Goal: Task Accomplishment & Management: Complete application form

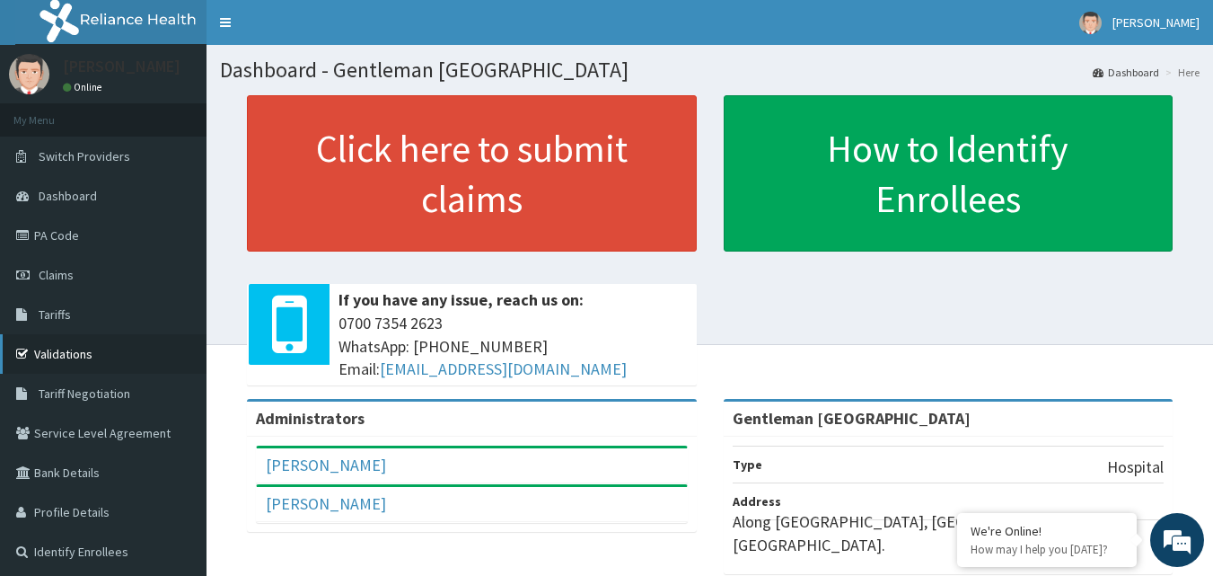
click at [95, 350] on link "Validations" at bounding box center [103, 354] width 207 height 40
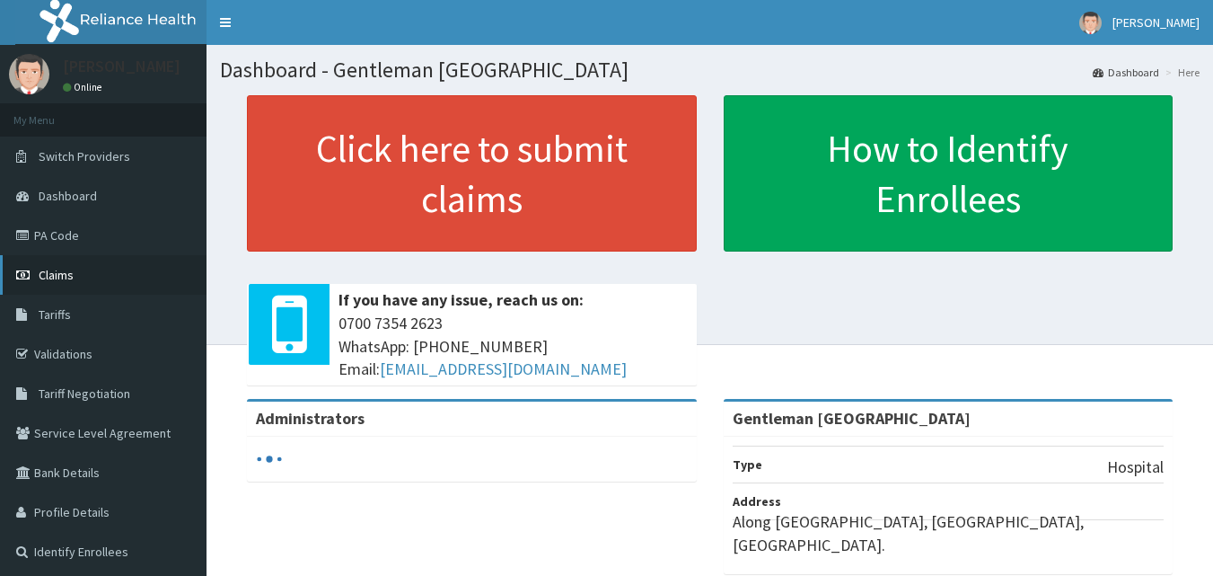
click at [66, 277] on span "Claims" at bounding box center [56, 275] width 35 height 16
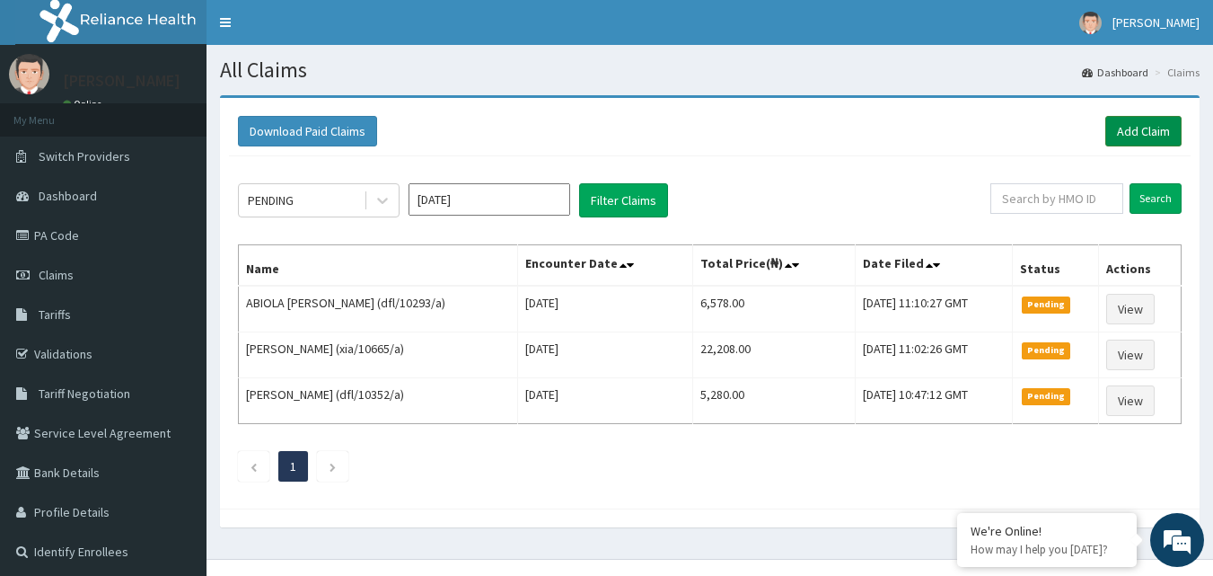
click at [1155, 125] on link "Add Claim" at bounding box center [1143, 131] width 76 height 31
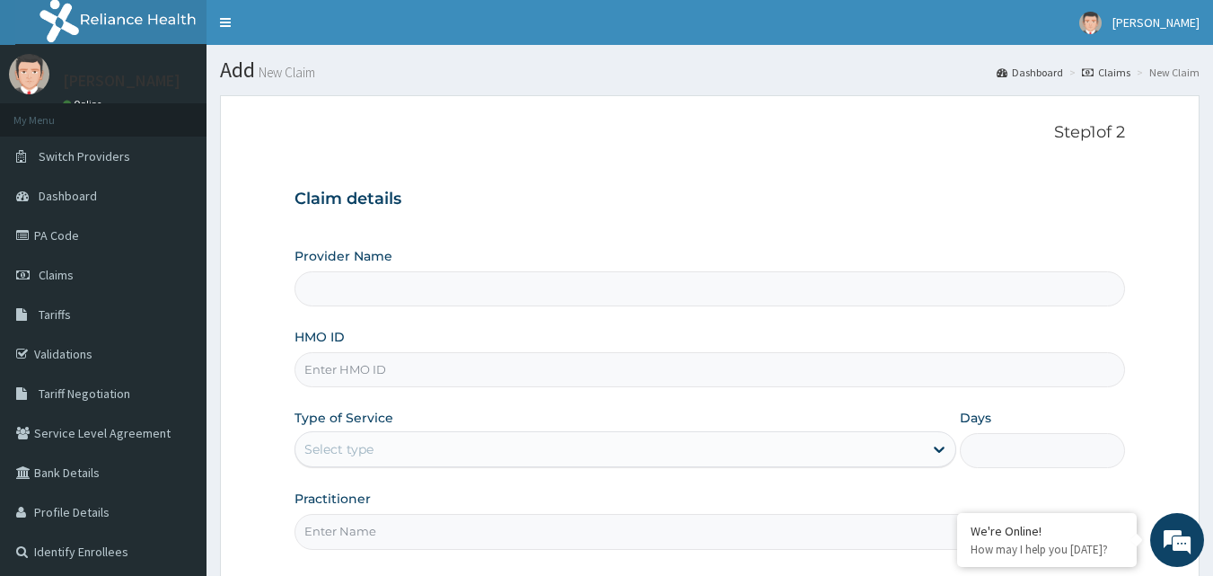
type input "Gentleman [GEOGRAPHIC_DATA]"
click at [586, 358] on input "HMO ID" at bounding box center [711, 369] width 832 height 35
type input "rtm/10011/e"
click at [595, 443] on div "Select type" at bounding box center [609, 449] width 628 height 29
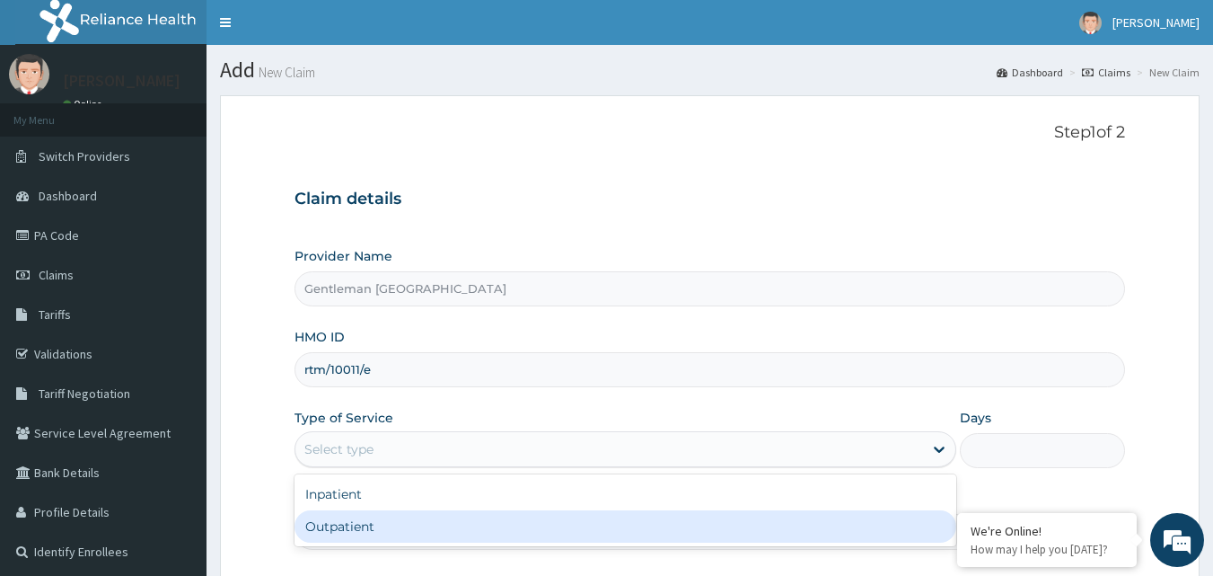
click at [482, 522] on div "Outpatient" at bounding box center [626, 526] width 662 height 32
type input "1"
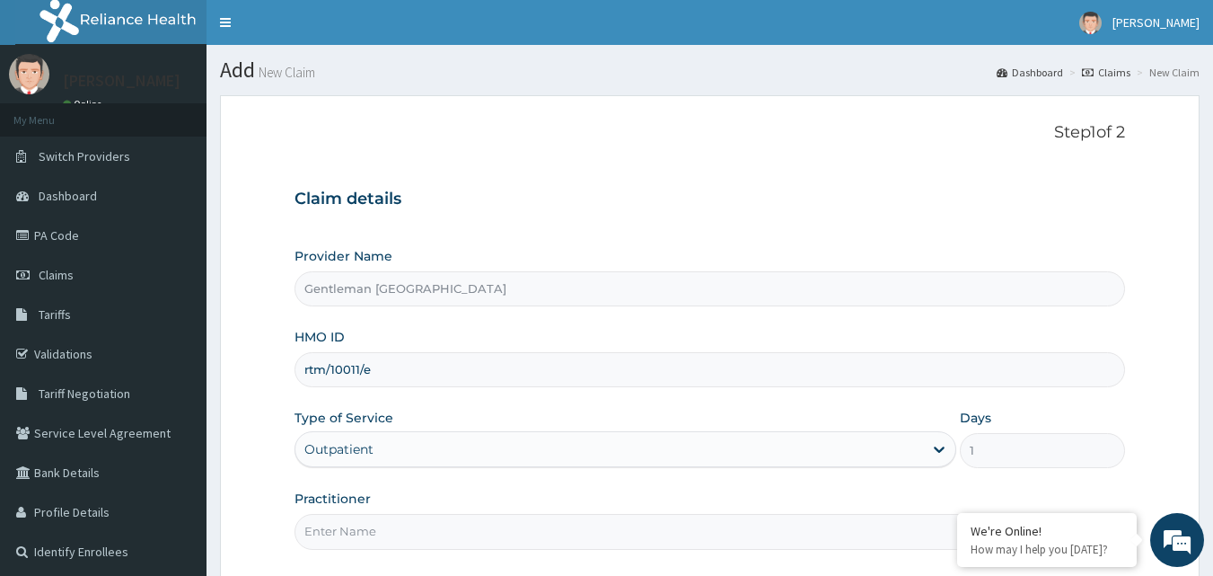
click at [520, 533] on input "Practitioner" at bounding box center [711, 531] width 832 height 35
type input "DR. Abdulsalam"
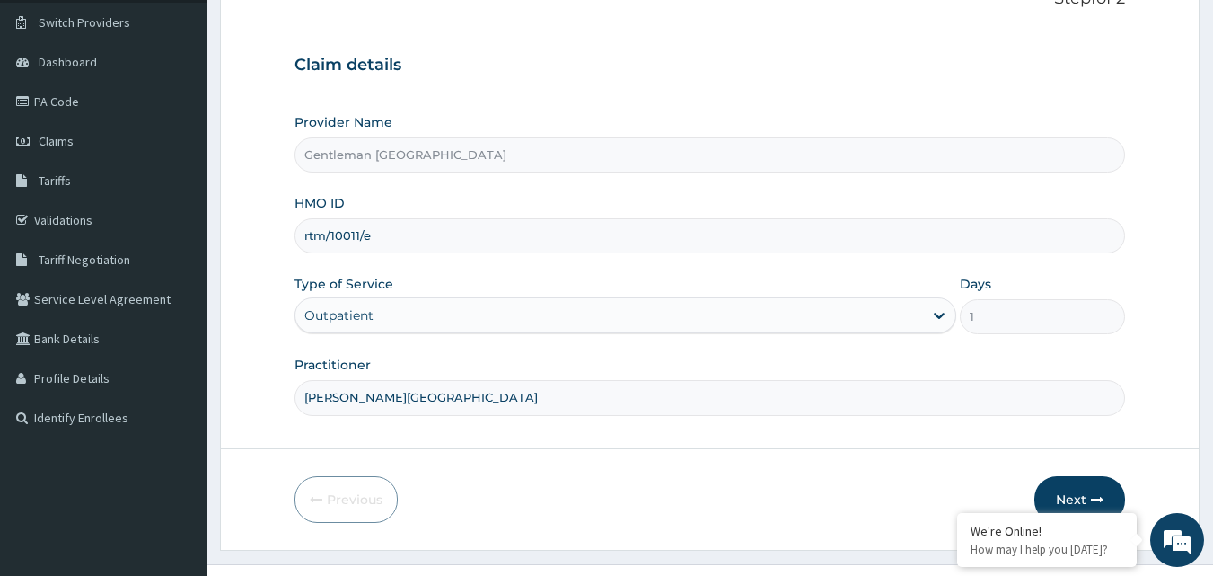
scroll to position [168, 0]
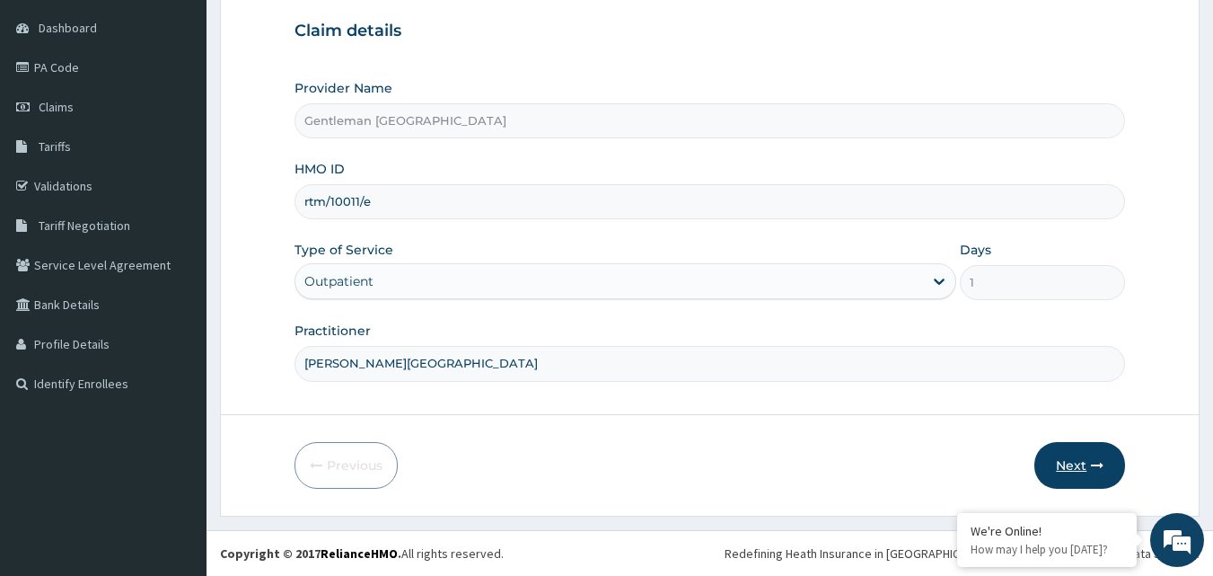
click at [1069, 465] on button "Next" at bounding box center [1080, 465] width 91 height 47
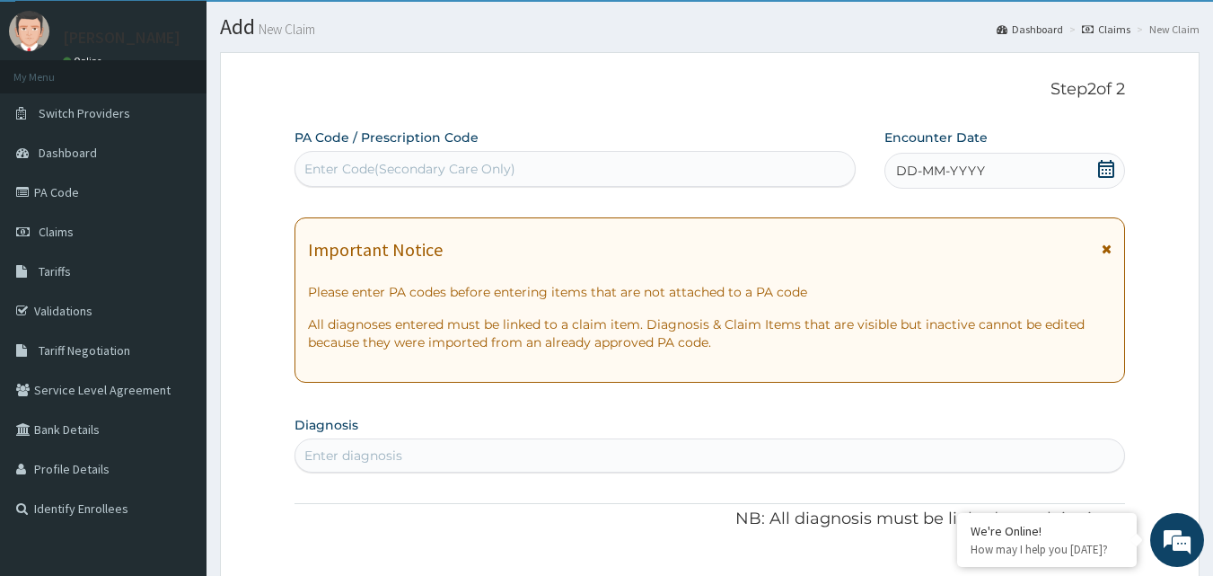
scroll to position [0, 0]
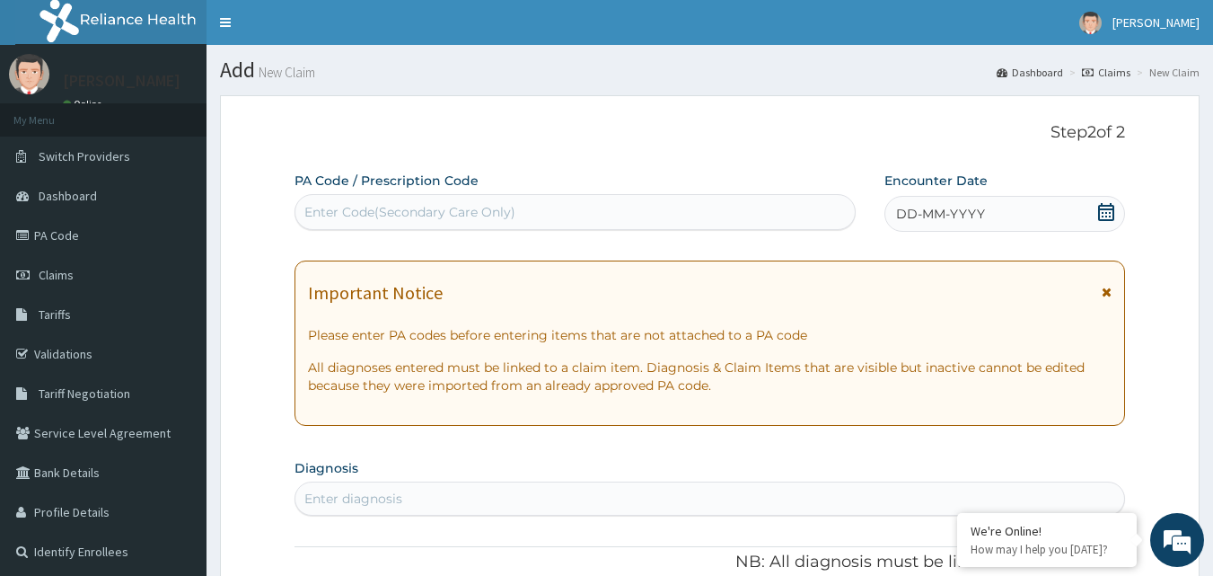
click at [1059, 214] on div "DD-MM-YYYY" at bounding box center [1005, 214] width 241 height 36
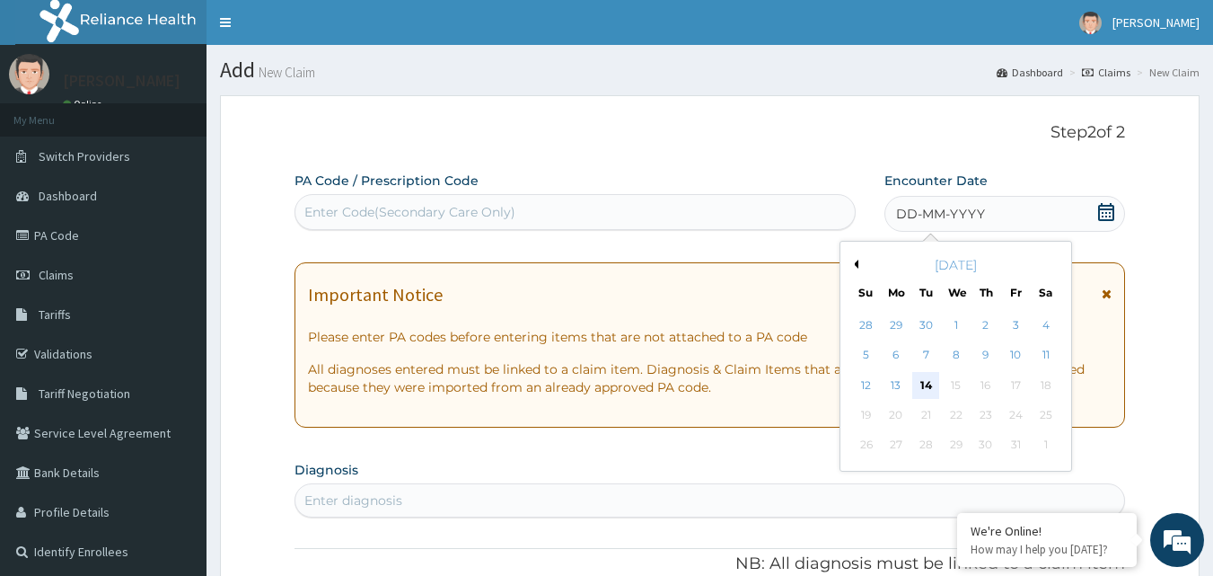
click at [921, 385] on div "14" at bounding box center [926, 385] width 27 height 27
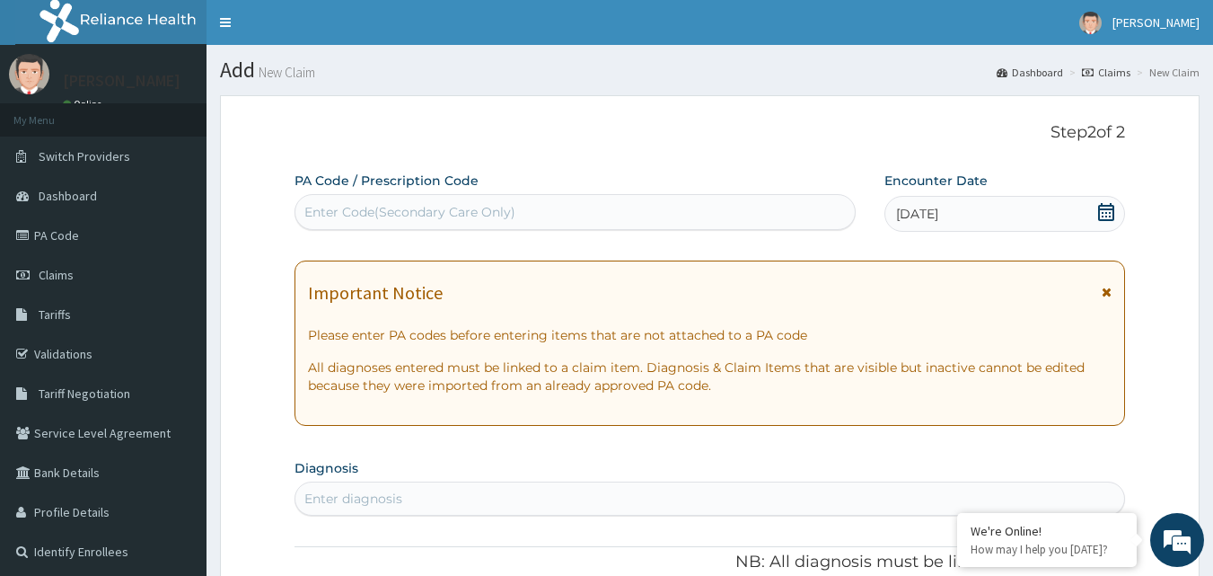
click at [833, 499] on div "Enter diagnosis" at bounding box center [710, 498] width 830 height 29
type input "upper"
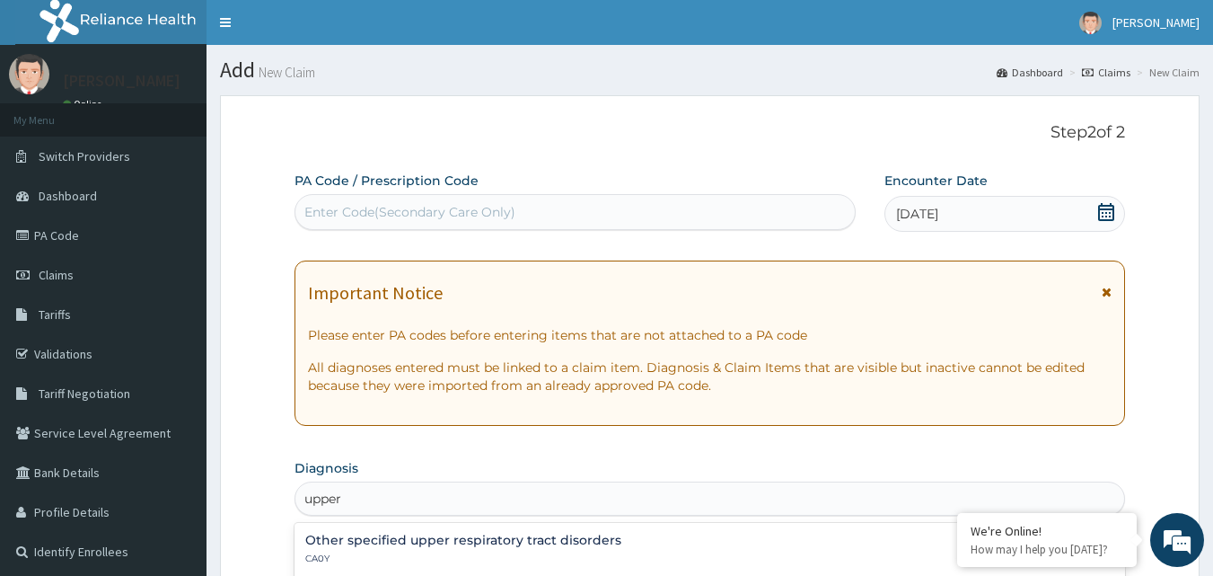
scroll to position [503, 0]
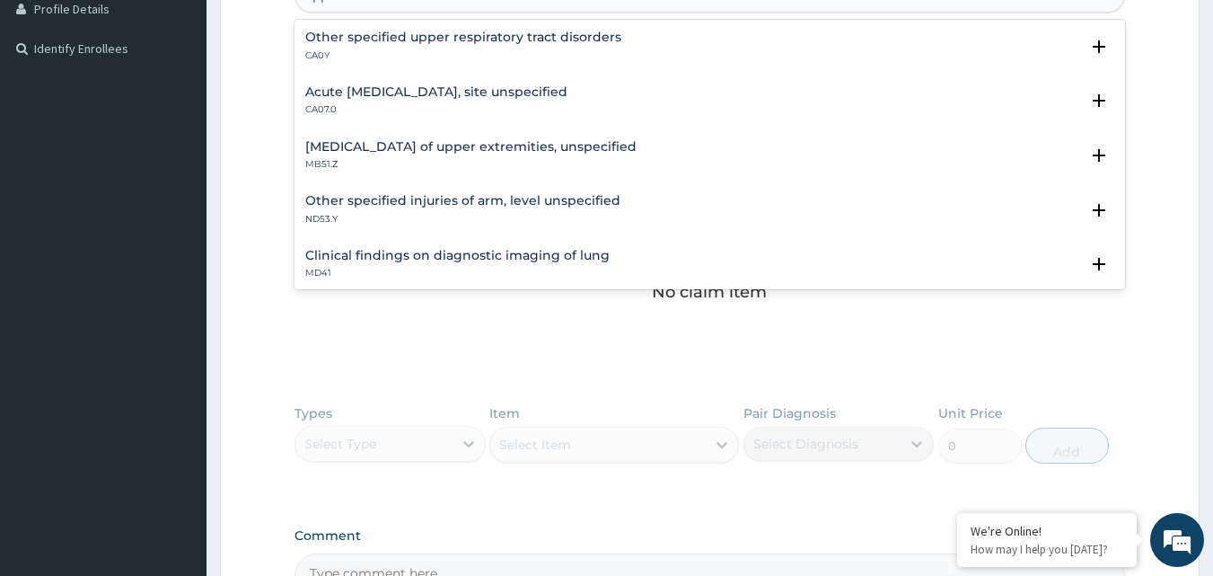
click at [459, 94] on h4 "Acute upper respiratory infection, site unspecified" at bounding box center [436, 91] width 262 height 13
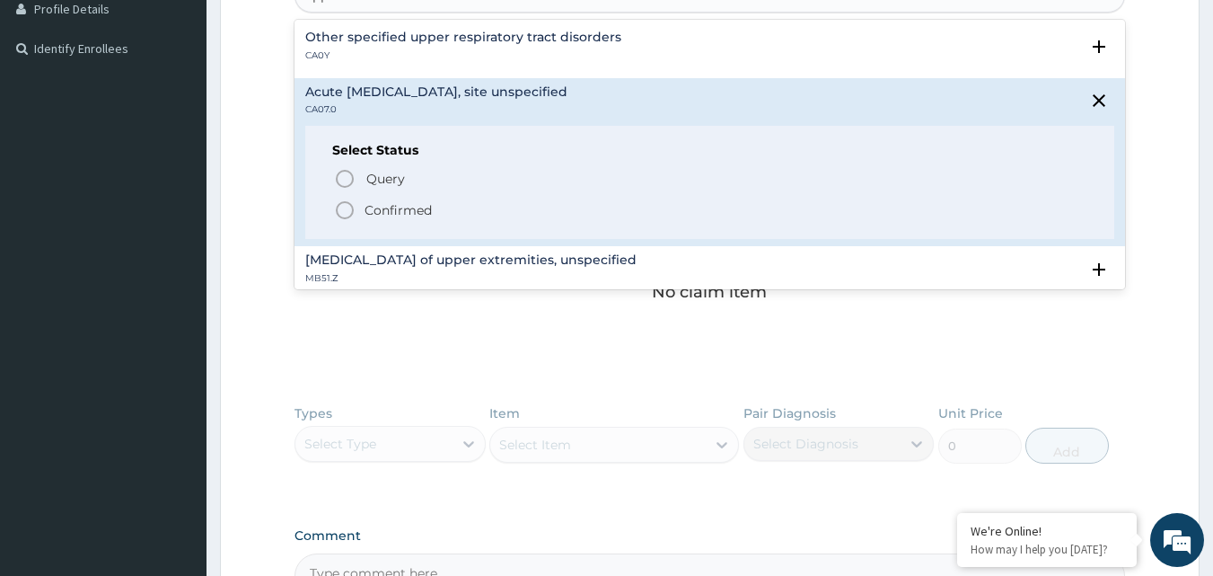
click at [341, 221] on icon "status option filled" at bounding box center [345, 210] width 22 height 22
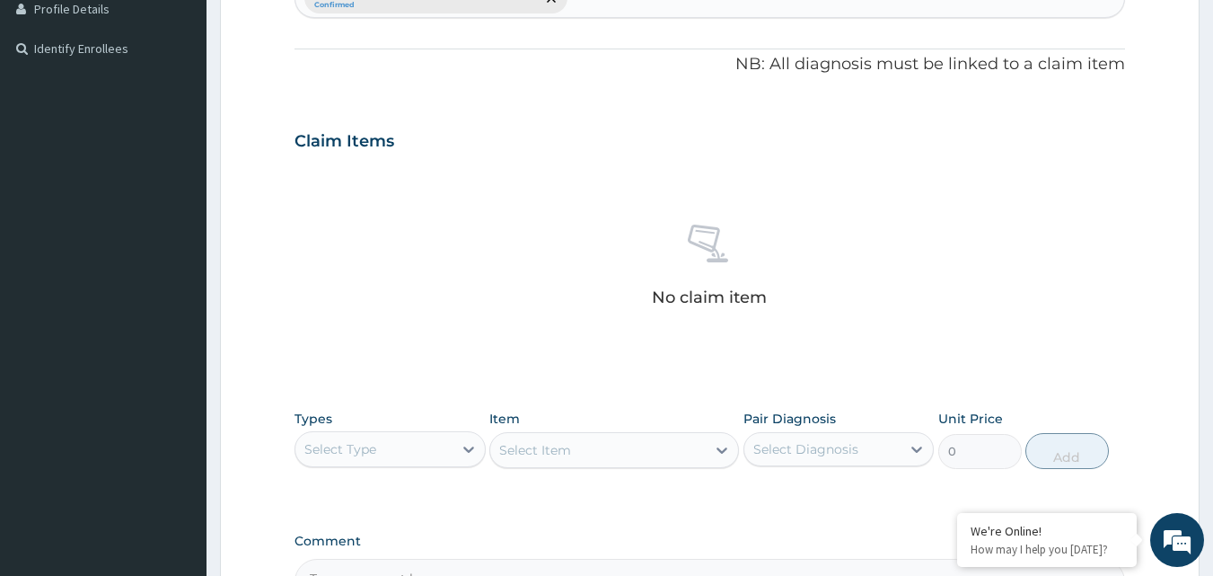
click at [1114, 217] on div "No claim item" at bounding box center [711, 268] width 832 height 207
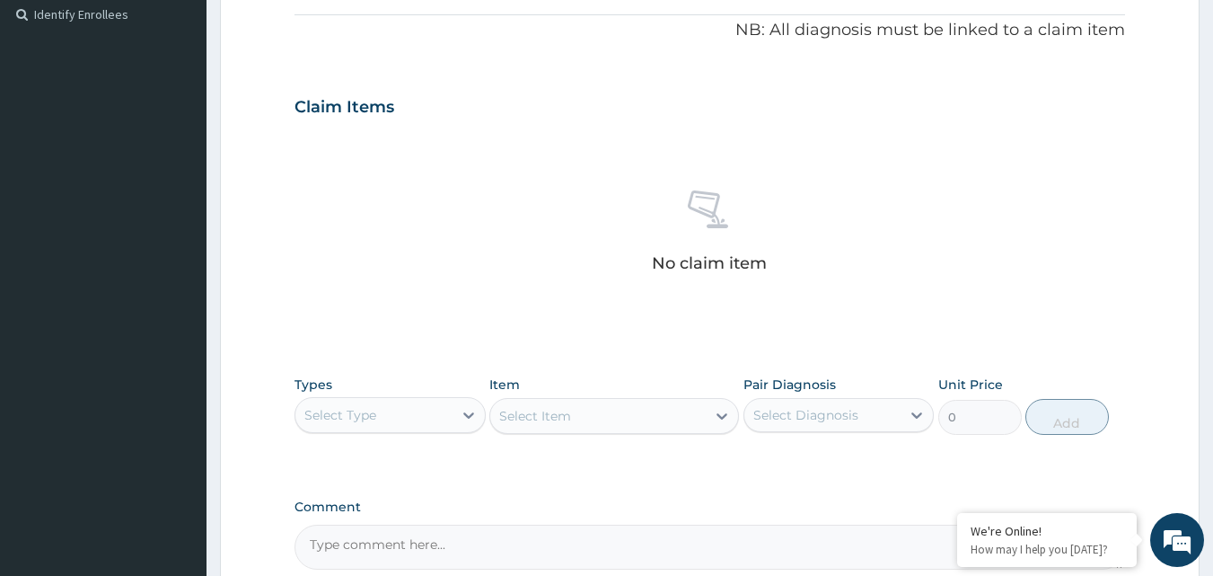
scroll to position [539, 0]
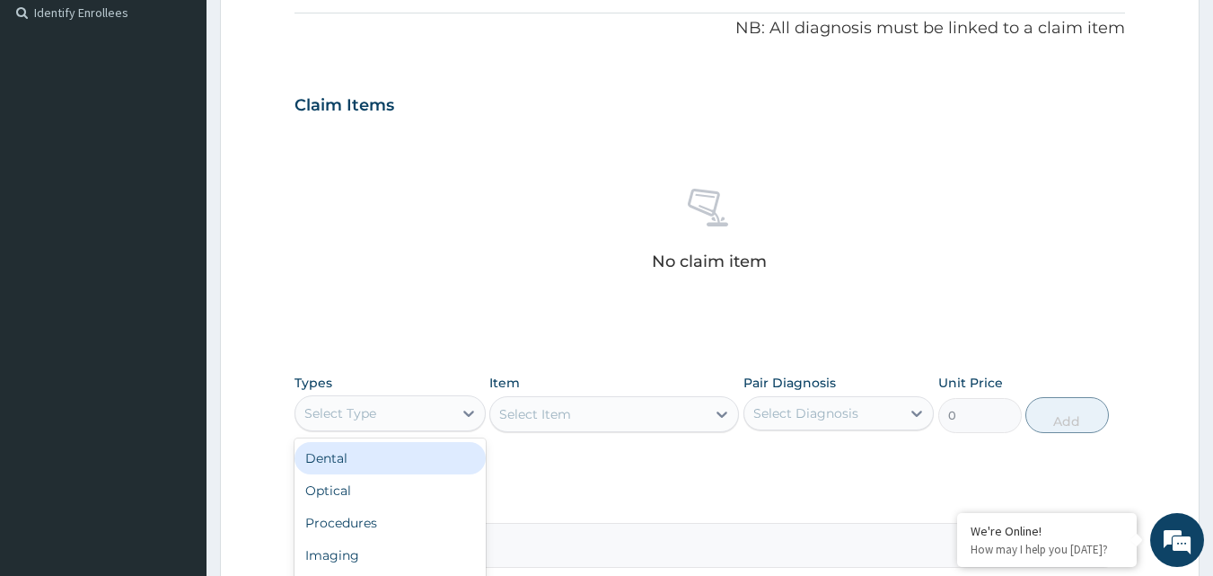
click at [351, 409] on div "Select Type" at bounding box center [340, 413] width 72 height 18
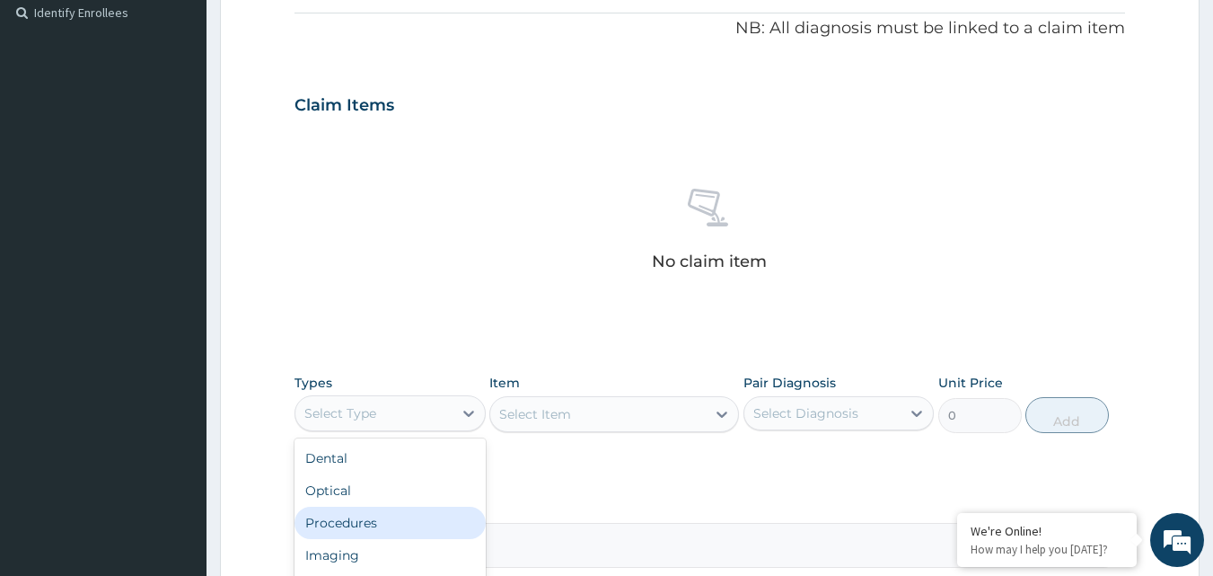
click at [334, 516] on div "Procedures" at bounding box center [390, 522] width 191 height 32
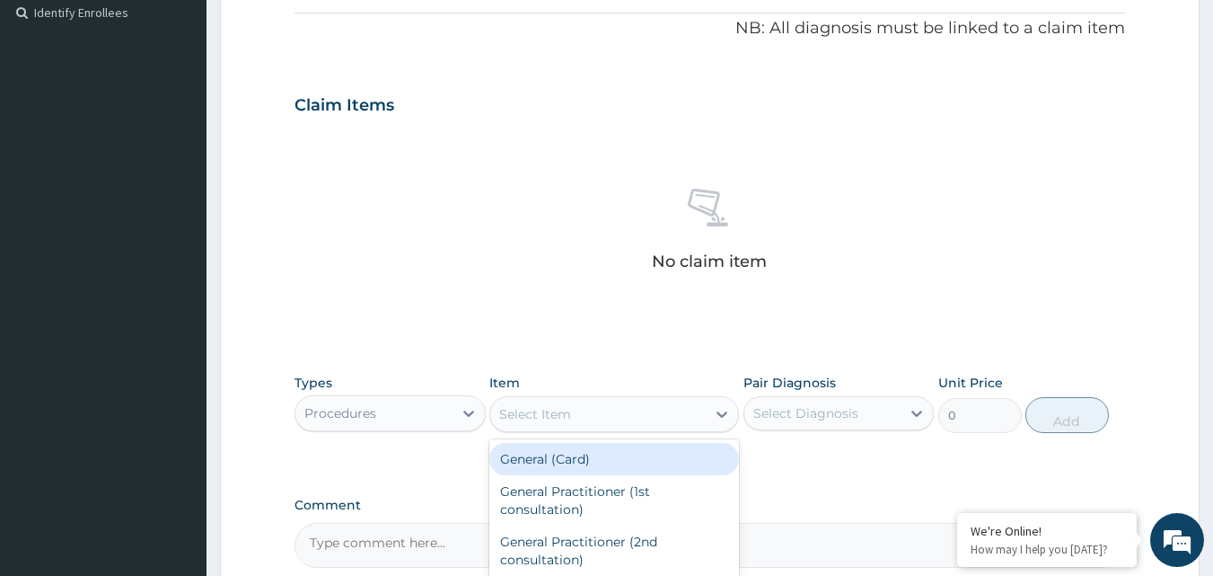
click at [614, 407] on div "Select Item" at bounding box center [598, 414] width 216 height 29
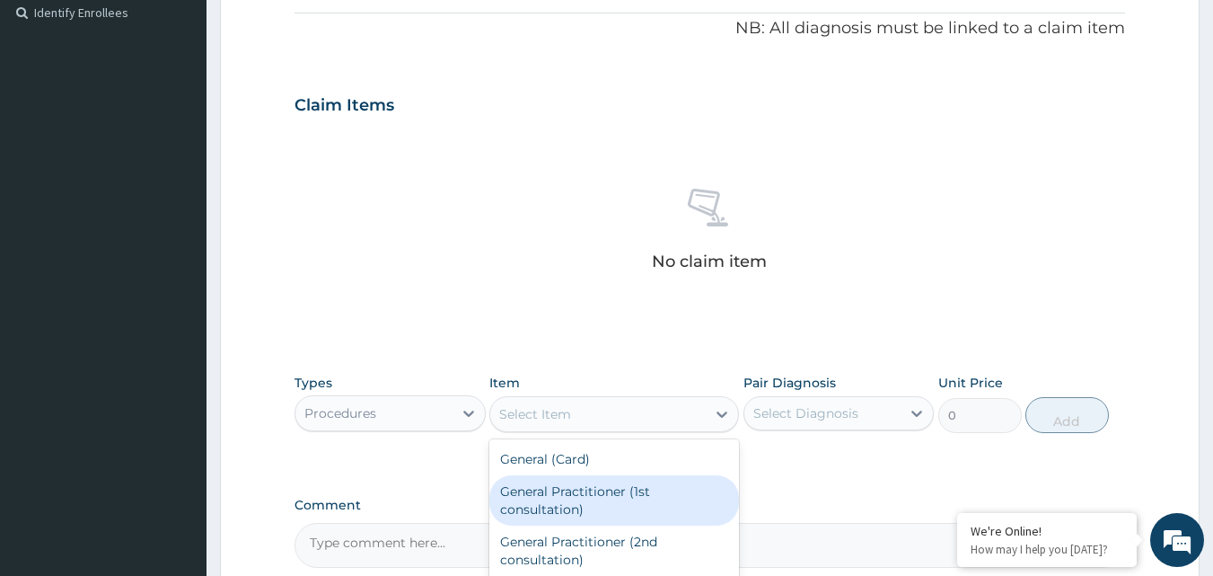
click at [573, 504] on div "General Practitioner (1st consultation)" at bounding box center [614, 500] width 250 height 50
type input "3000"
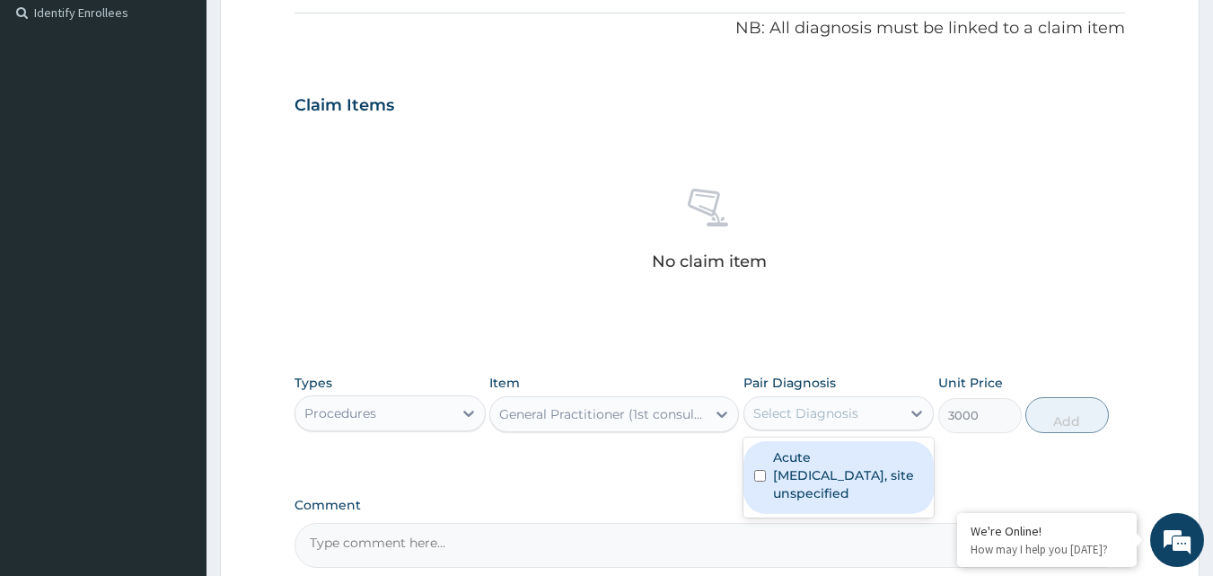
click at [786, 429] on div "Select Diagnosis" at bounding box center [839, 413] width 191 height 34
click at [755, 480] on input "checkbox" at bounding box center [760, 476] width 12 height 12
checkbox input "true"
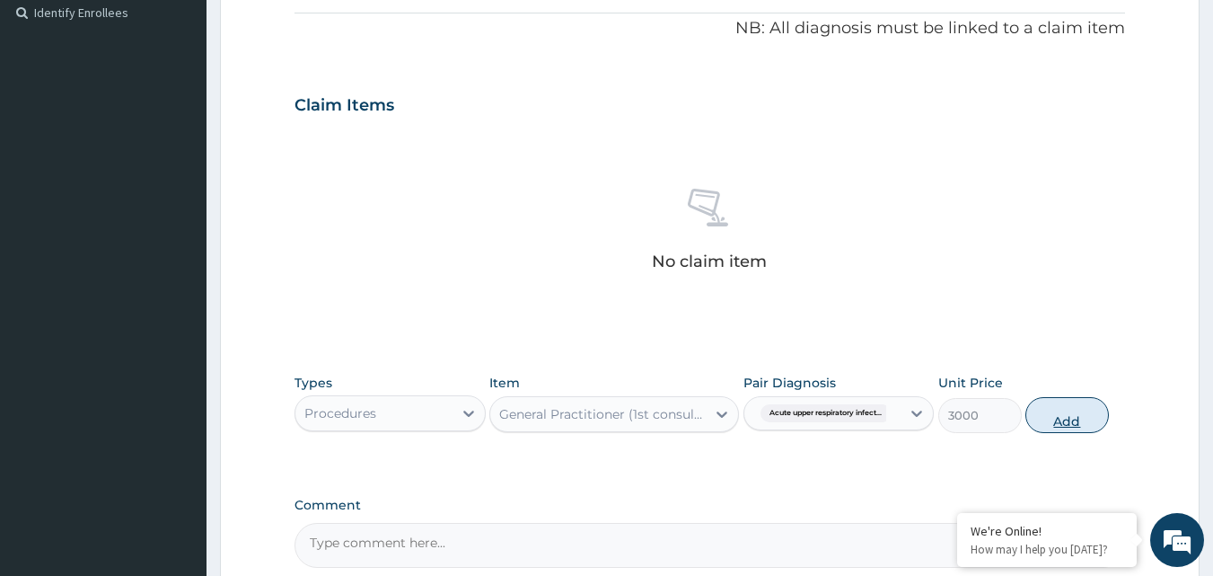
click at [1081, 421] on button "Add" at bounding box center [1068, 415] width 84 height 36
type input "0"
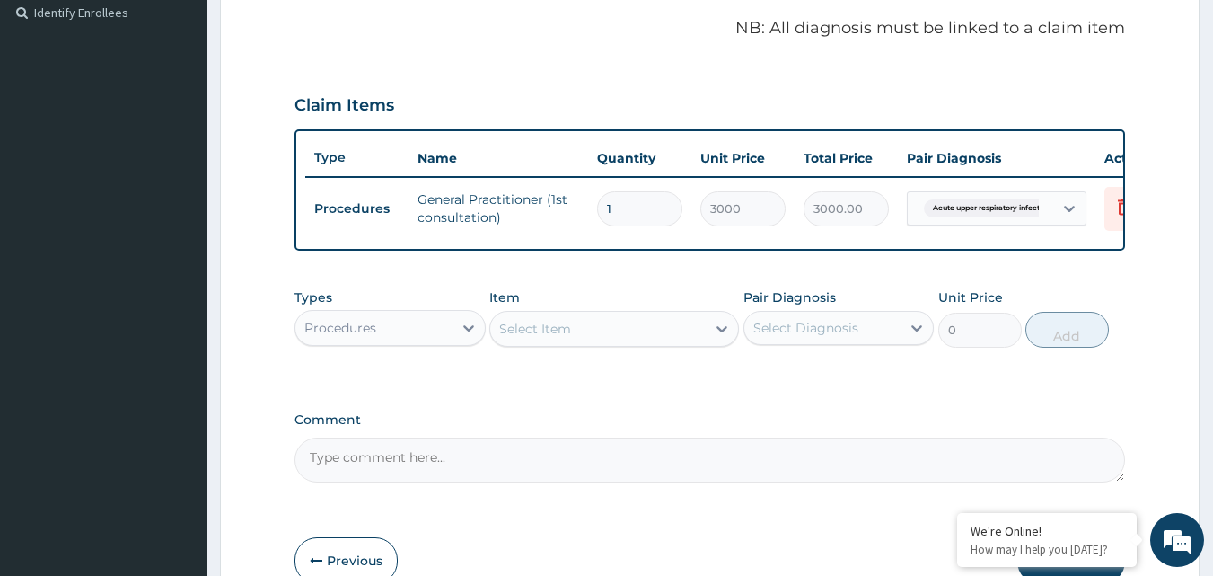
click at [595, 340] on div "Select Item" at bounding box center [598, 328] width 216 height 29
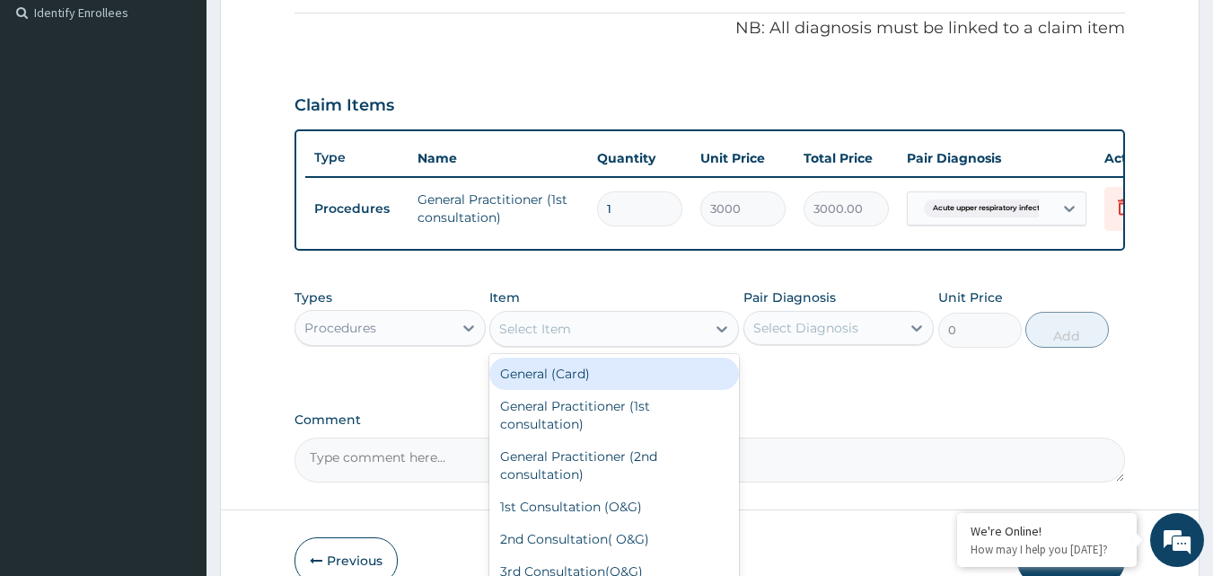
click at [373, 337] on div "Procedures" at bounding box center [340, 328] width 72 height 18
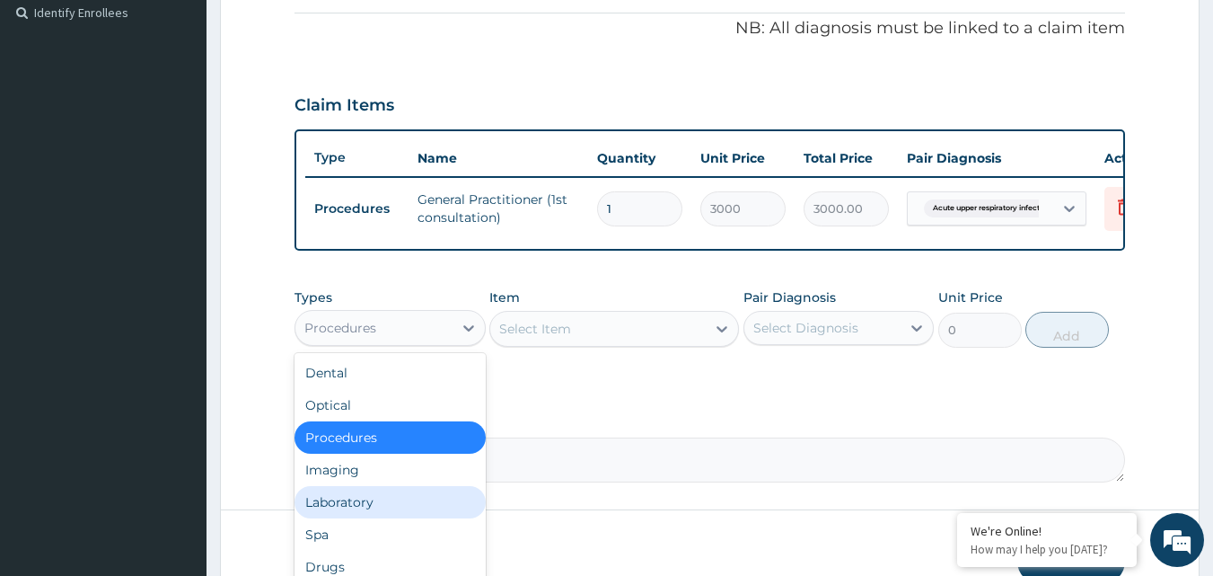
scroll to position [647, 0]
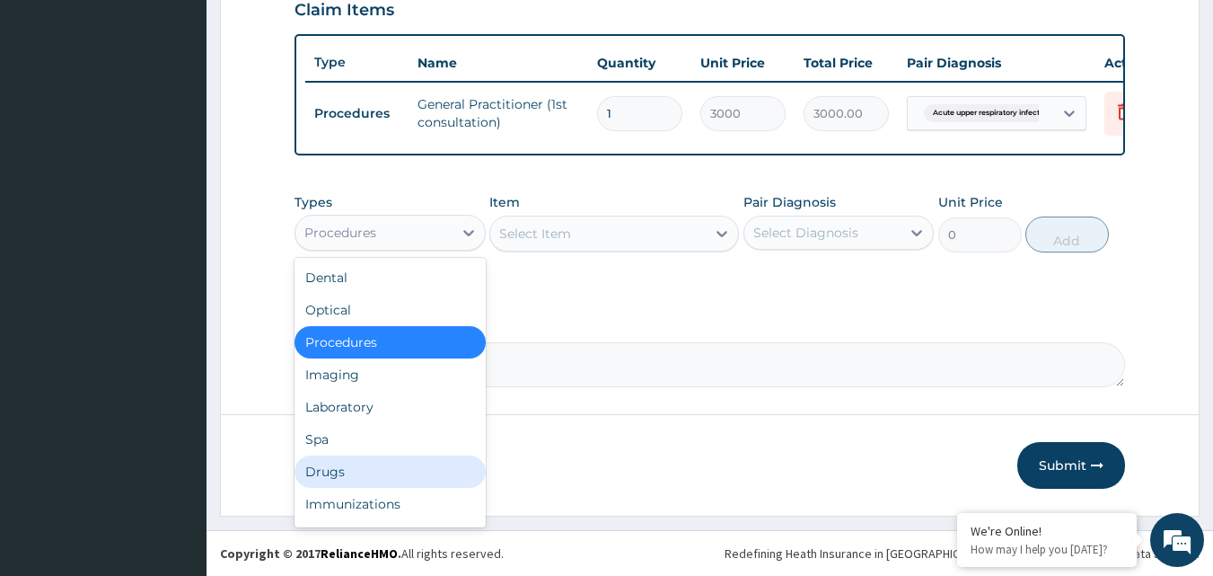
click at [366, 471] on div "Drugs" at bounding box center [390, 471] width 191 height 32
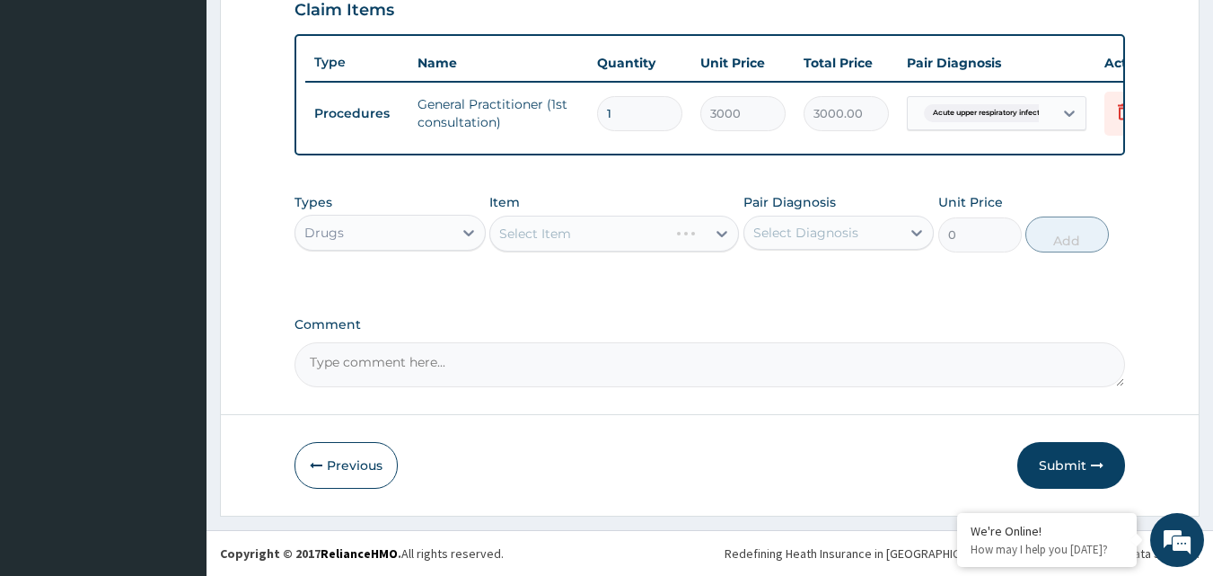
scroll to position [145, 0]
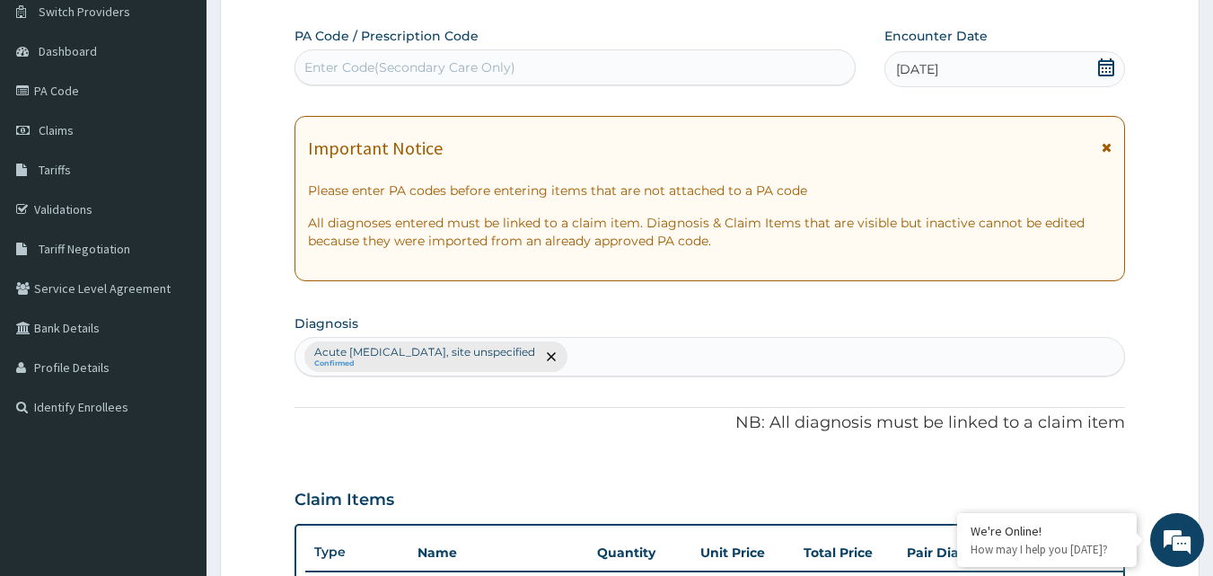
click at [724, 352] on div "Acute upper respiratory infection, site unspecified Confirmed" at bounding box center [710, 357] width 830 height 38
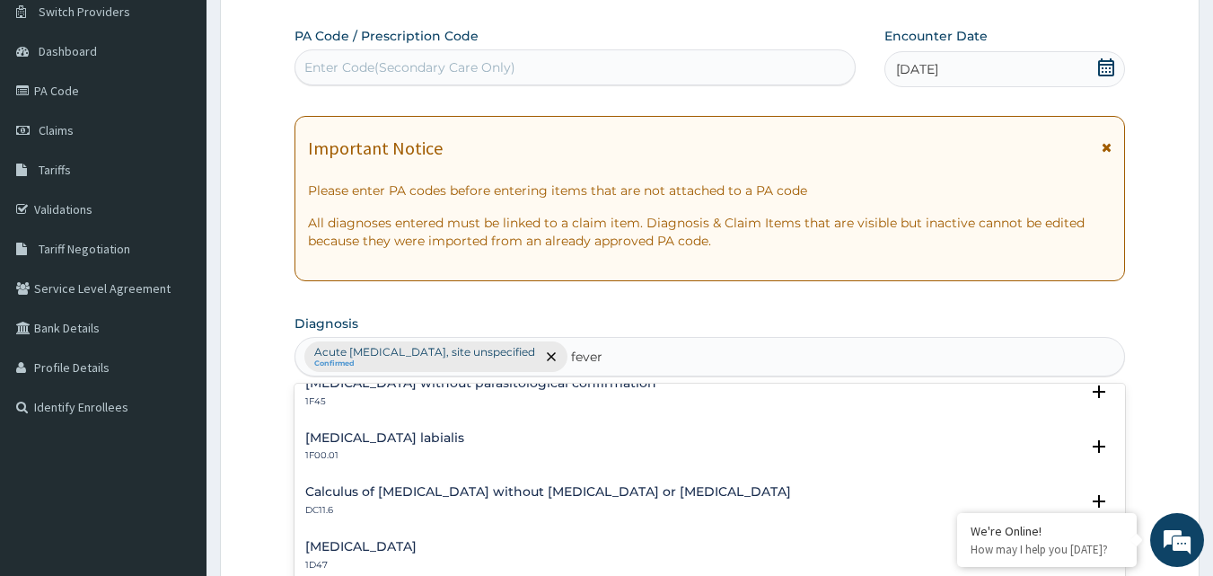
scroll to position [110, 0]
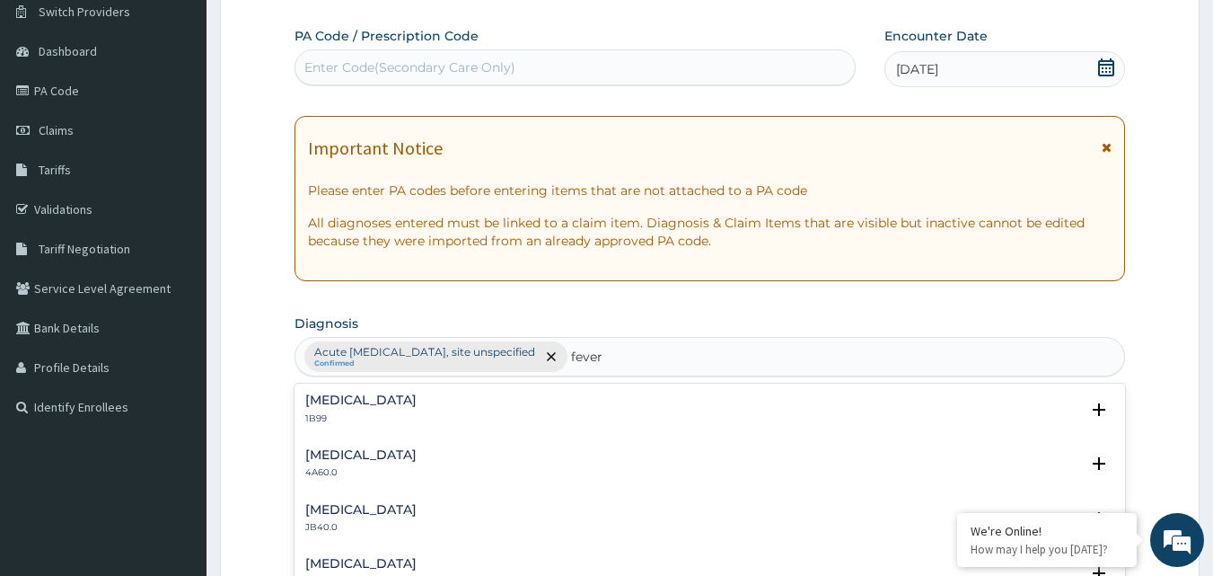
type input "fever"
click at [1028, 317] on section "Diagnosis option Acute upper respiratory infection, site unspecified, selected.…" at bounding box center [711, 343] width 832 height 66
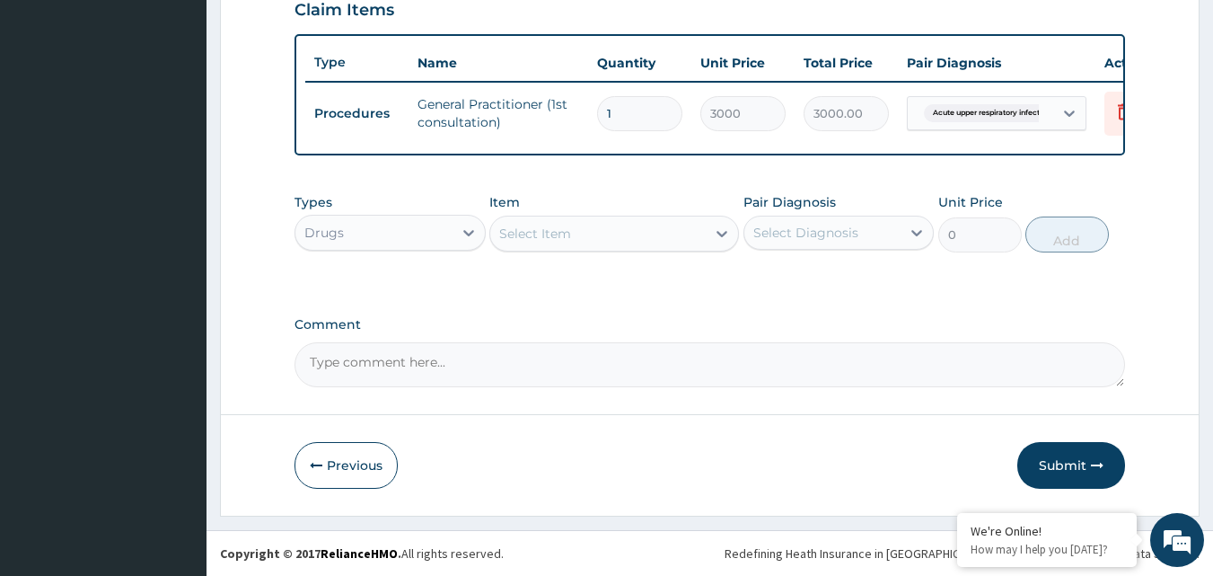
scroll to position [647, 0]
click at [683, 226] on div "Select Item" at bounding box center [598, 233] width 216 height 29
type input "ib"
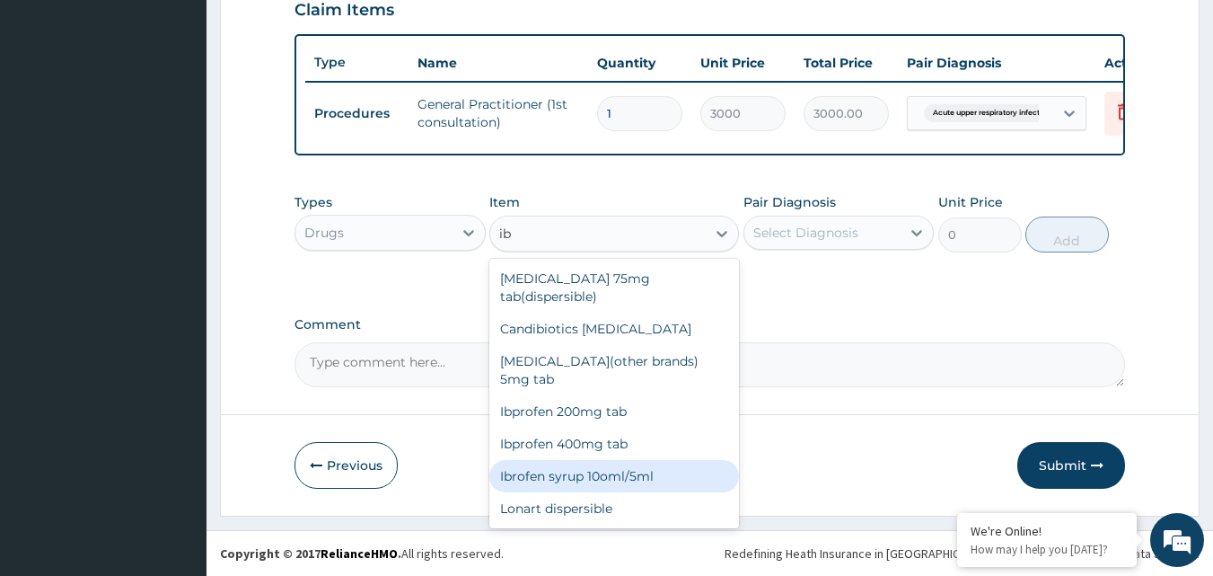
click at [613, 467] on div "Ibrofen syrup 10oml/5ml" at bounding box center [614, 476] width 250 height 32
type input "450"
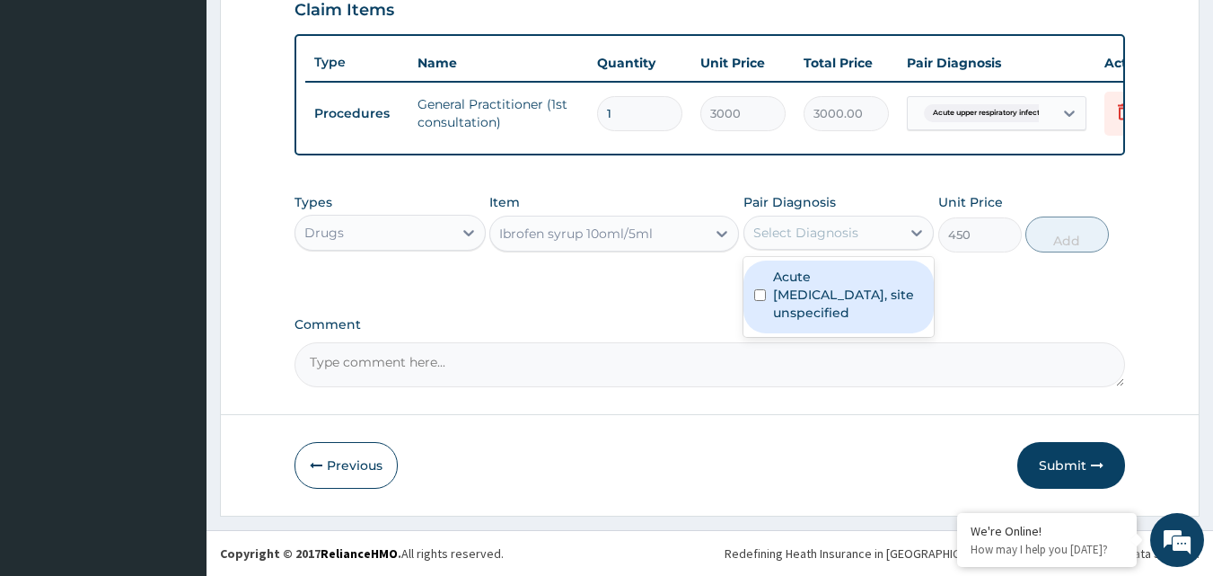
click at [796, 233] on div "Select Diagnosis" at bounding box center [805, 233] width 105 height 18
click at [754, 297] on input "checkbox" at bounding box center [760, 295] width 12 height 12
checkbox input "true"
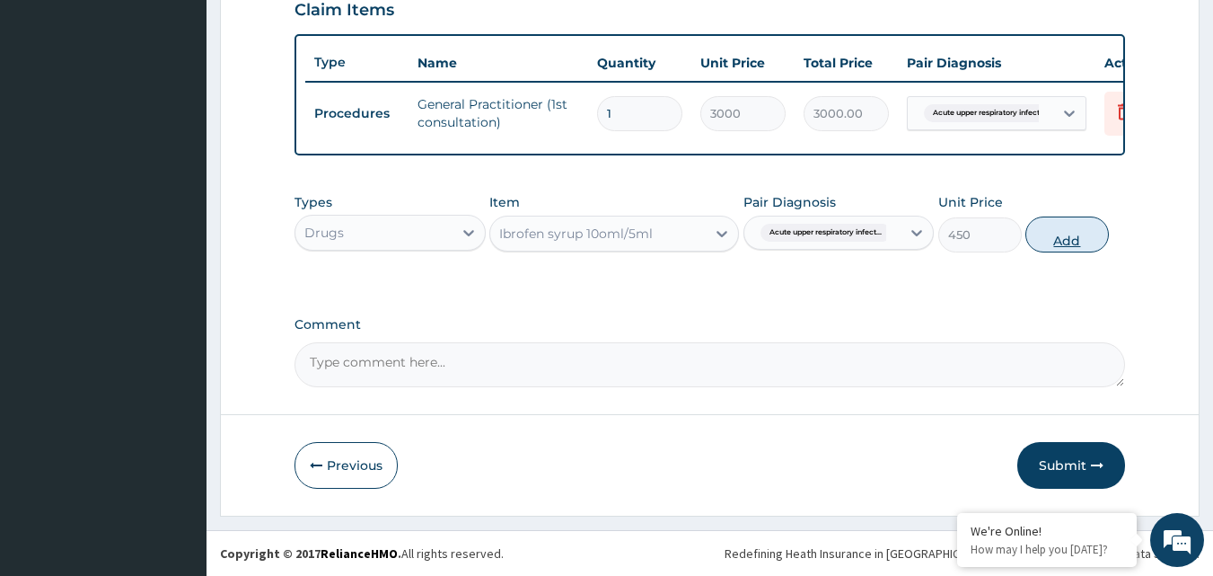
click at [1059, 229] on button "Add" at bounding box center [1068, 234] width 84 height 36
type input "0"
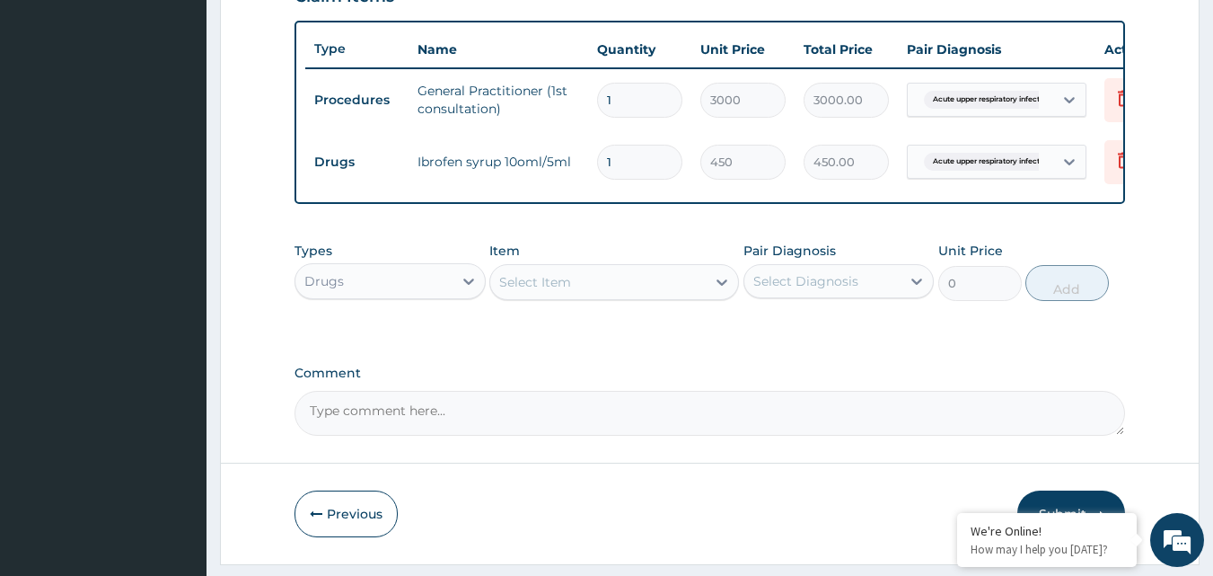
click at [640, 296] on div "Select Item" at bounding box center [598, 282] width 216 height 29
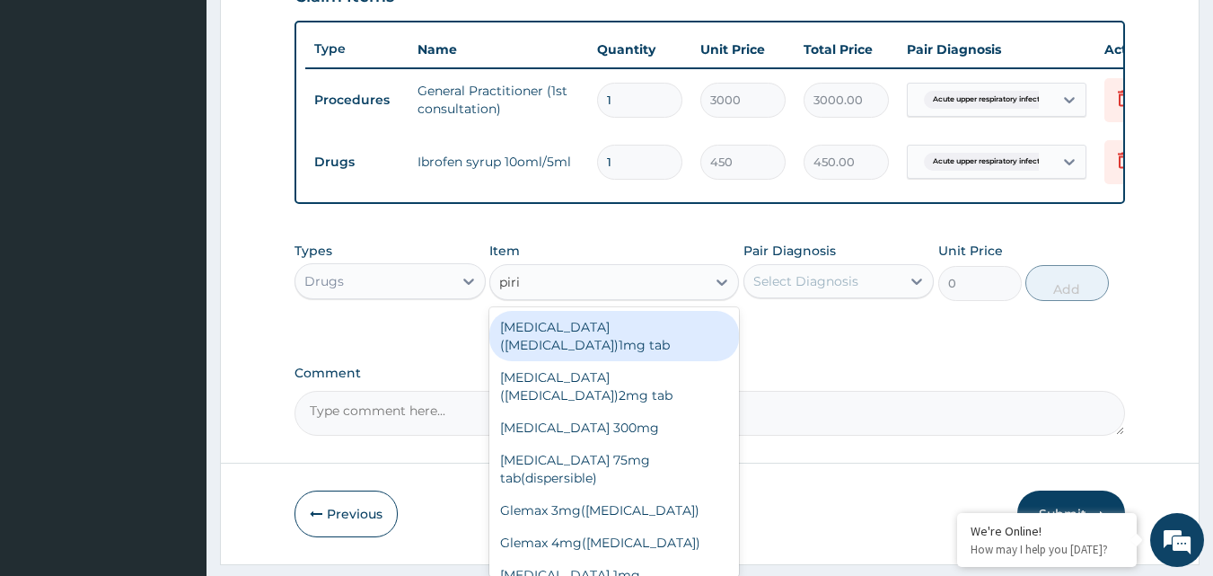
type input "pirit"
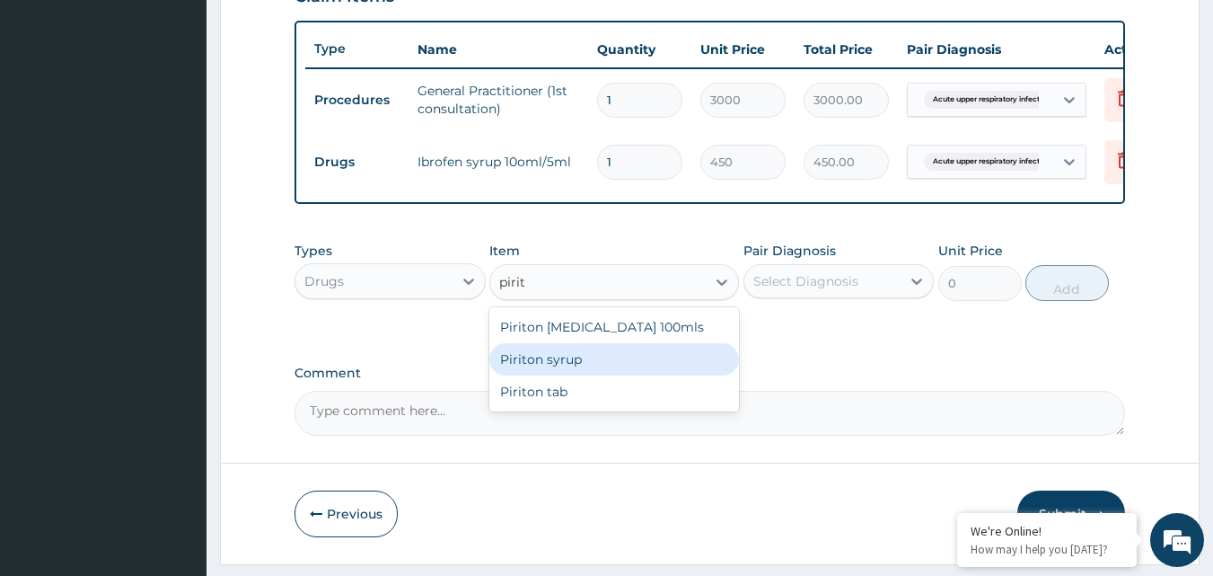
click at [610, 371] on div "Piriton syrup" at bounding box center [614, 359] width 250 height 32
type input "400"
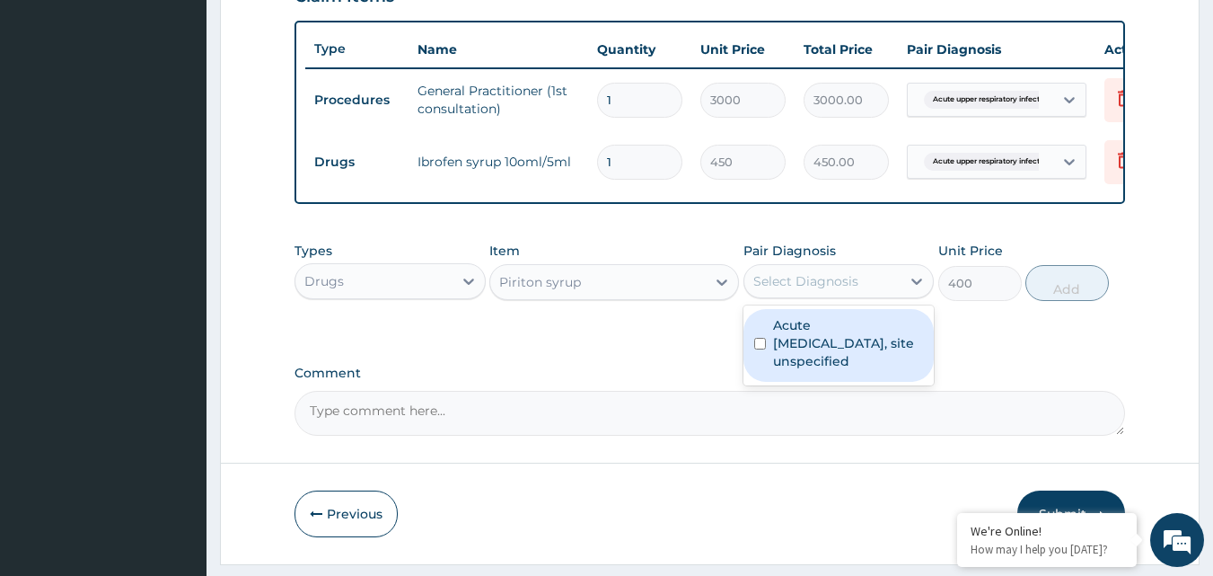
click at [836, 285] on div "Select Diagnosis" at bounding box center [805, 281] width 105 height 18
click at [760, 349] on input "checkbox" at bounding box center [760, 344] width 12 height 12
checkbox input "true"
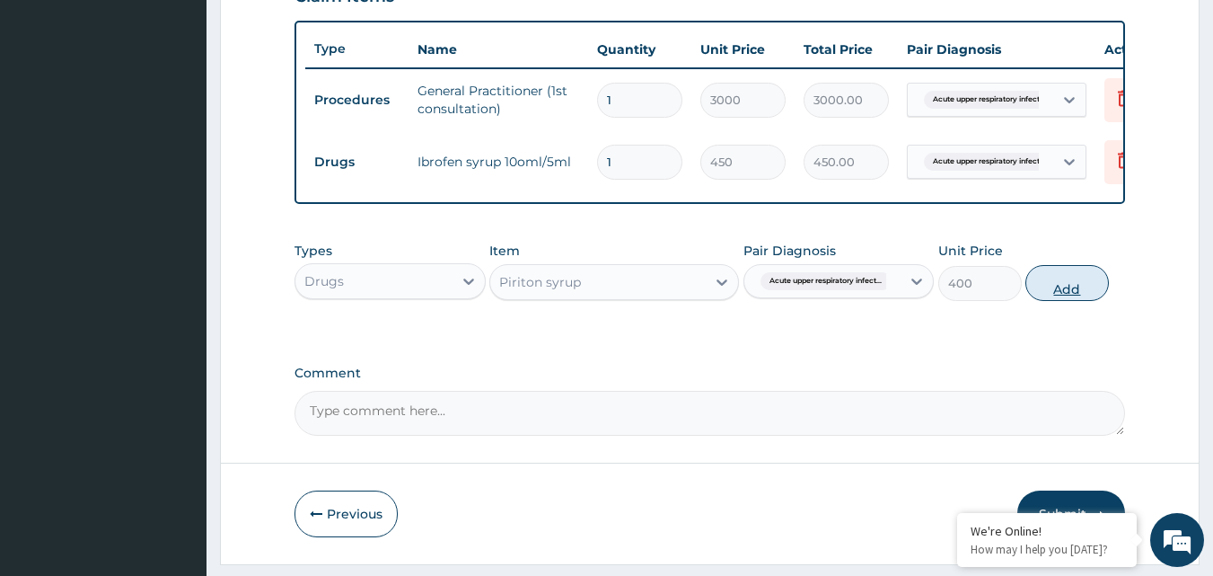
click at [1058, 301] on button "Add" at bounding box center [1068, 283] width 84 height 36
type input "0"
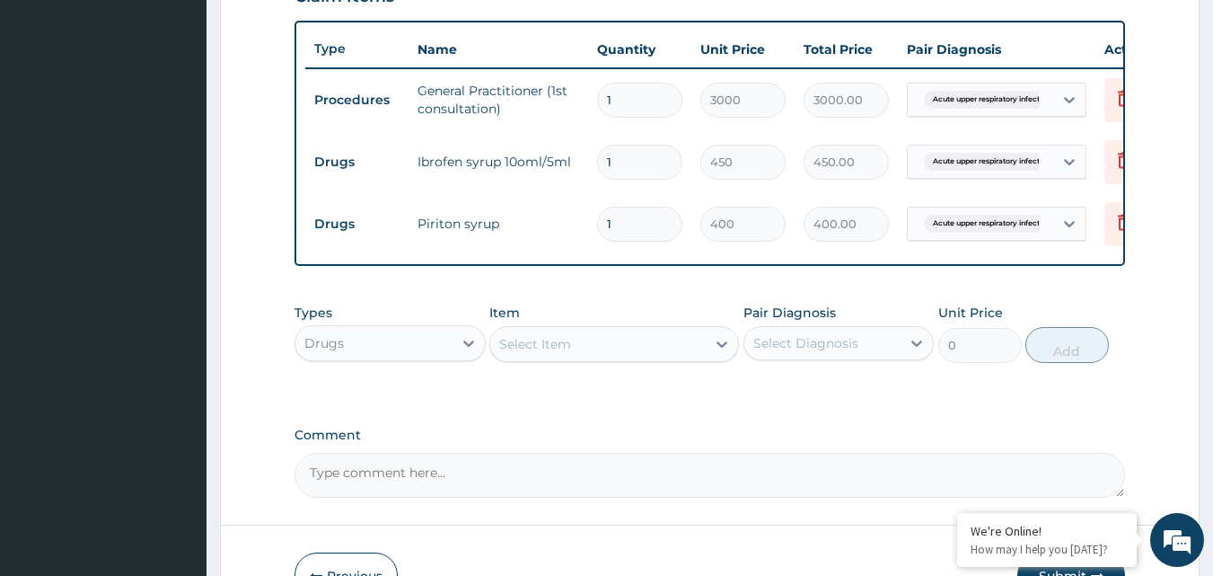
click at [589, 356] on div "Select Item" at bounding box center [598, 344] width 216 height 29
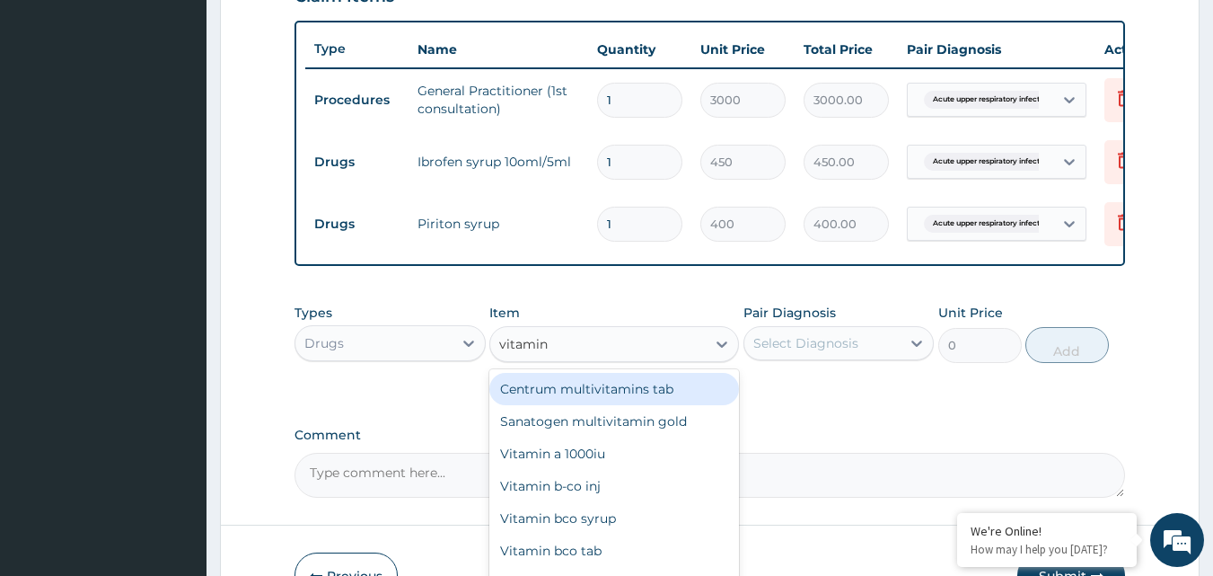
type input "vitamin c"
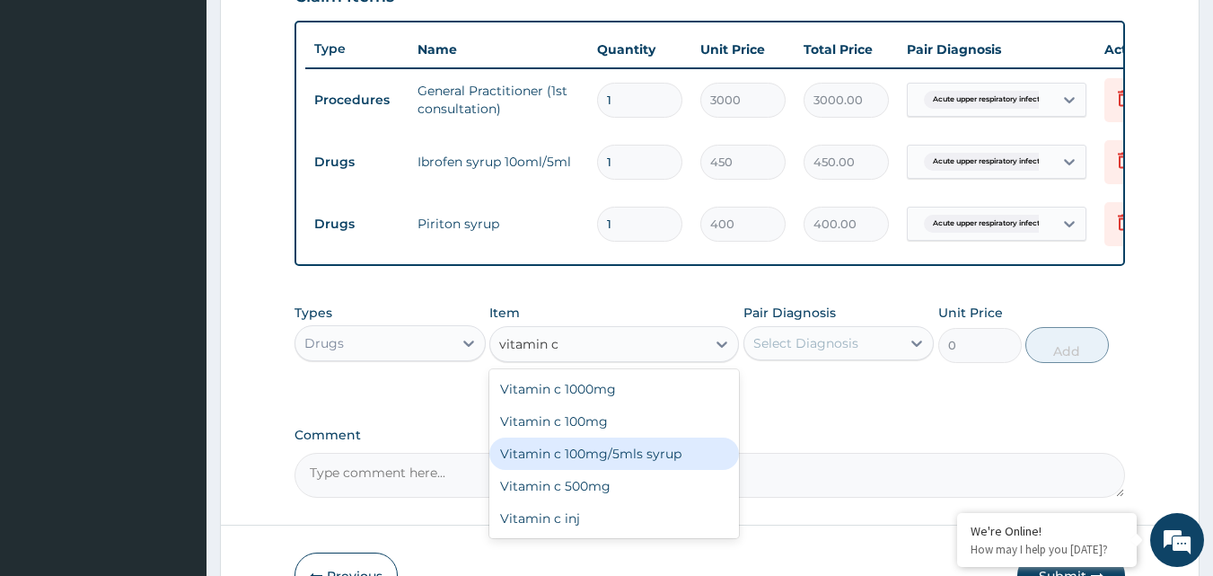
click at [592, 470] on div "Vitamin c 100mg/5mls syrup" at bounding box center [614, 453] width 250 height 32
type input "350"
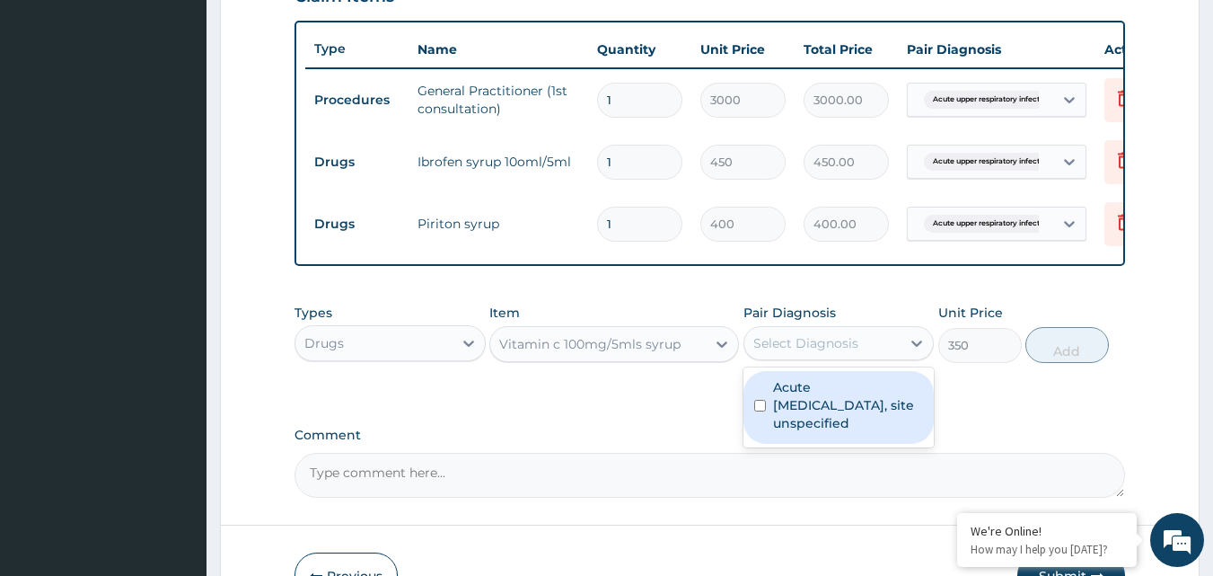
click at [835, 352] on div "Select Diagnosis" at bounding box center [805, 343] width 105 height 18
click at [762, 411] on input "checkbox" at bounding box center [760, 406] width 12 height 12
checkbox input "true"
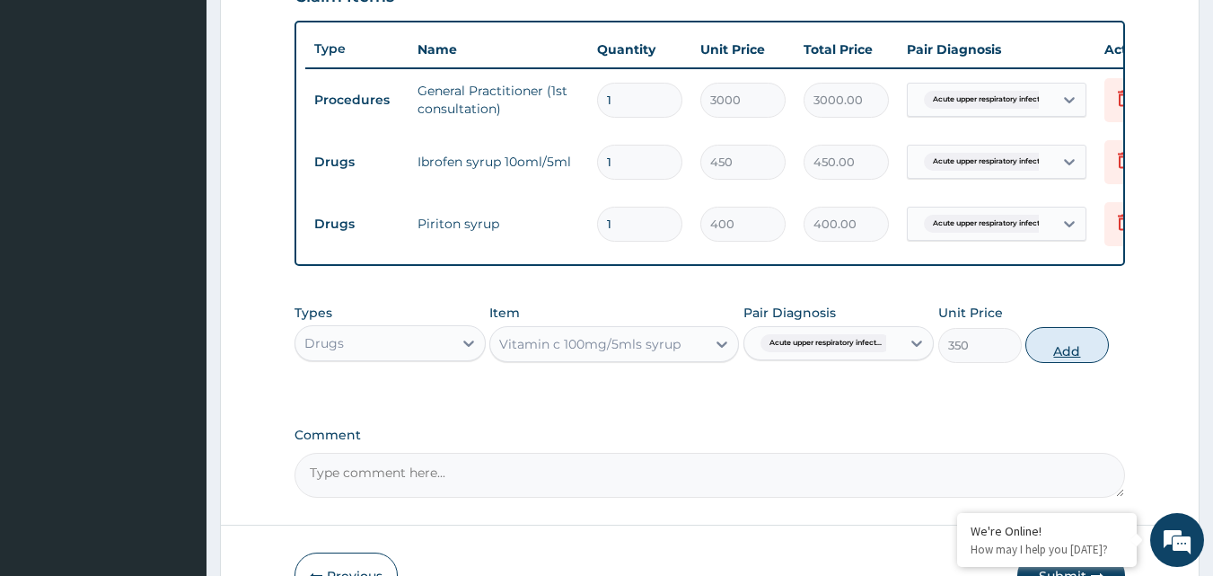
click at [1070, 360] on button "Add" at bounding box center [1068, 345] width 84 height 36
type input "0"
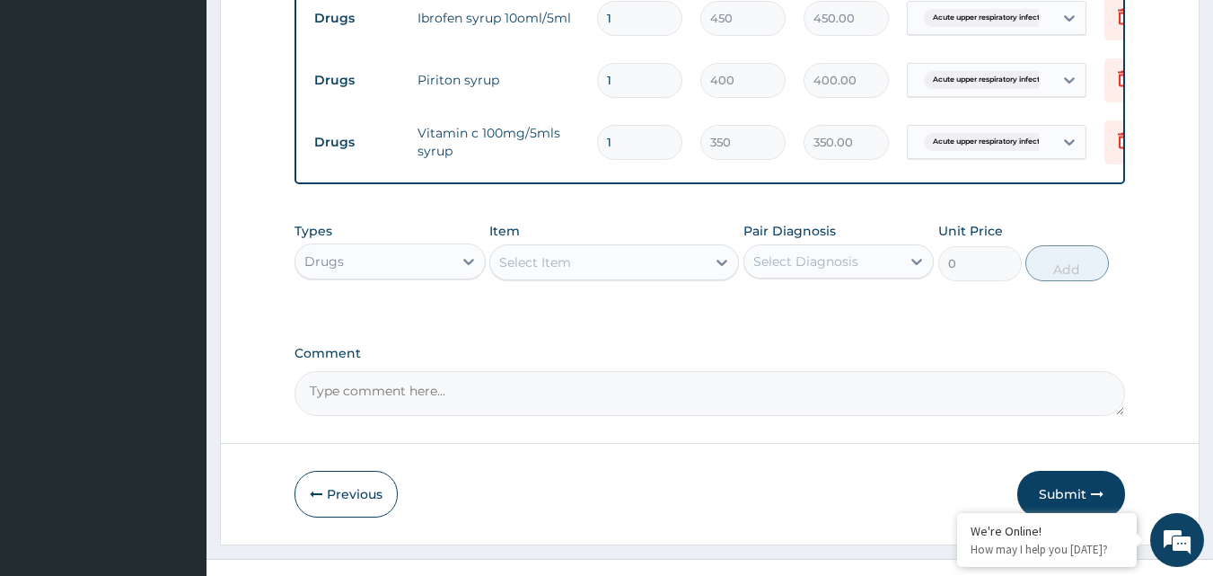
scroll to position [832, 0]
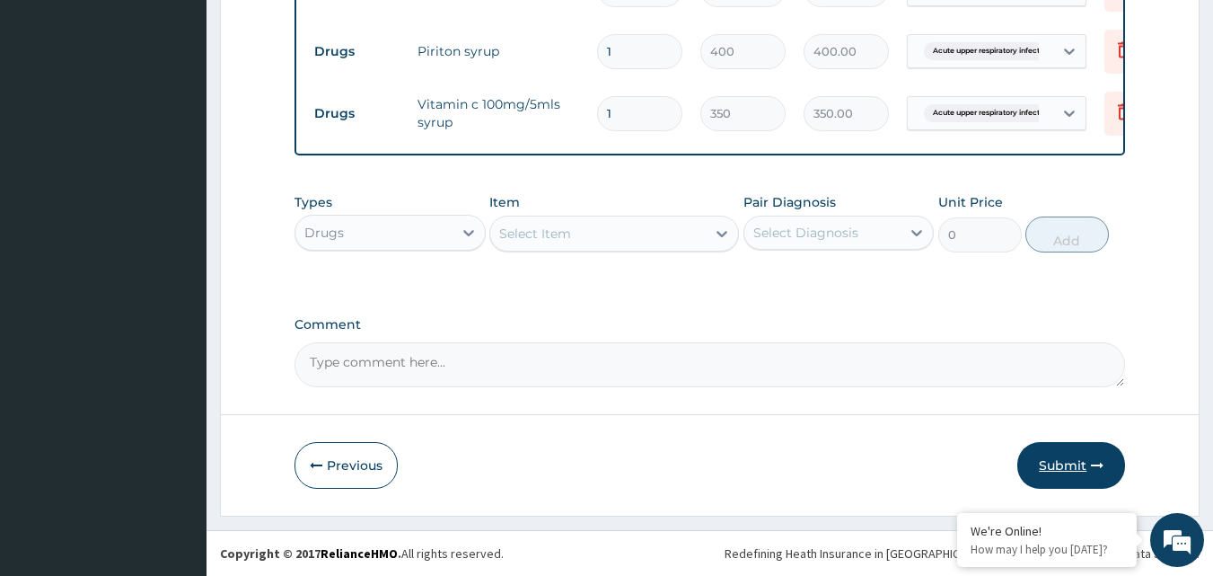
click at [1069, 471] on button "Submit" at bounding box center [1071, 465] width 108 height 47
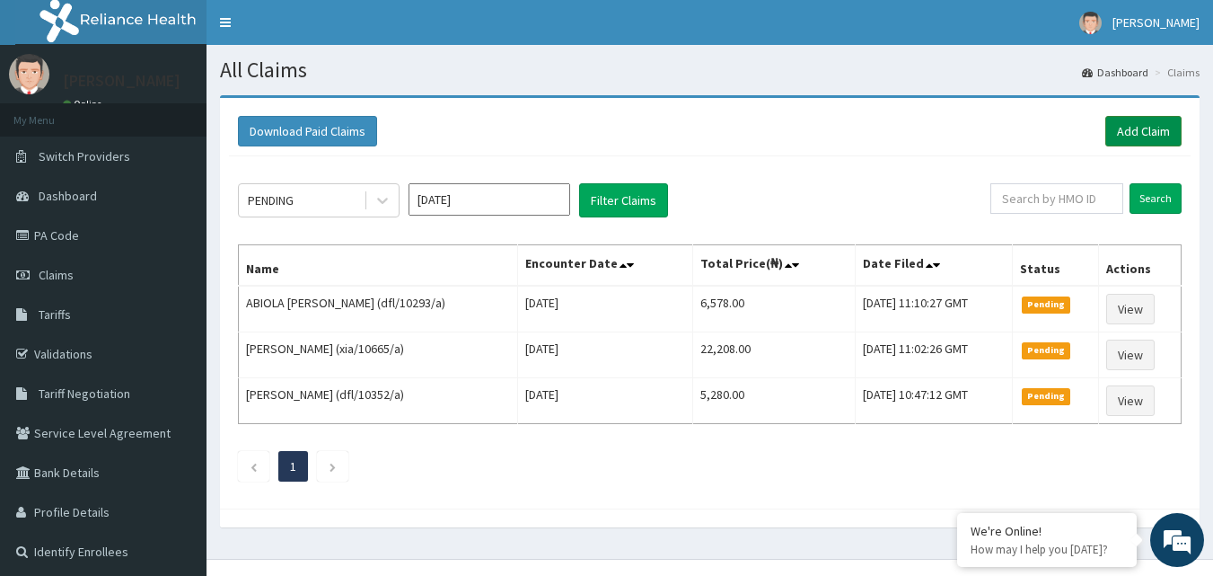
click at [1170, 131] on link "Add Claim" at bounding box center [1143, 131] width 76 height 31
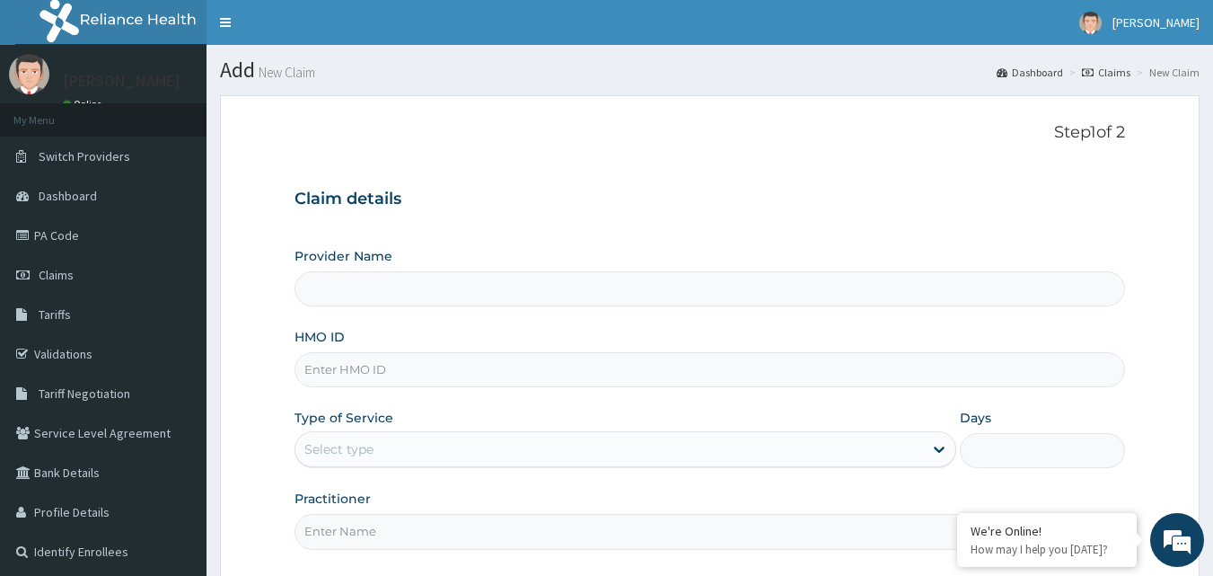
click at [628, 352] on input "HMO ID" at bounding box center [711, 369] width 832 height 35
type input "Gentleman [GEOGRAPHIC_DATA]"
type input "rtm/10011/b"
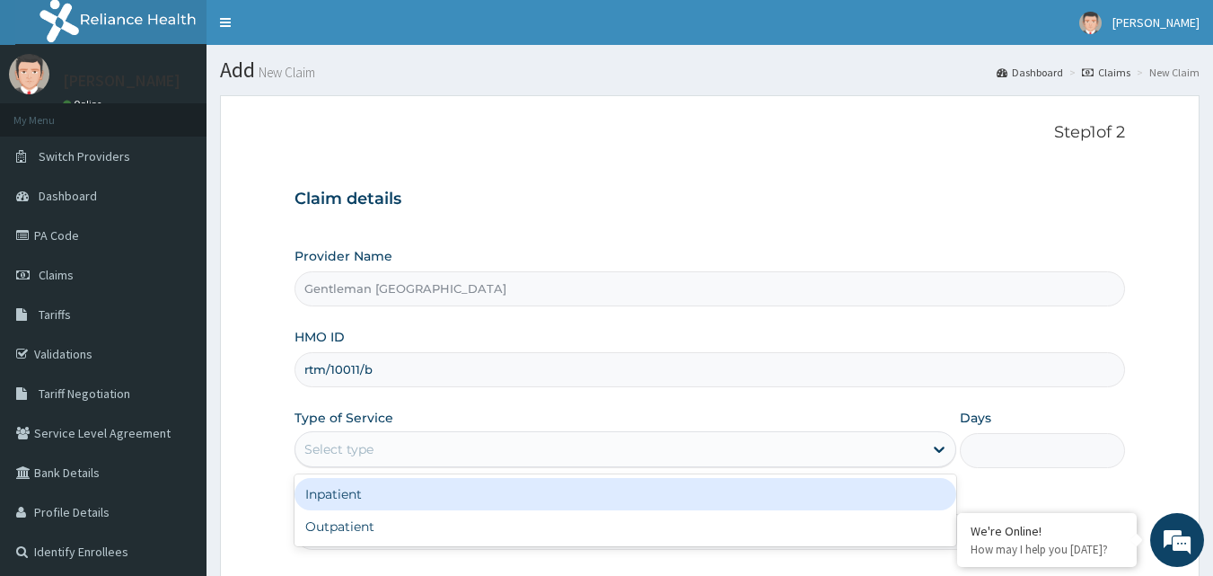
click at [646, 455] on div "Select type" at bounding box center [609, 449] width 628 height 29
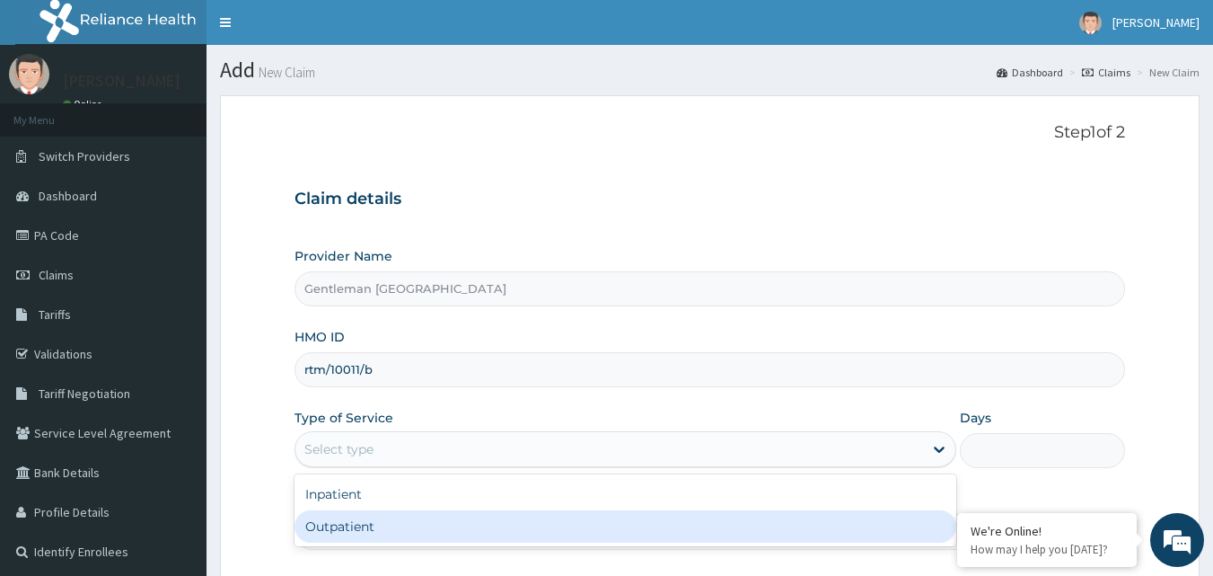
click at [427, 535] on div "Outpatient" at bounding box center [626, 526] width 662 height 32
type input "1"
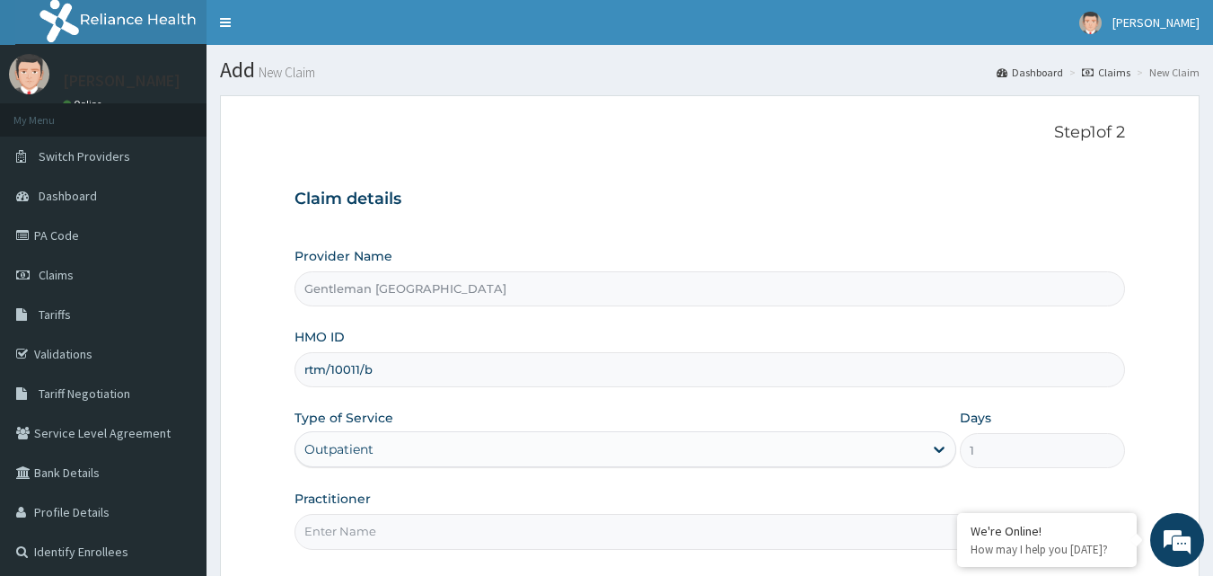
click at [749, 532] on input "Practitioner" at bounding box center [711, 531] width 832 height 35
type input "DR. Abdulsalam"
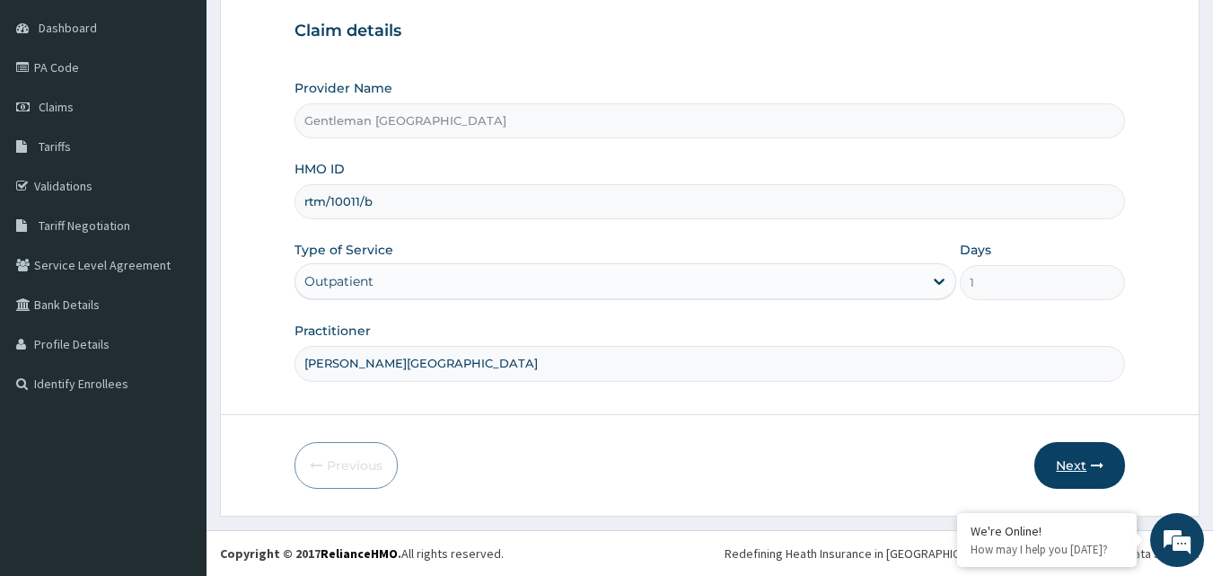
click at [1096, 465] on icon "button" at bounding box center [1097, 465] width 13 height 13
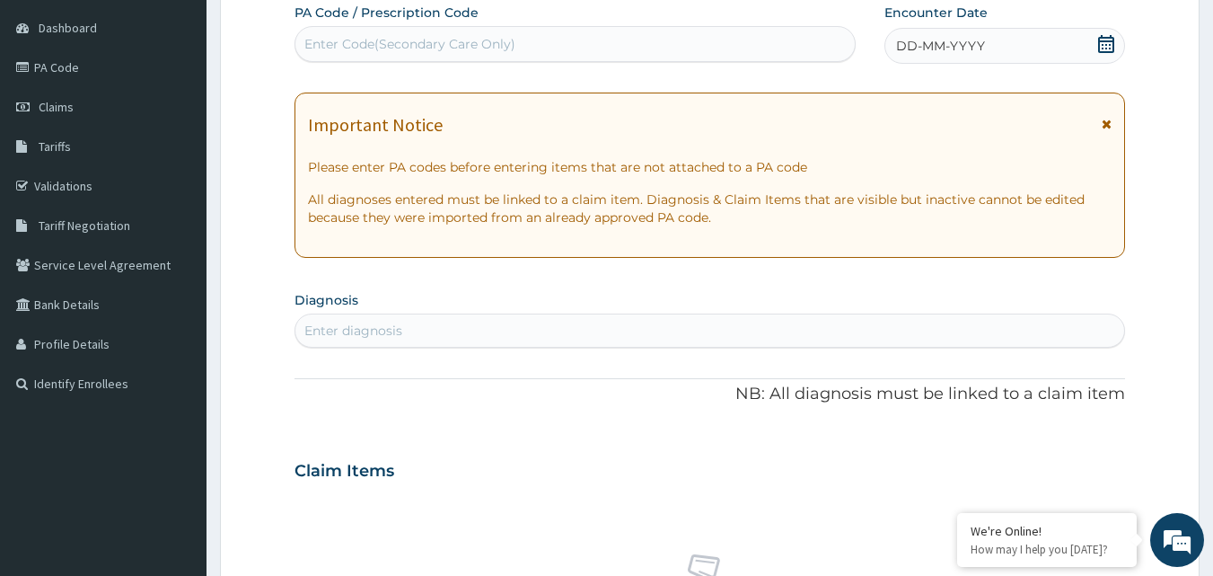
click at [991, 39] on div "DD-MM-YYYY" at bounding box center [1005, 46] width 241 height 36
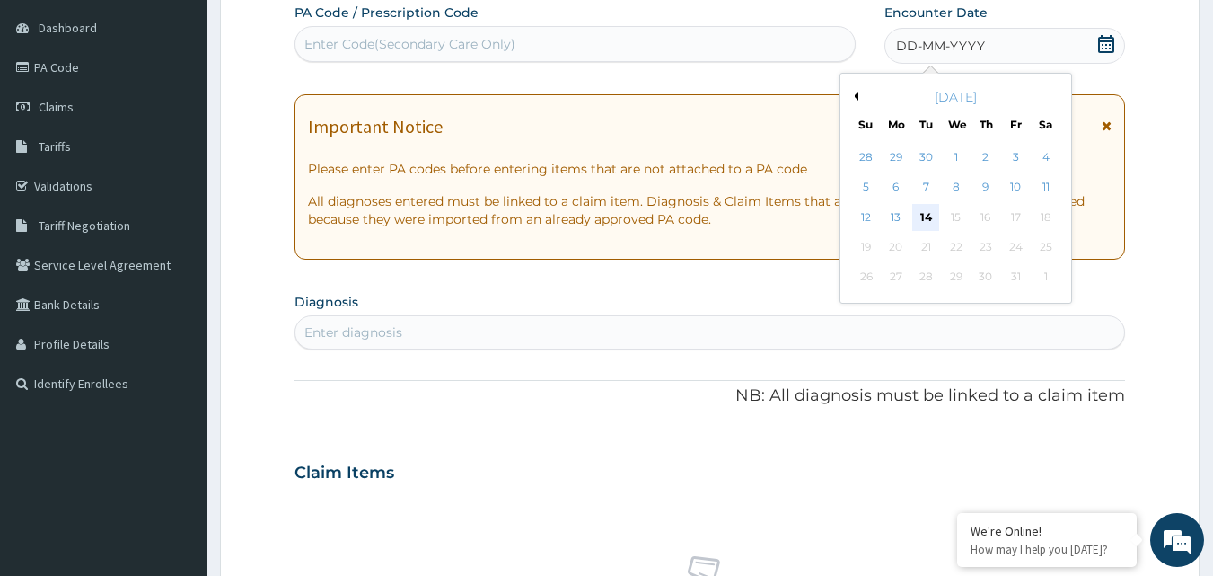
click at [929, 220] on div "14" at bounding box center [926, 217] width 27 height 27
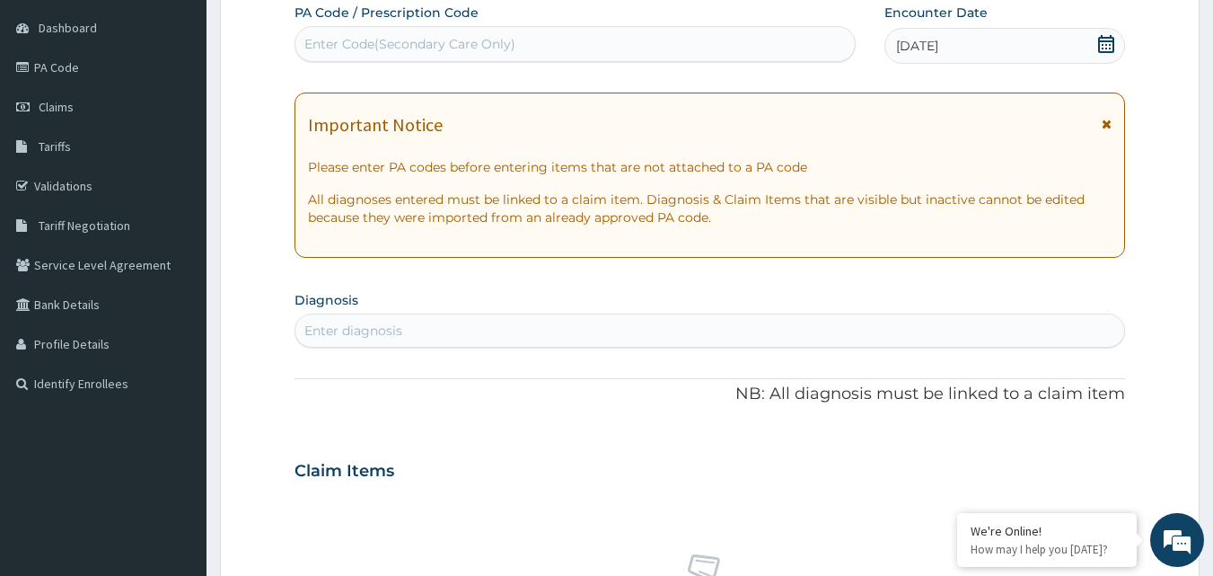
click at [699, 313] on div "Enter diagnosis" at bounding box center [711, 330] width 832 height 34
type input "myalgia"
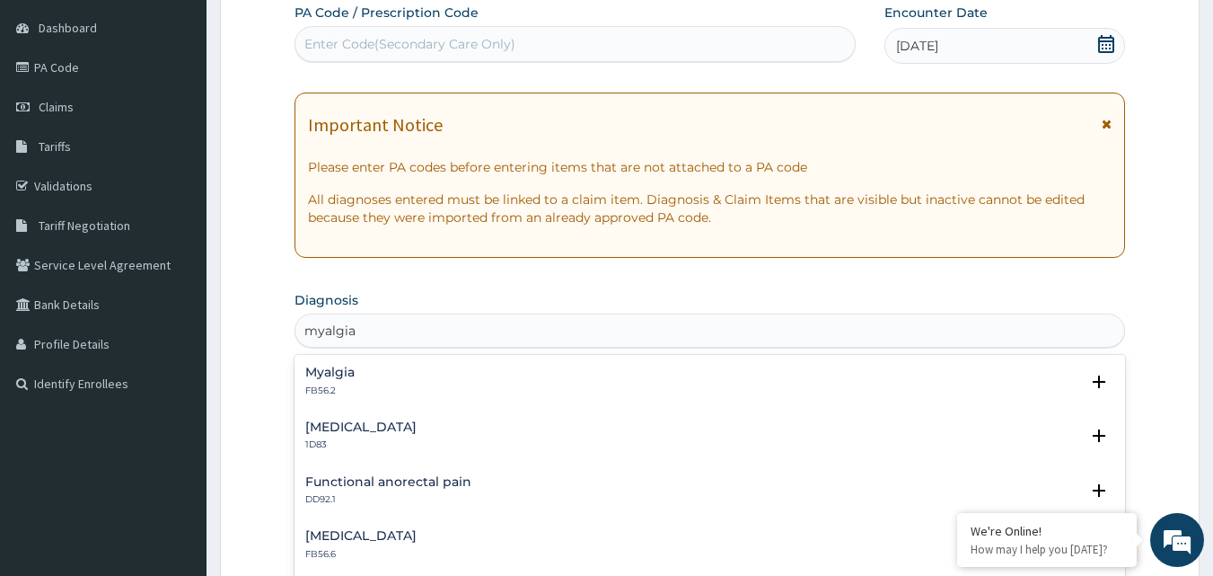
click at [516, 365] on div "Myalgia FB56.2" at bounding box center [710, 380] width 810 height 31
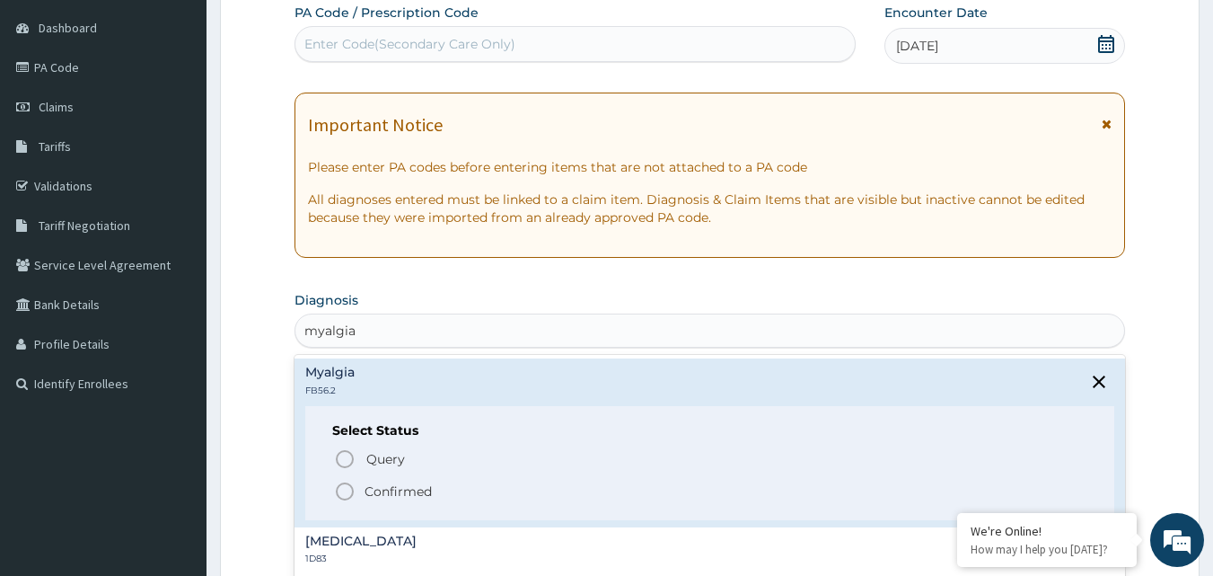
click at [350, 496] on circle "status option filled" at bounding box center [345, 491] width 16 height 16
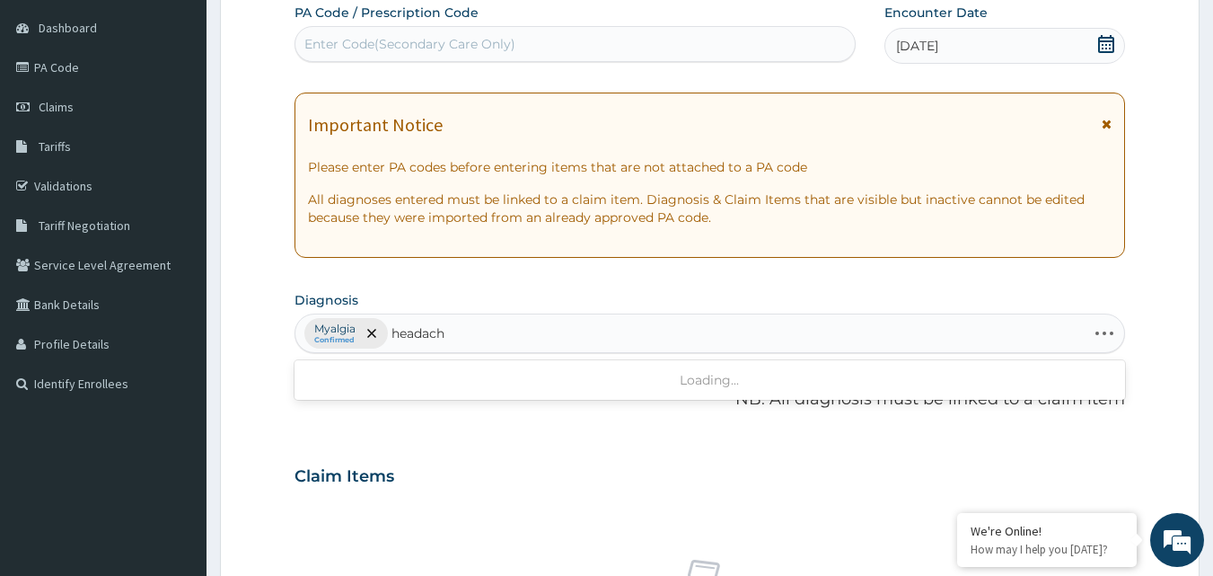
type input "headache"
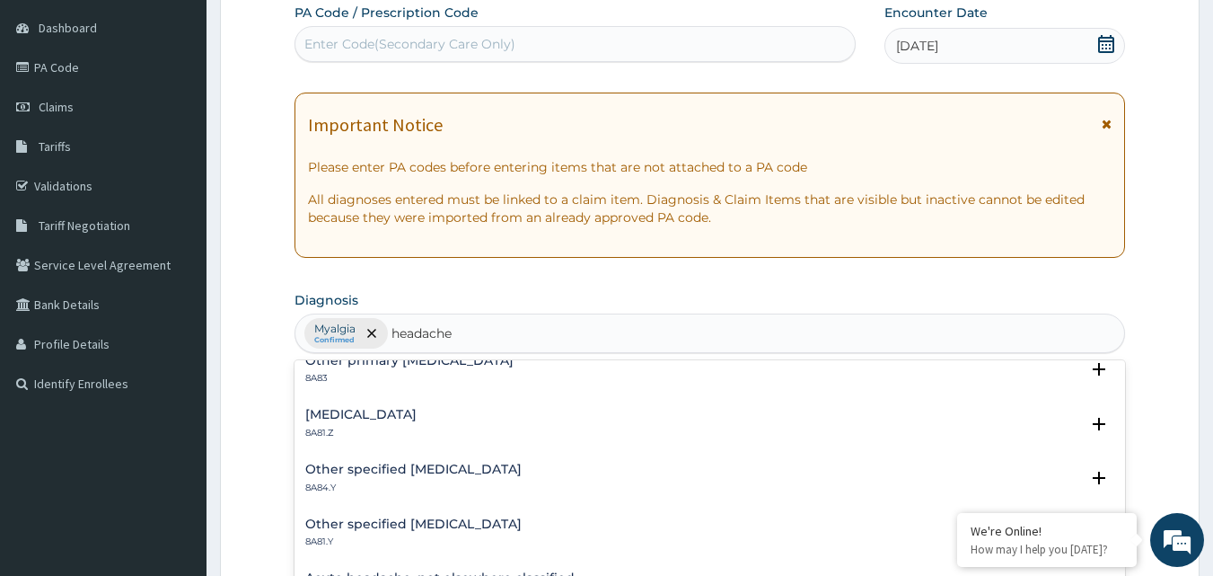
scroll to position [0, 0]
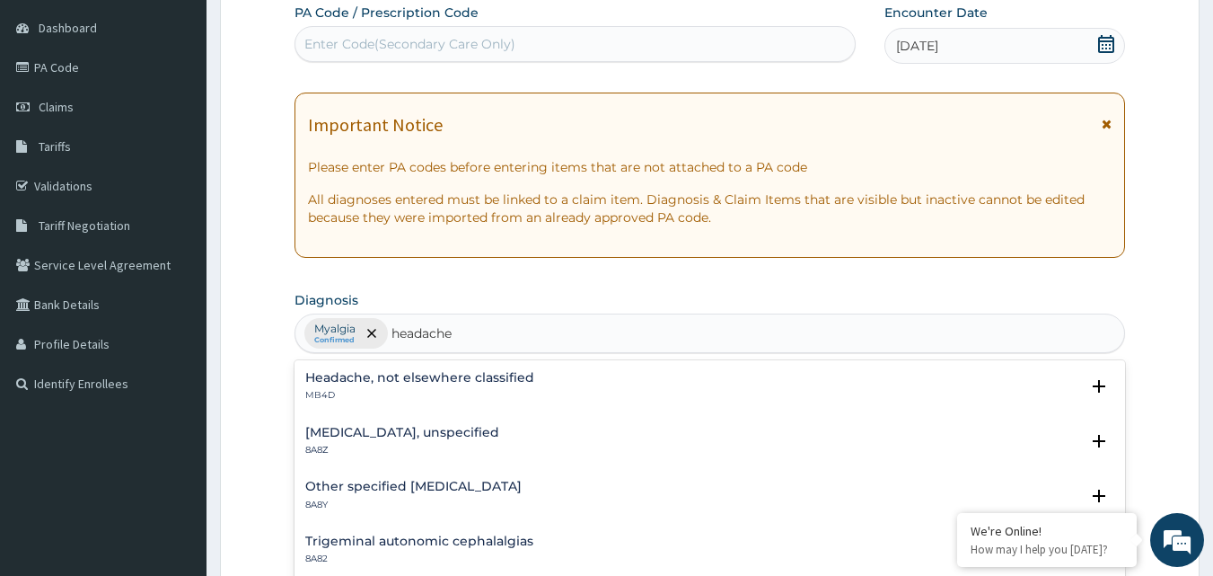
click at [445, 385] on div "Headache, not elsewhere classified MB4D" at bounding box center [419, 386] width 229 height 31
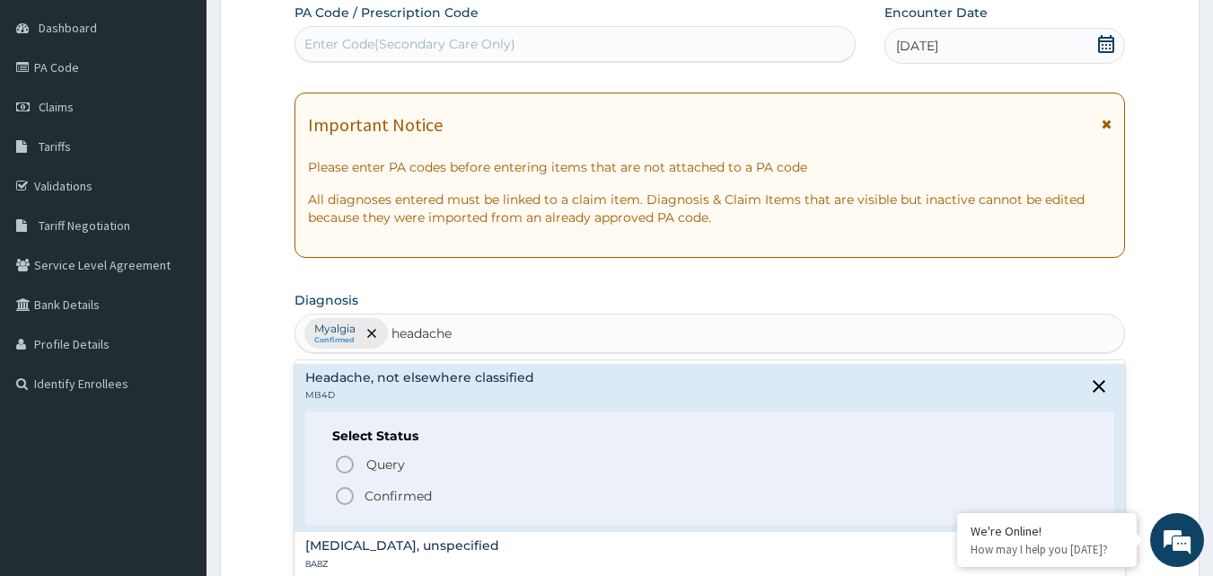
click at [339, 495] on icon "status option filled" at bounding box center [345, 496] width 22 height 22
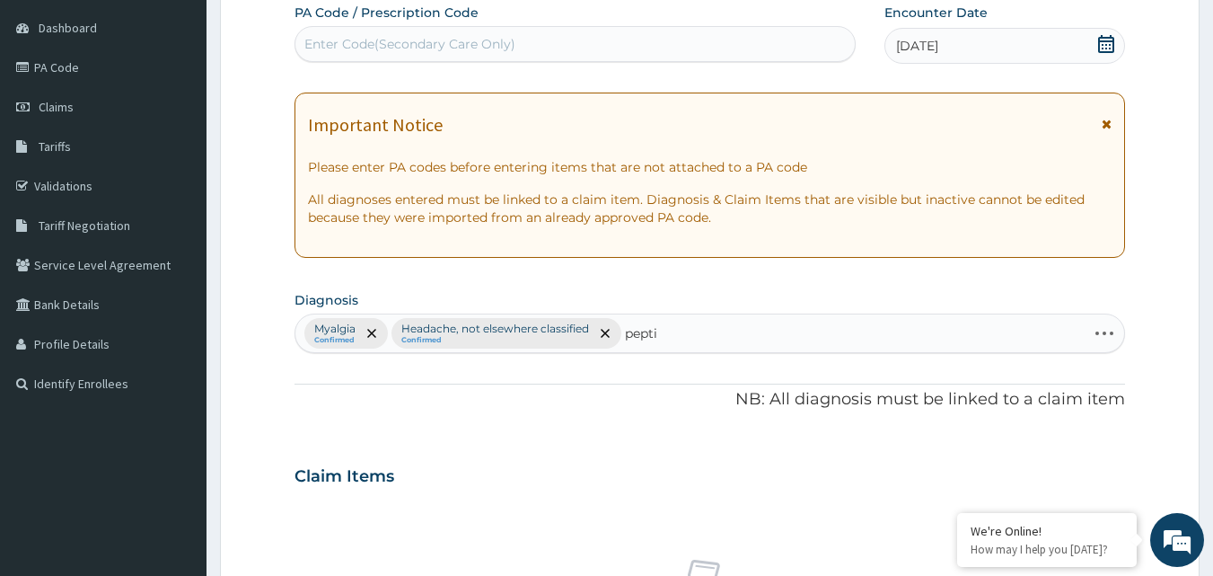
type input "peptic"
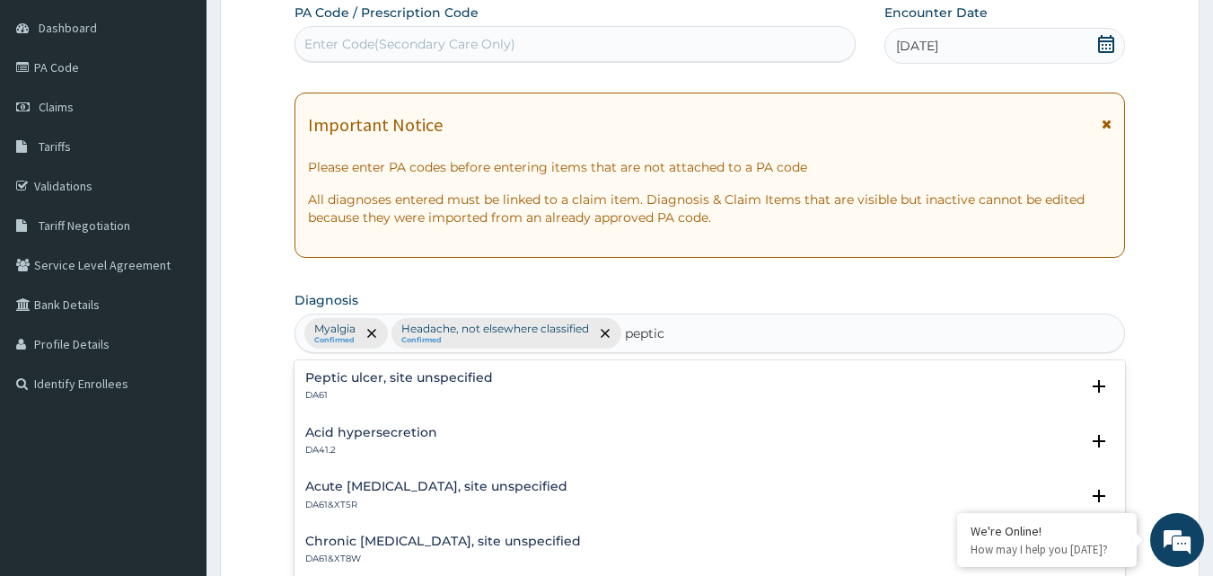
click at [340, 395] on p "DA61" at bounding box center [399, 395] width 188 height 13
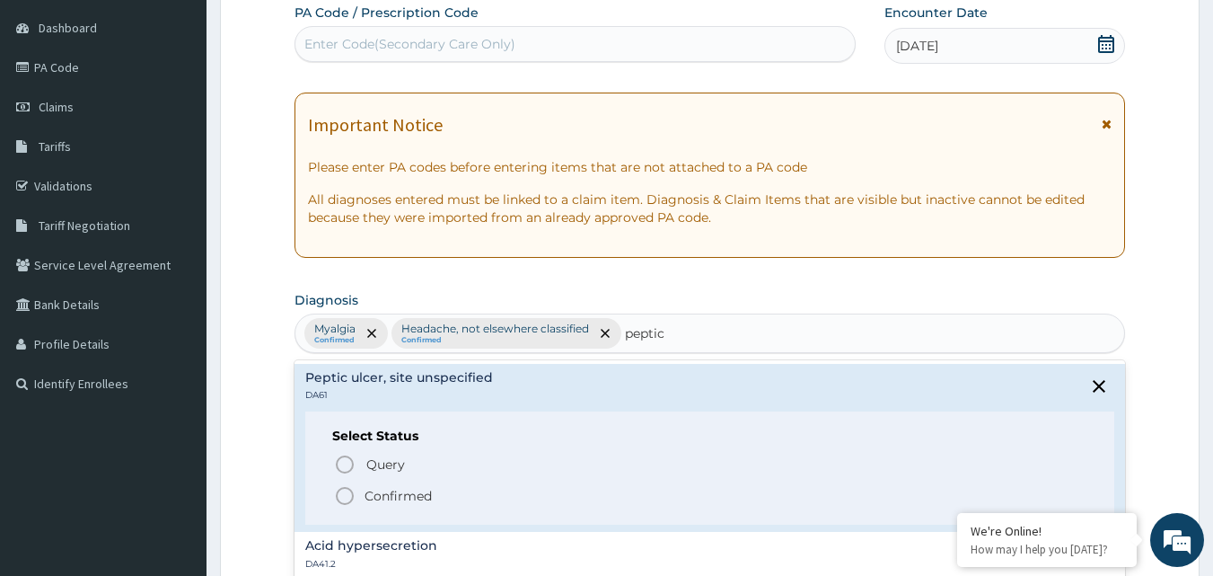
click at [347, 507] on div "Select Status Query Query covers suspected (?), Keep in view (kiv), Ruled out (…" at bounding box center [710, 468] width 810 height 114
click at [346, 497] on icon "status option filled" at bounding box center [345, 496] width 22 height 22
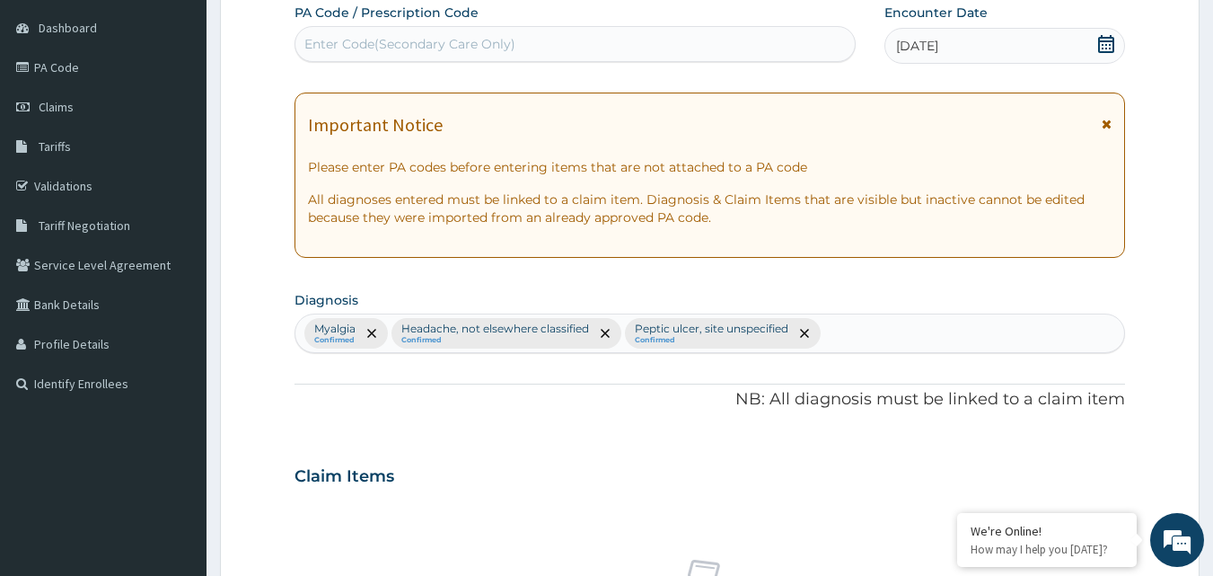
click at [1134, 458] on form "Step 2 of 2 PA Code / Prescription Code Enter Code(Secondary Care Only) Encount…" at bounding box center [710, 497] width 980 height 1140
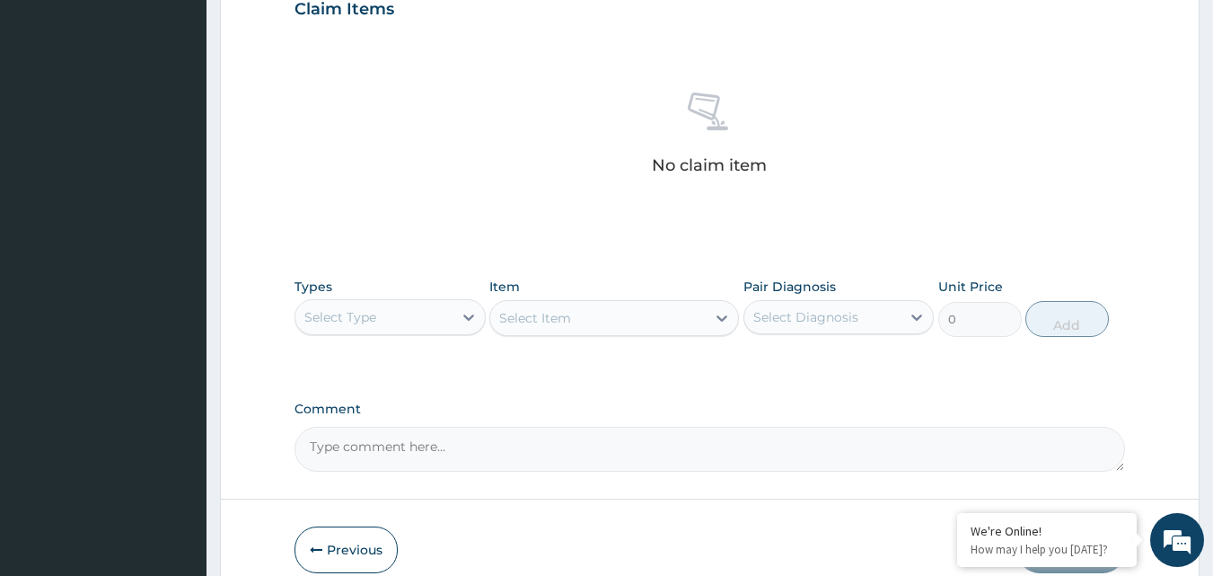
scroll to position [671, 0]
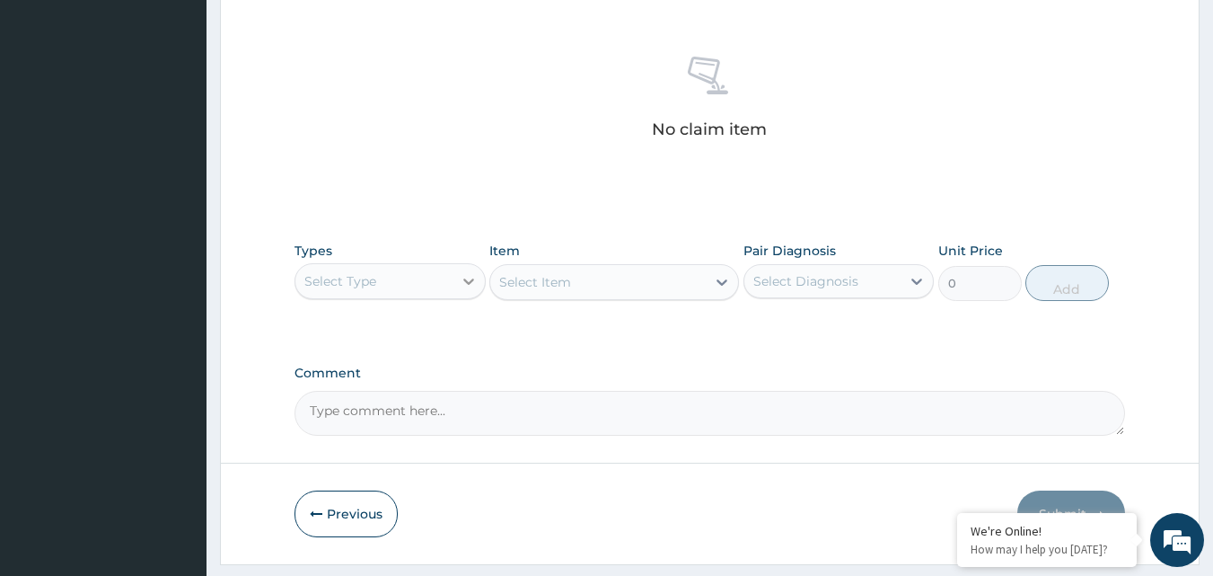
click at [453, 281] on div at bounding box center [469, 281] width 32 height 32
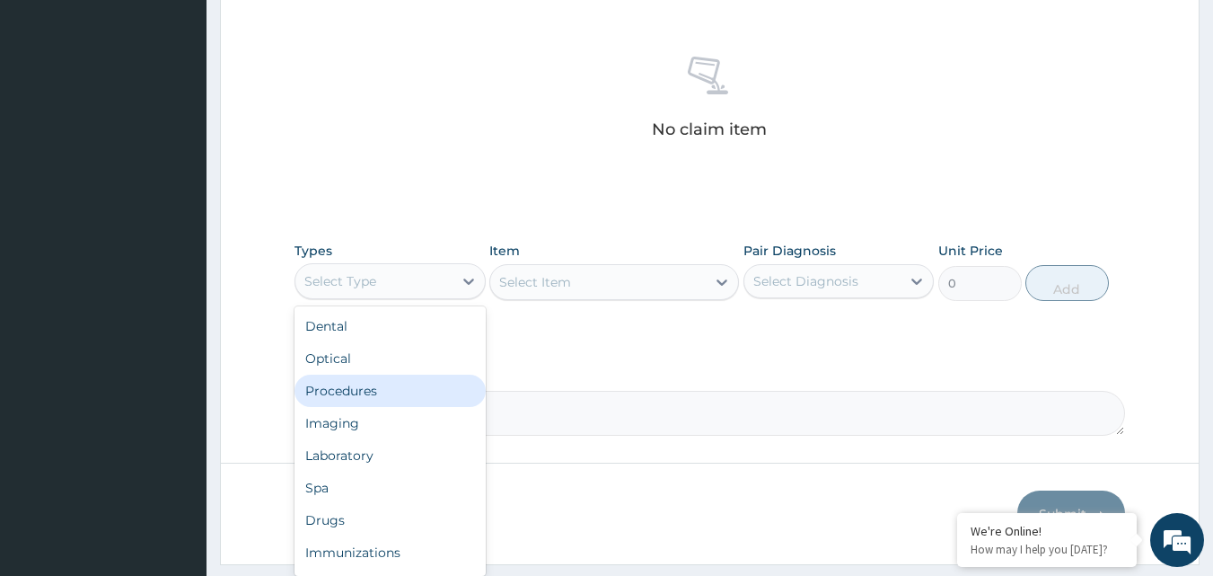
drag, startPoint x: 374, startPoint y: 370, endPoint x: 368, endPoint y: 390, distance: 20.7
click at [368, 390] on div "Dental Optical Procedures Imaging Laboratory Spa Drugs Immunizations Others Gym" at bounding box center [390, 440] width 191 height 269
click at [368, 390] on div "Procedures" at bounding box center [390, 390] width 191 height 32
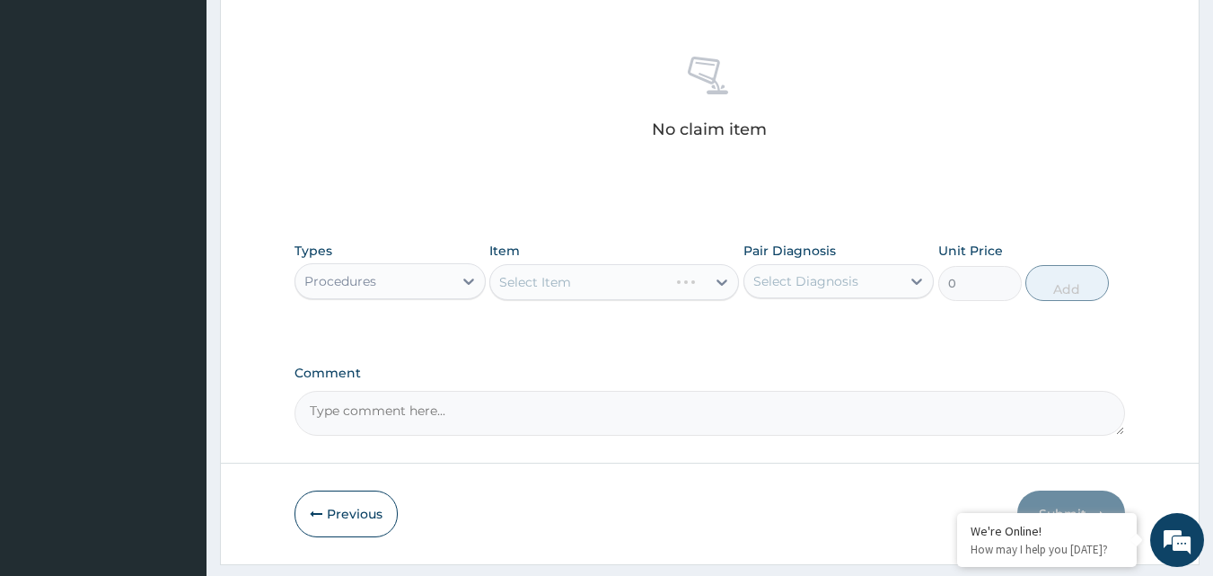
click at [616, 287] on div "Select Item" at bounding box center [614, 282] width 250 height 36
click at [616, 287] on div "Select Item" at bounding box center [598, 282] width 216 height 29
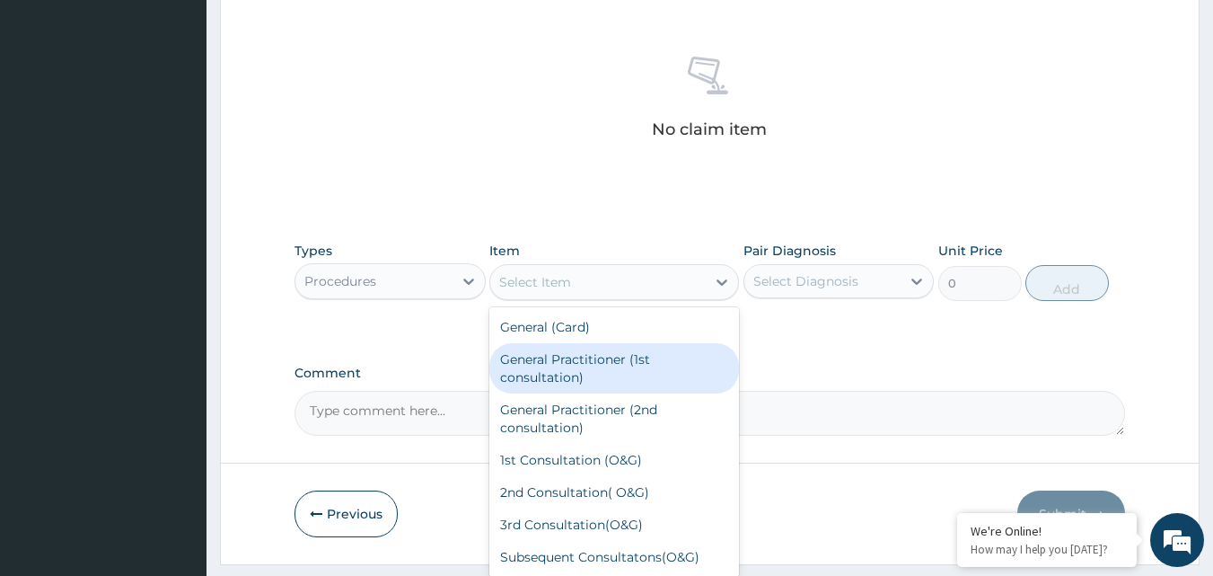
click at [594, 369] on div "General Practitioner (1st consultation)" at bounding box center [614, 368] width 250 height 50
type input "3000"
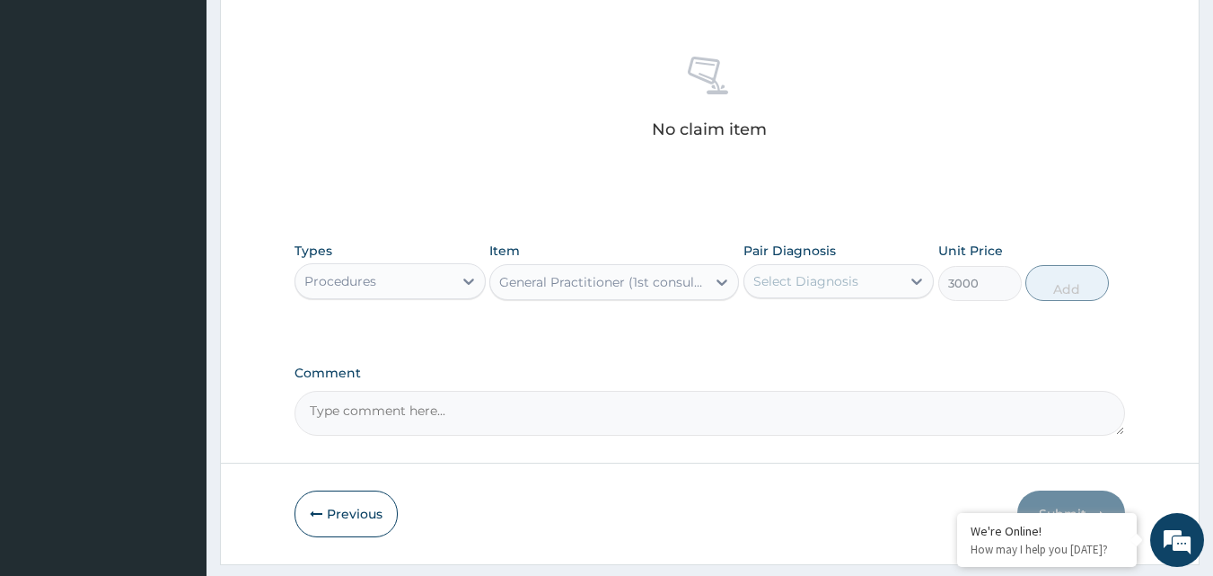
click at [866, 292] on div "Select Diagnosis" at bounding box center [822, 281] width 157 height 29
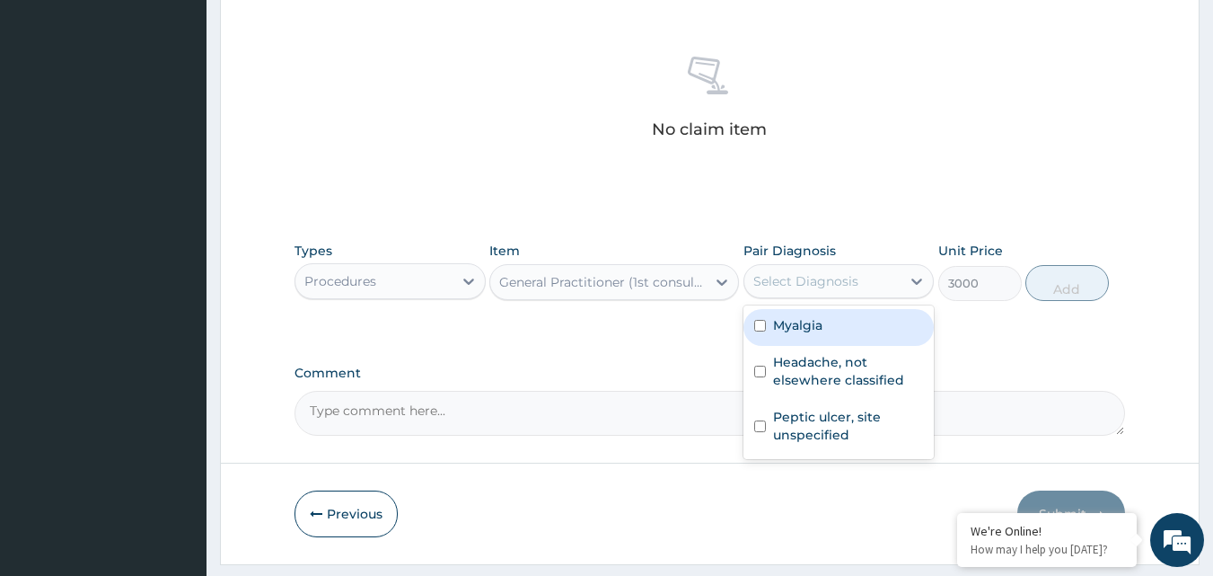
click at [762, 335] on div "Myalgia" at bounding box center [839, 327] width 191 height 37
checkbox input "true"
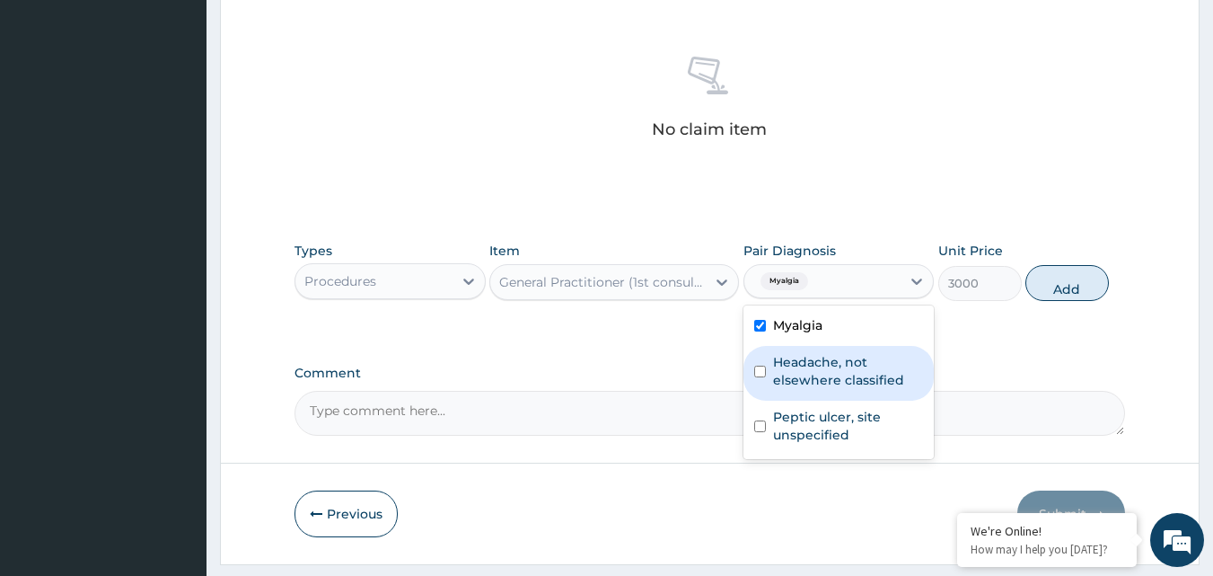
click at [758, 367] on input "checkbox" at bounding box center [760, 371] width 12 height 12
checkbox input "true"
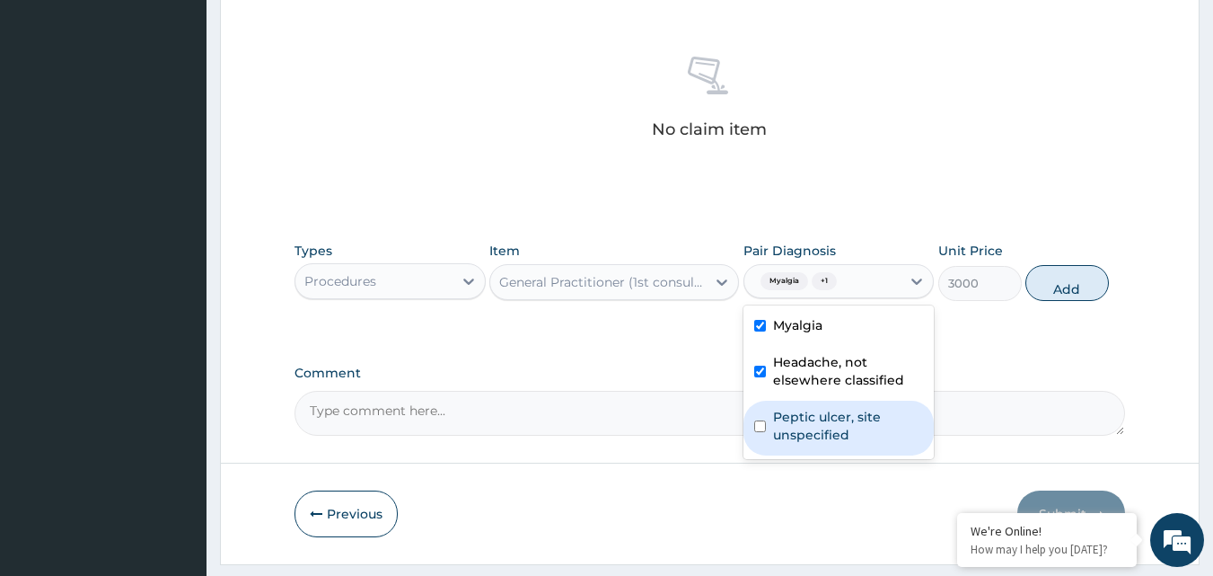
click at [757, 425] on input "checkbox" at bounding box center [760, 426] width 12 height 12
checkbox input "true"
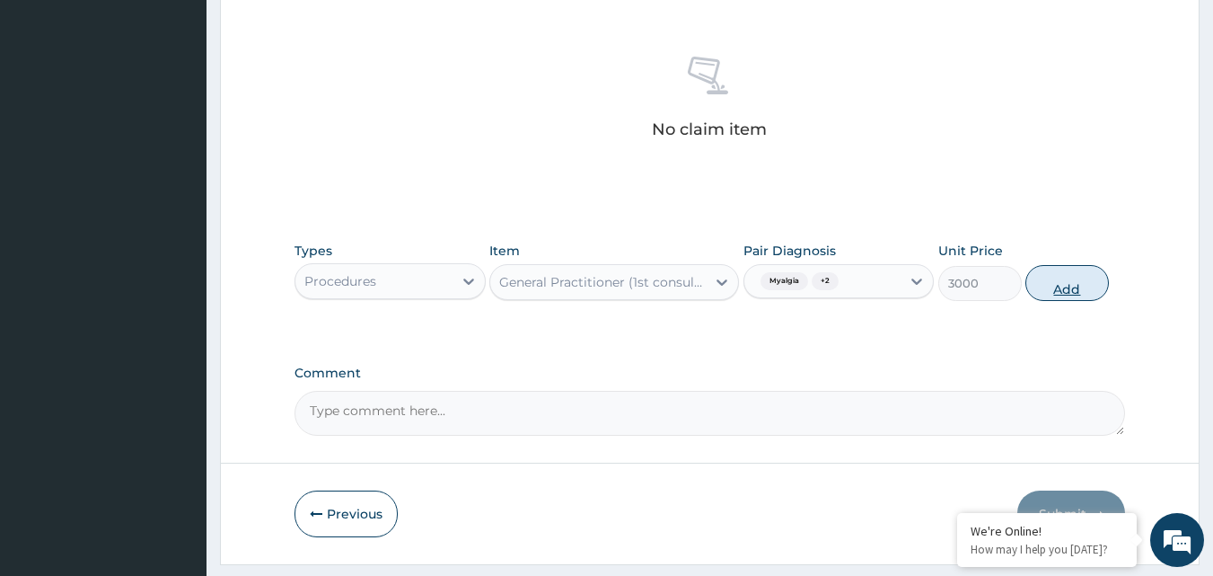
click at [1082, 280] on button "Add" at bounding box center [1068, 283] width 84 height 36
type input "0"
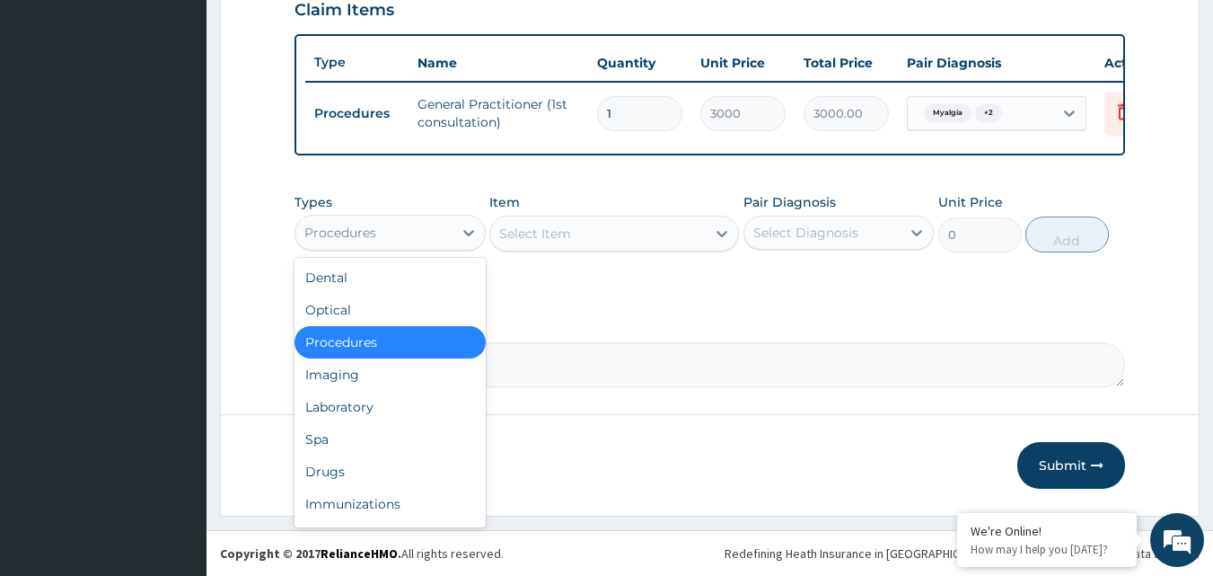
click at [405, 229] on div "Procedures" at bounding box center [373, 232] width 157 height 29
click at [339, 462] on div "Drugs" at bounding box center [390, 471] width 191 height 32
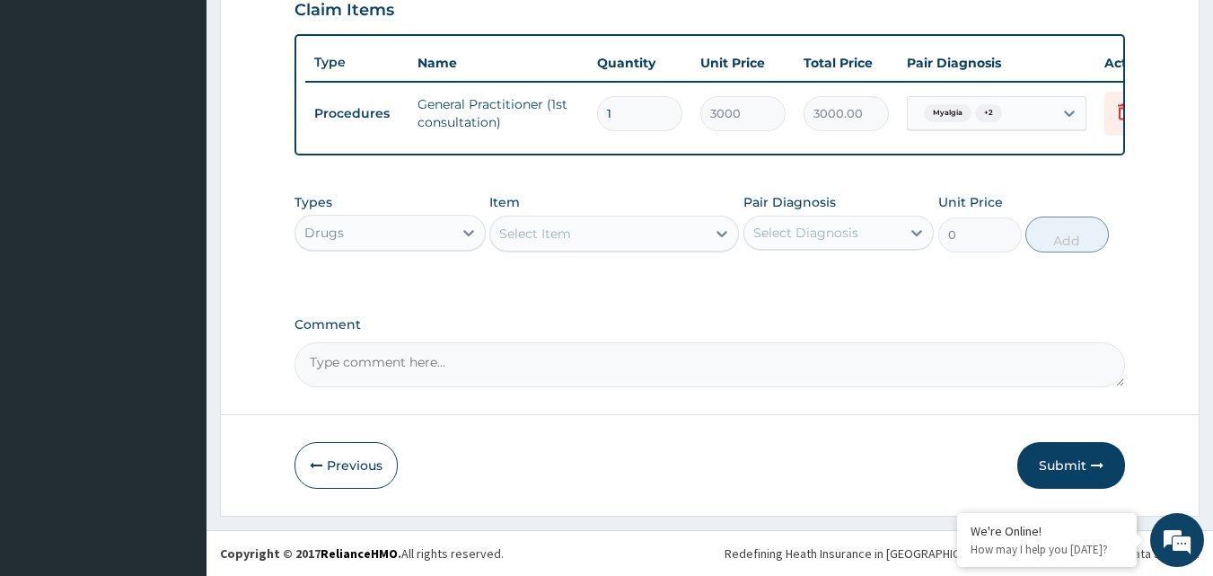
click at [638, 240] on div "Select Item" at bounding box center [598, 233] width 216 height 29
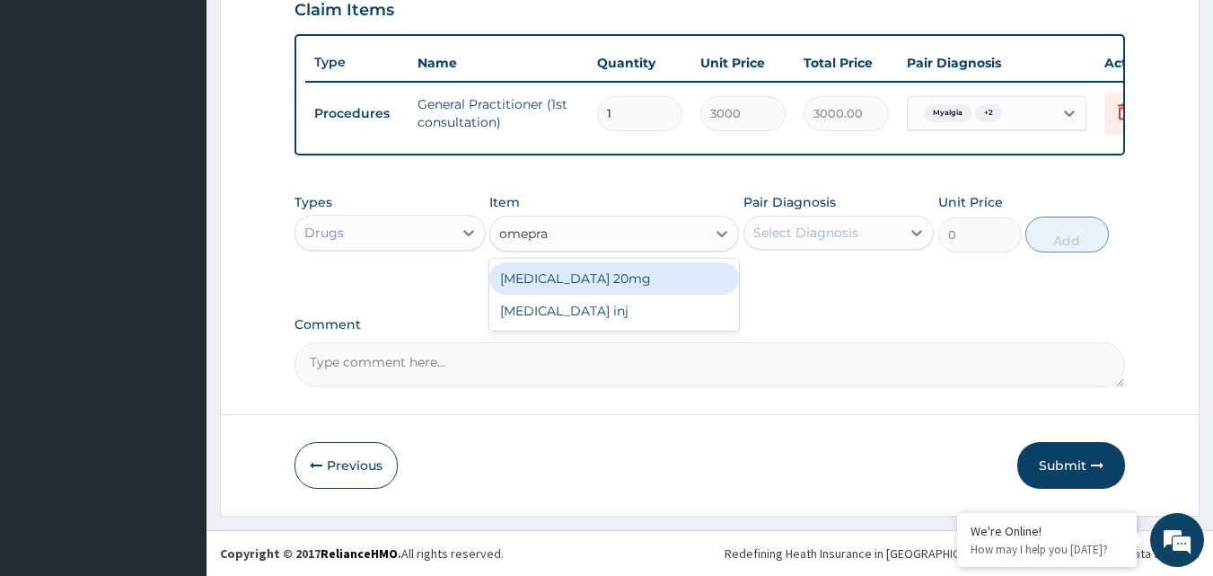
type input "omepraz"
click at [608, 277] on div "Omeprazole 20mg" at bounding box center [614, 278] width 250 height 32
type input "90"
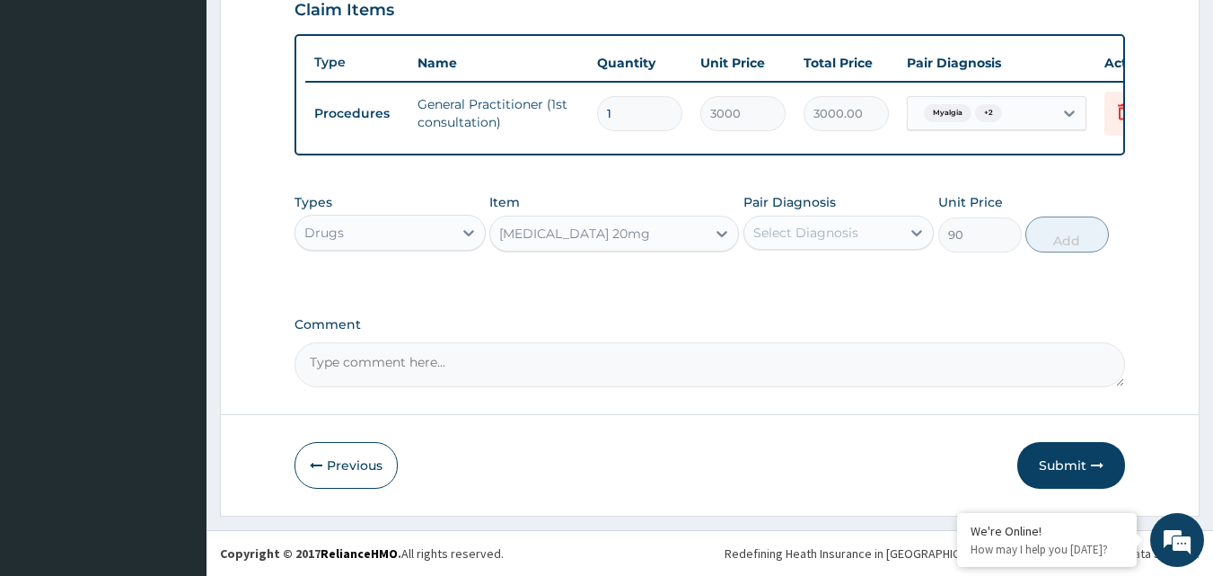
click at [853, 230] on div "Select Diagnosis" at bounding box center [805, 233] width 105 height 18
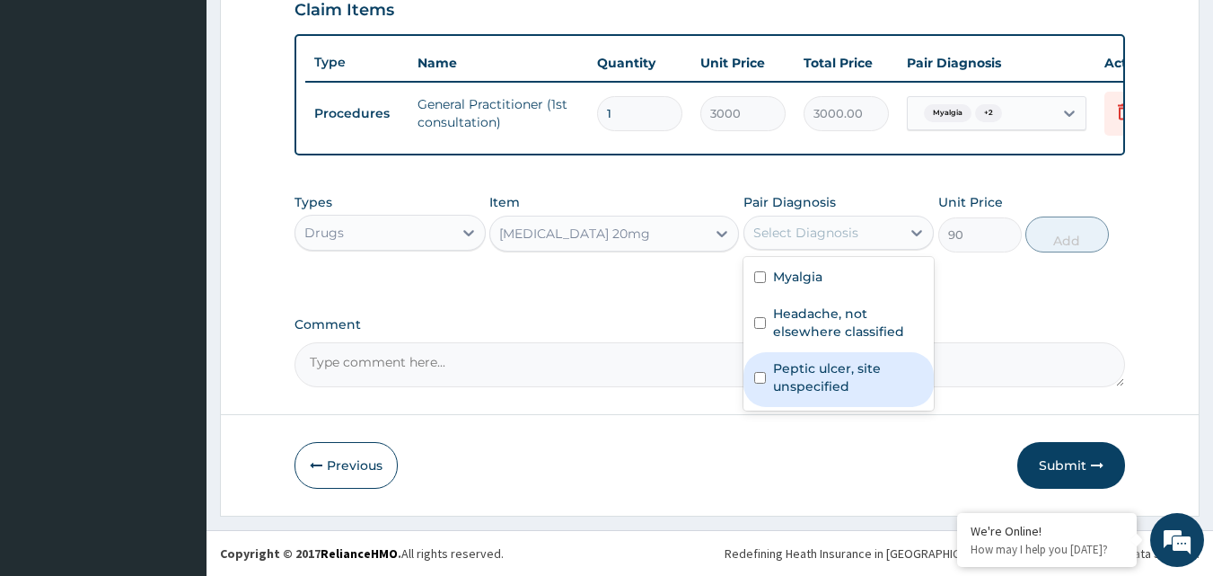
click at [762, 378] on input "checkbox" at bounding box center [760, 378] width 12 height 12
checkbox input "true"
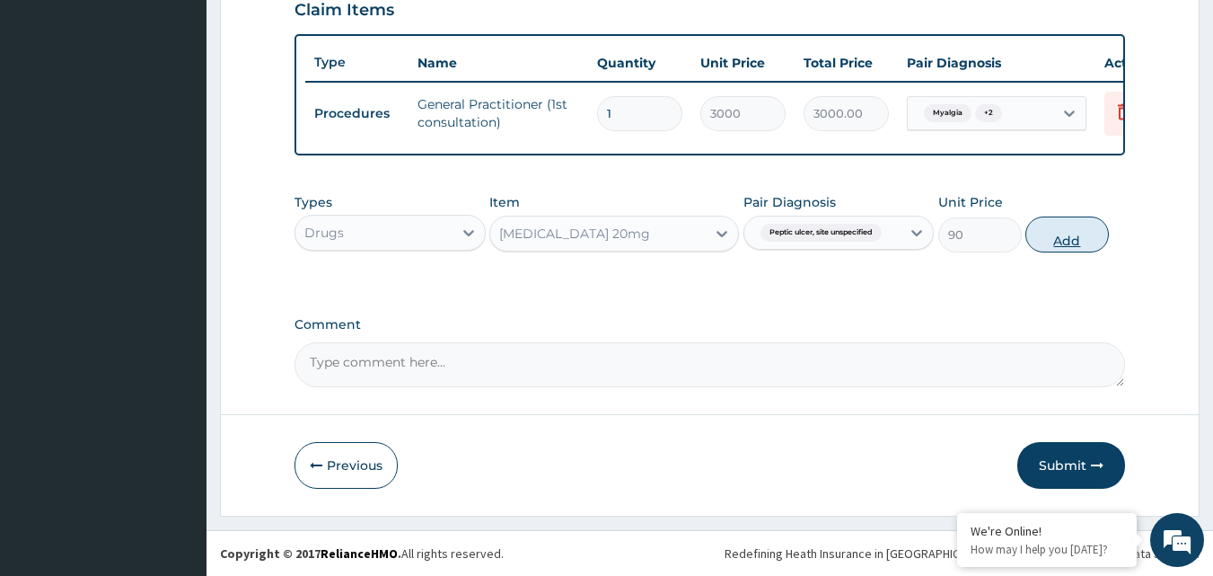
click at [1073, 237] on button "Add" at bounding box center [1068, 234] width 84 height 36
type input "0"
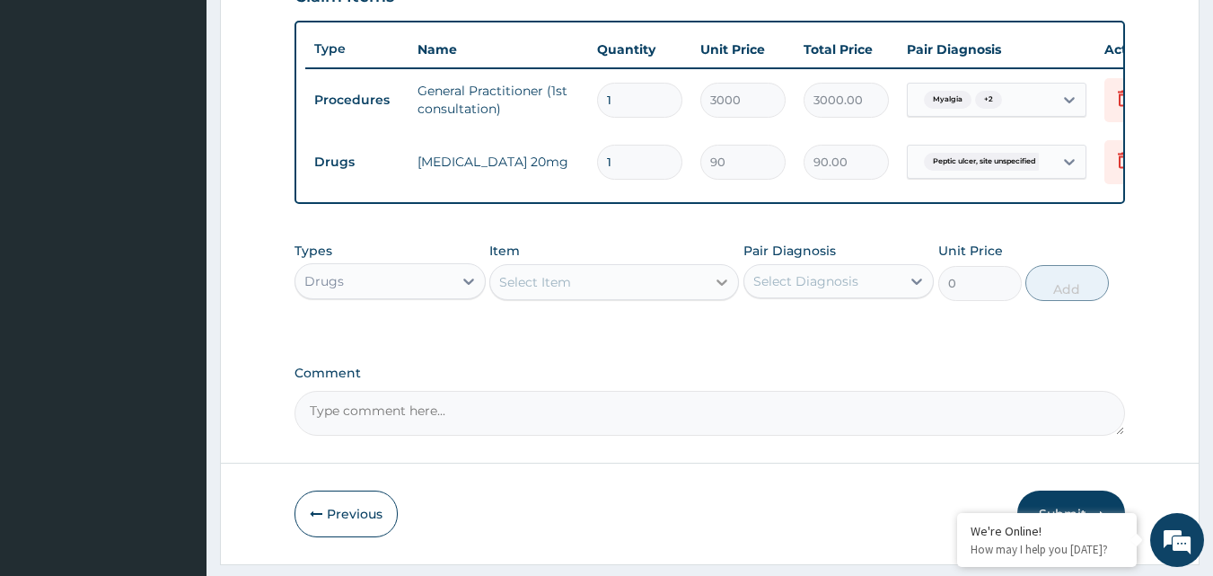
click at [707, 298] on div at bounding box center [722, 282] width 32 height 32
click at [515, 291] on input "caalcium" at bounding box center [530, 282] width 63 height 18
type input "calcium"
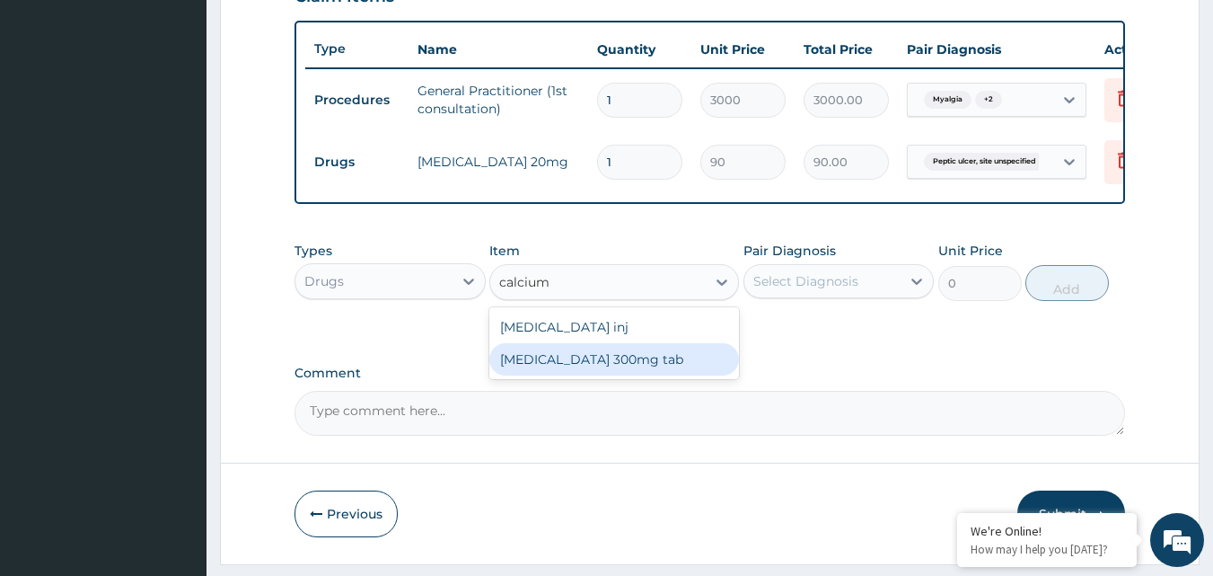
click at [640, 375] on div "Calcium lactate 300mg tab" at bounding box center [614, 359] width 250 height 32
type input "30"
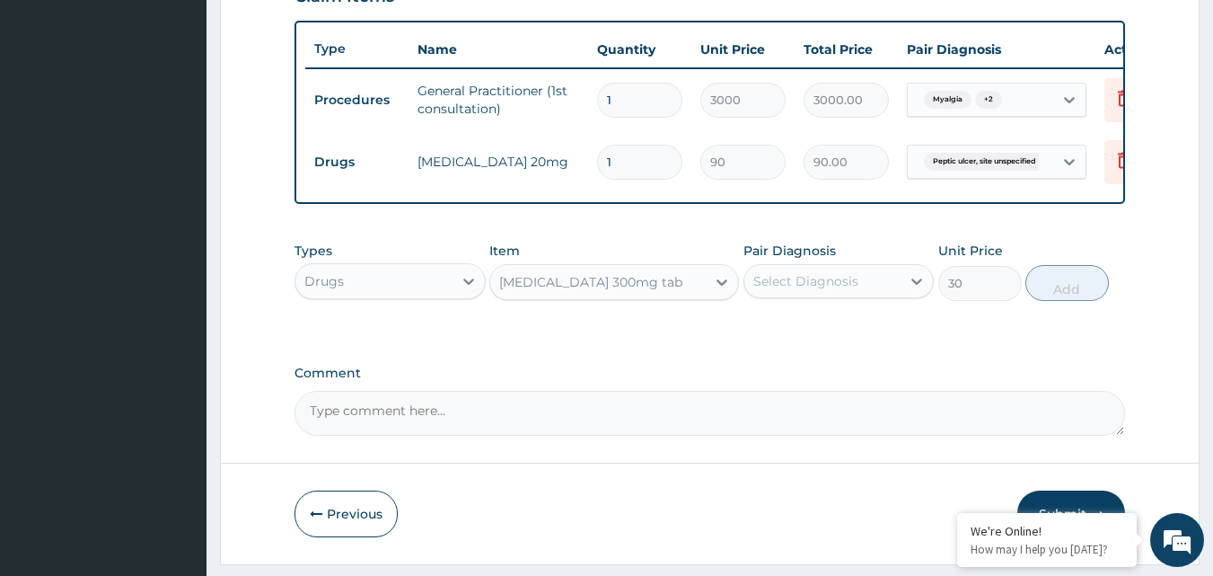
click at [836, 295] on div "Select Diagnosis" at bounding box center [822, 281] width 157 height 29
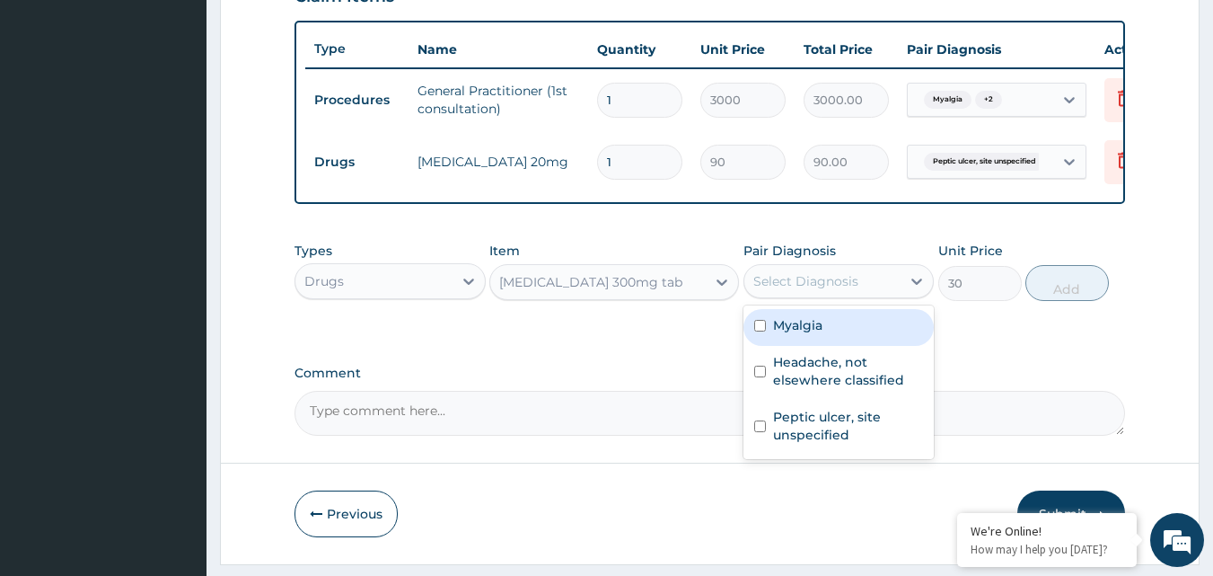
click at [766, 346] on div "Myalgia" at bounding box center [839, 327] width 191 height 37
checkbox input "true"
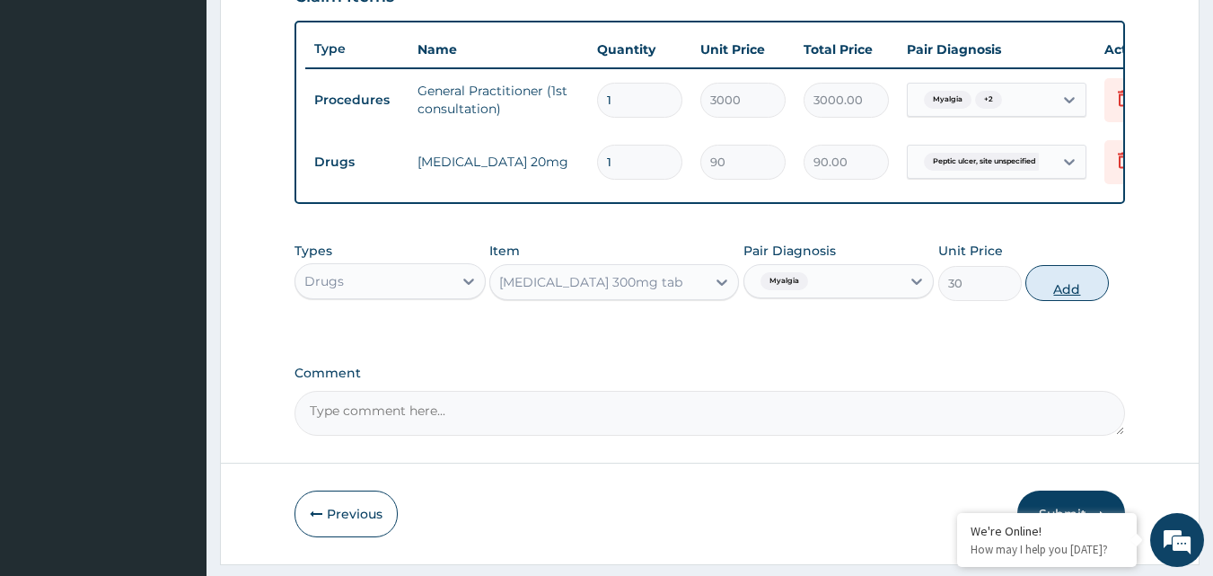
click at [1089, 296] on button "Add" at bounding box center [1068, 283] width 84 height 36
type input "0"
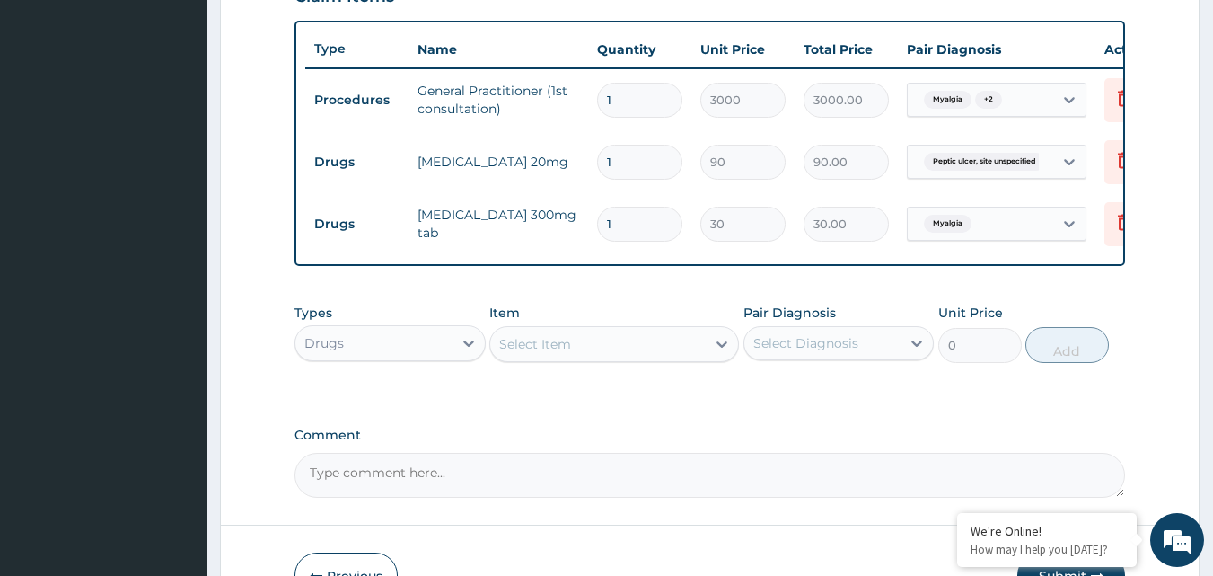
click at [630, 348] on div "Select Item" at bounding box center [598, 344] width 216 height 29
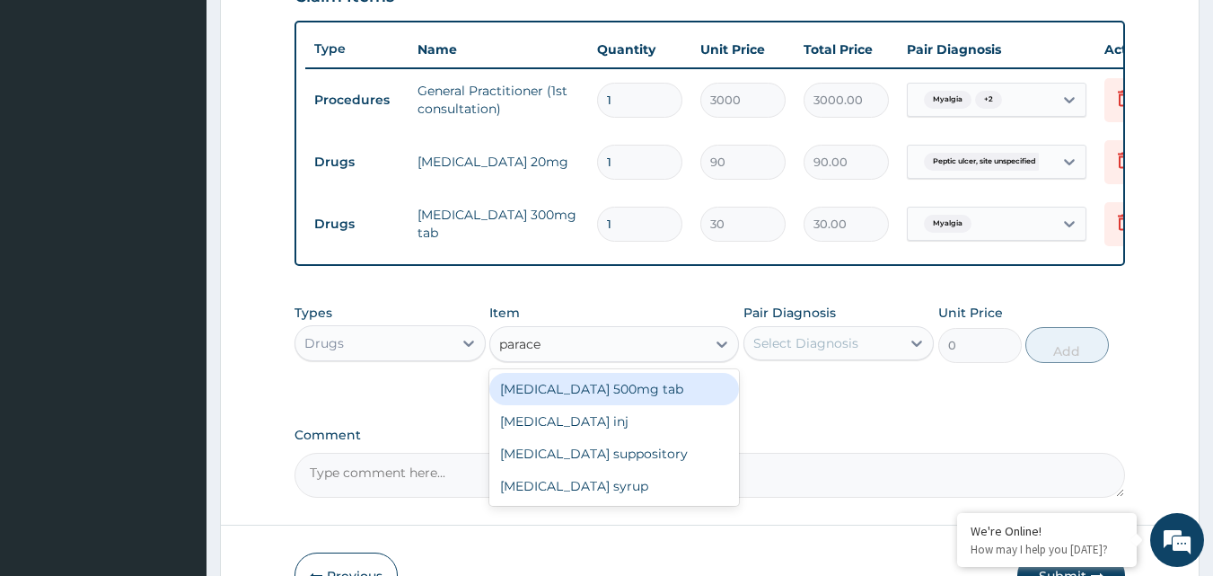
type input "paracet"
click at [617, 404] on div "Paracetamol 500mg tab" at bounding box center [614, 389] width 250 height 32
type input "10"
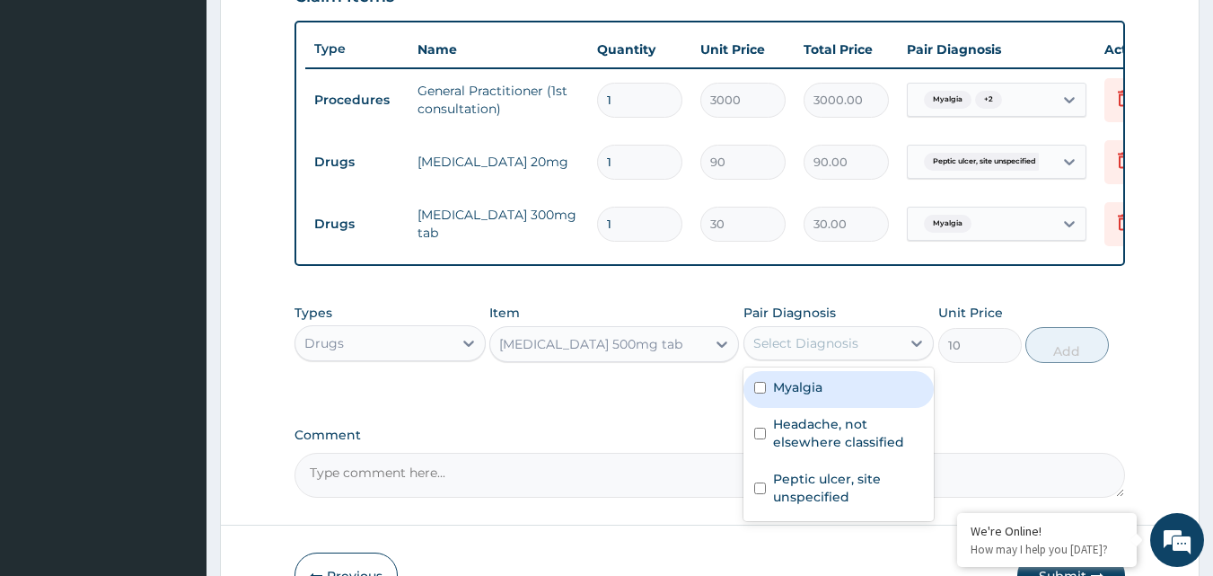
click at [822, 352] on div "Select Diagnosis" at bounding box center [805, 343] width 105 height 18
click at [766, 402] on div "Myalgia" at bounding box center [839, 389] width 191 height 37
checkbox input "true"
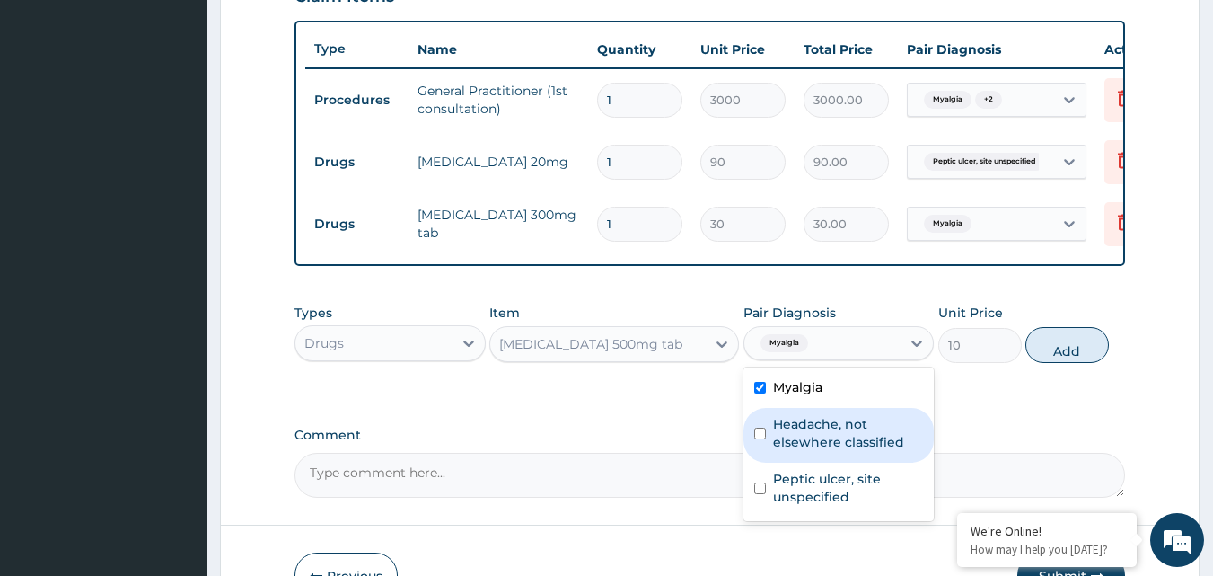
click at [760, 439] on input "checkbox" at bounding box center [760, 433] width 12 height 12
checkbox input "true"
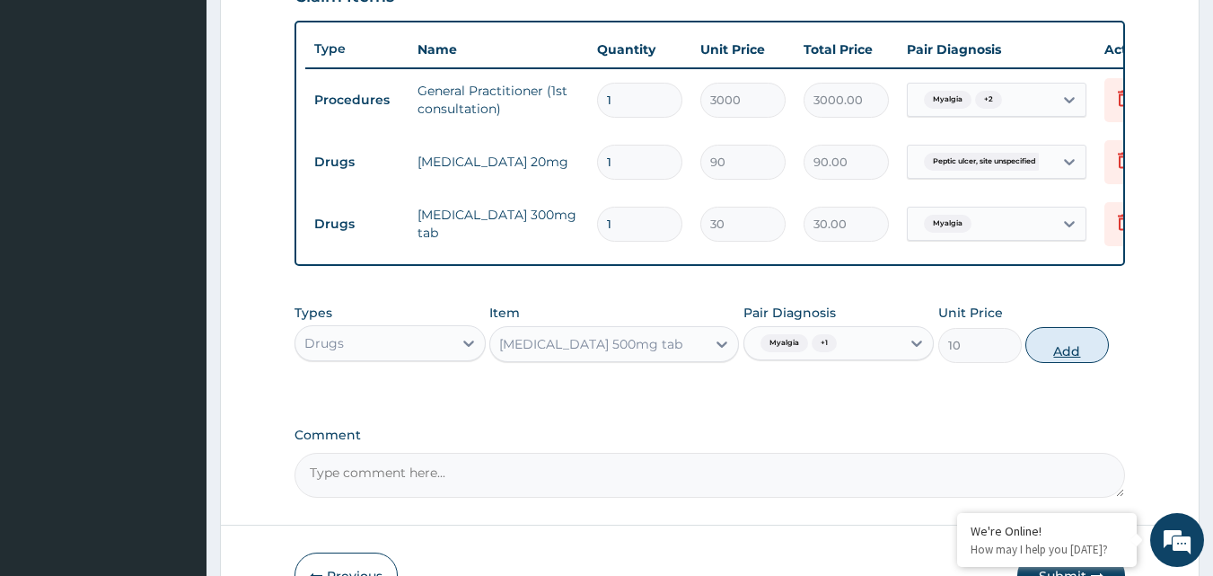
click at [1088, 363] on button "Add" at bounding box center [1068, 345] width 84 height 36
type input "0"
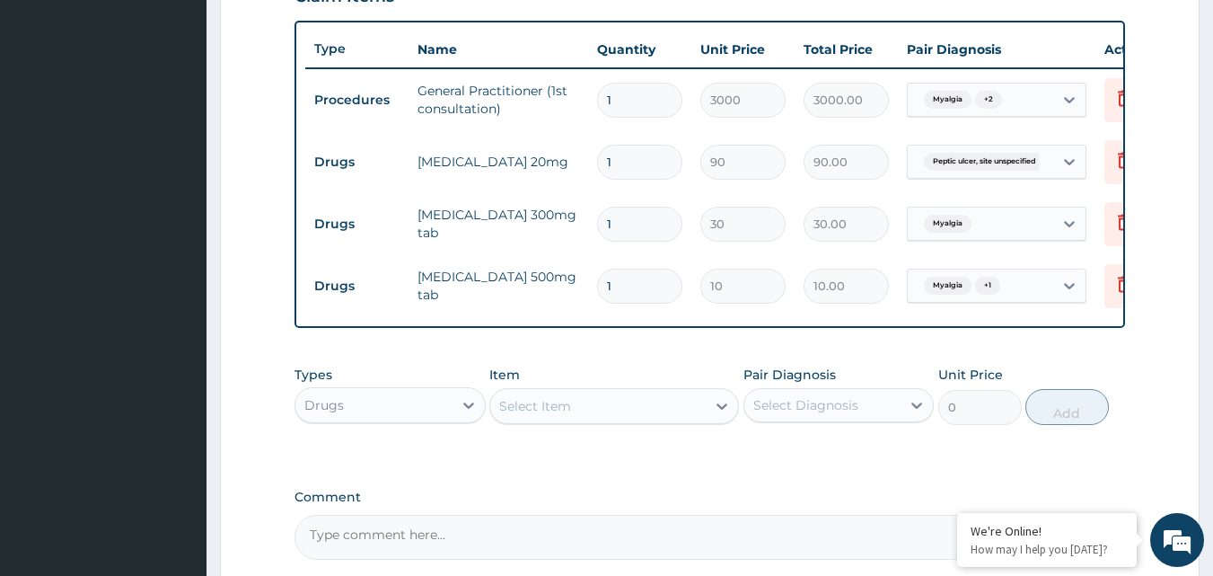
click at [643, 420] on div "Select Item" at bounding box center [598, 406] width 216 height 29
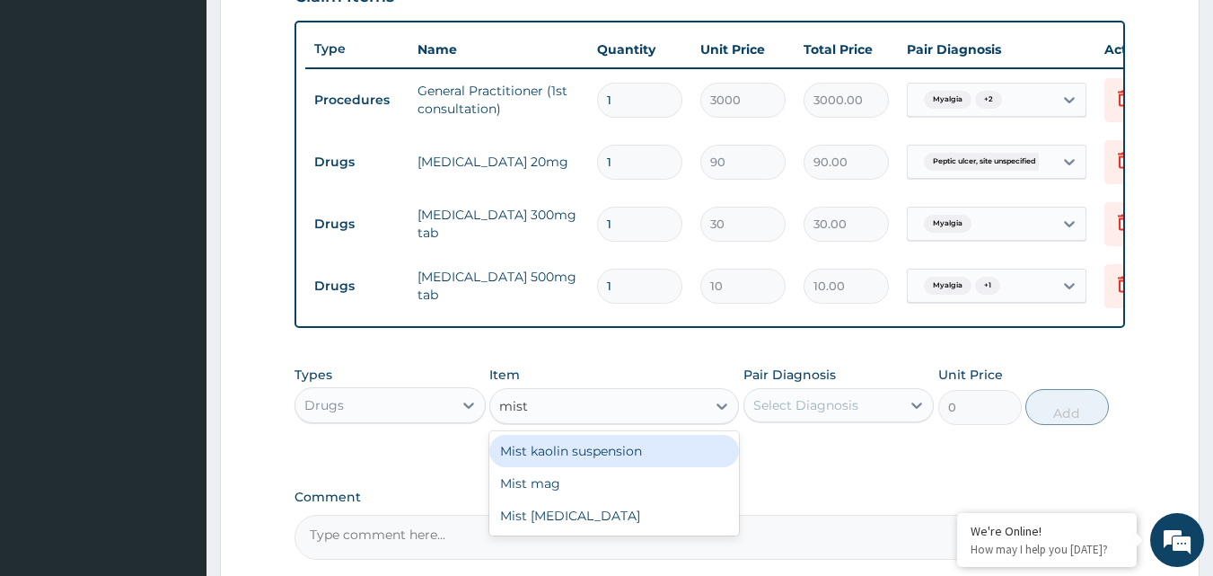
type input "mist"
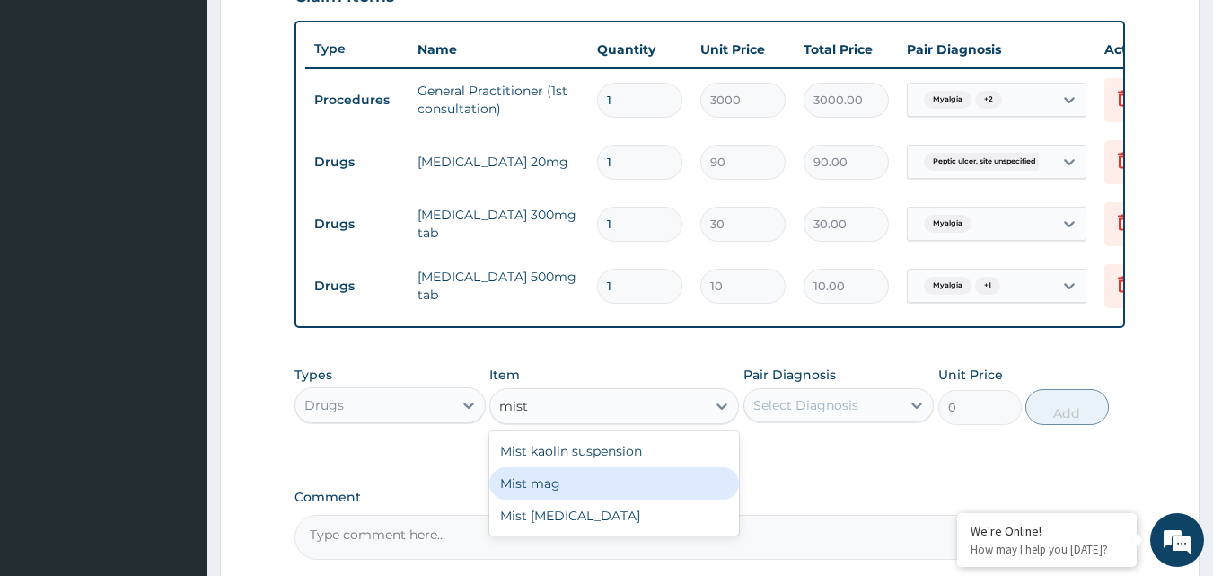
click at [608, 499] on div "Mist mag" at bounding box center [614, 483] width 250 height 32
type input "700"
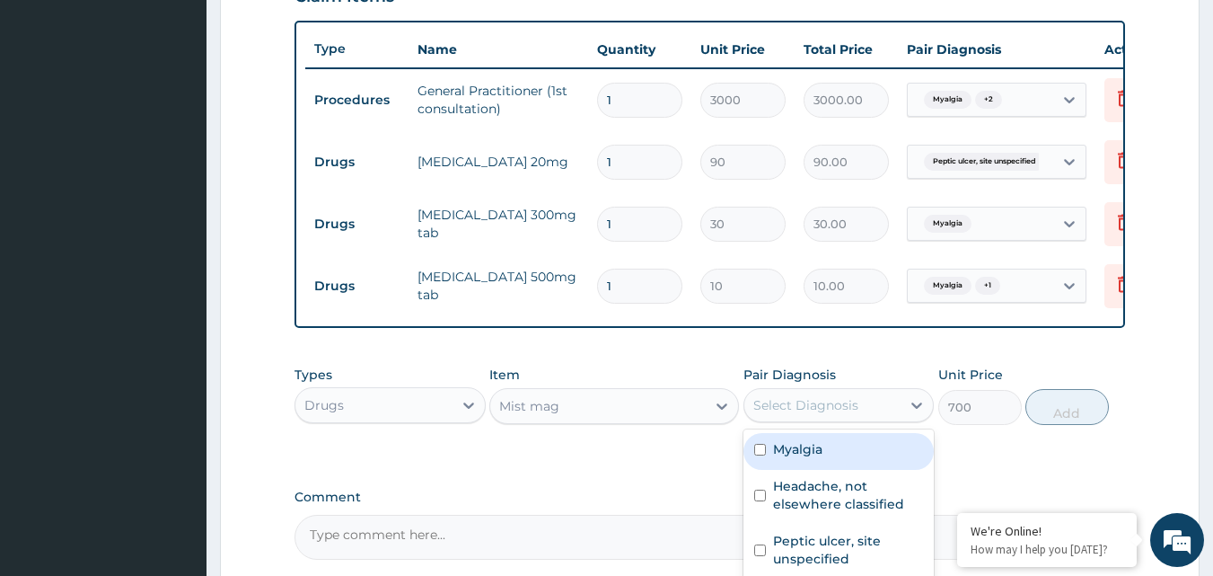
click at [900, 419] on div "Select Diagnosis" at bounding box center [822, 405] width 157 height 29
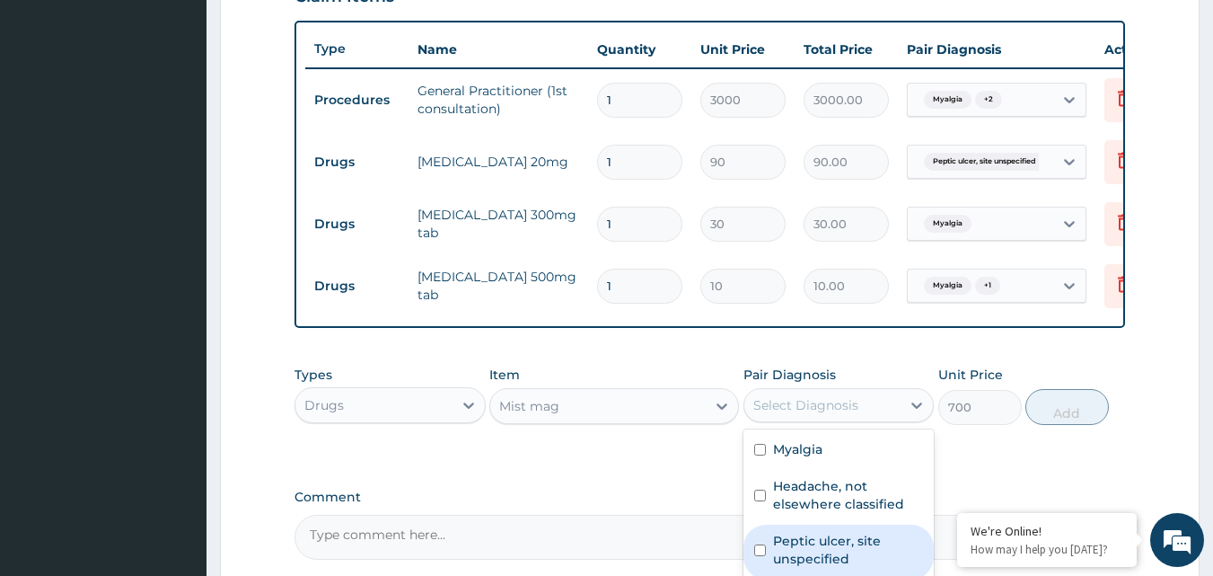
click at [756, 556] on input "checkbox" at bounding box center [760, 550] width 12 height 12
checkbox input "true"
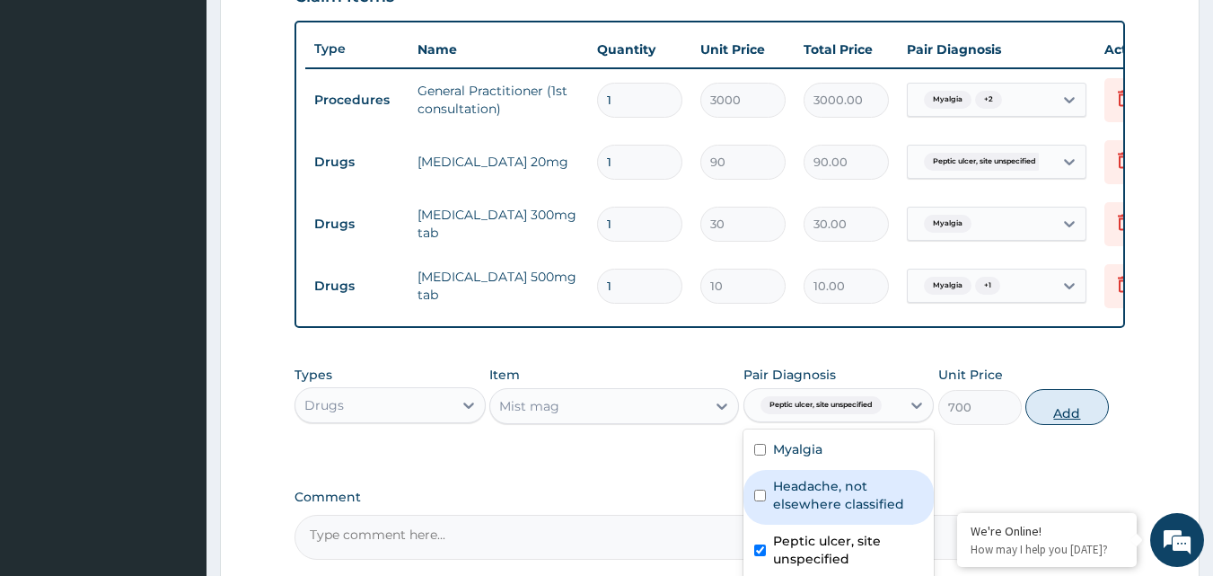
click at [1076, 424] on button "Add" at bounding box center [1068, 407] width 84 height 36
type input "0"
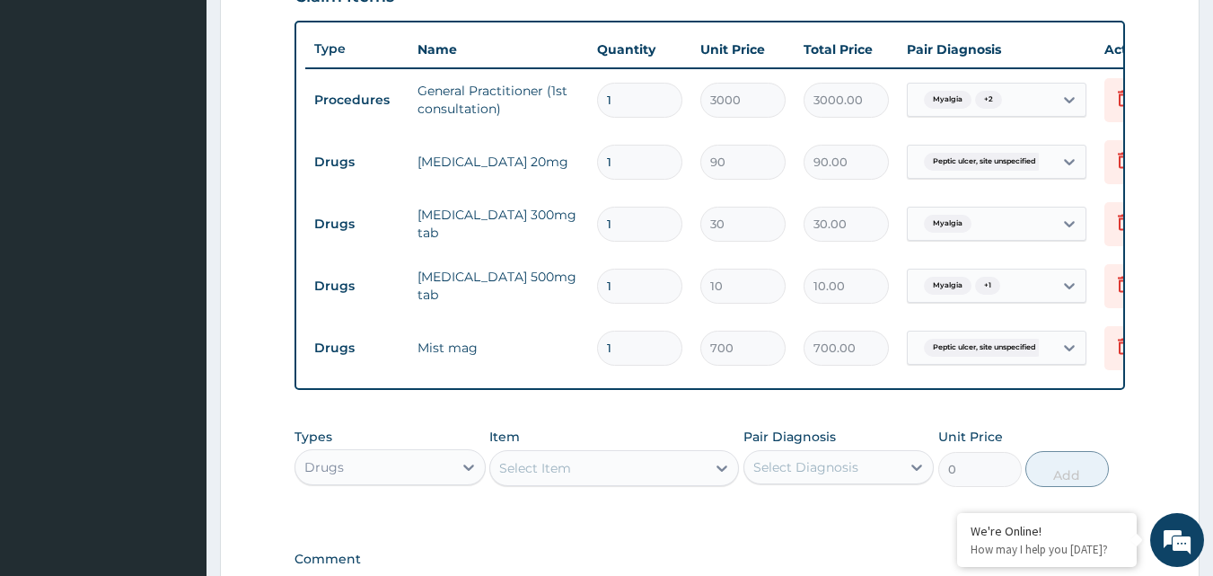
click at [1174, 355] on form "Step 2 of 2 PA Code / Prescription Code Enter Code(Secondary Care Only) Encount…" at bounding box center [710, 99] width 980 height 1302
click at [634, 279] on input "1" at bounding box center [639, 286] width 85 height 35
type input "18"
type input "180.00"
type input "18"
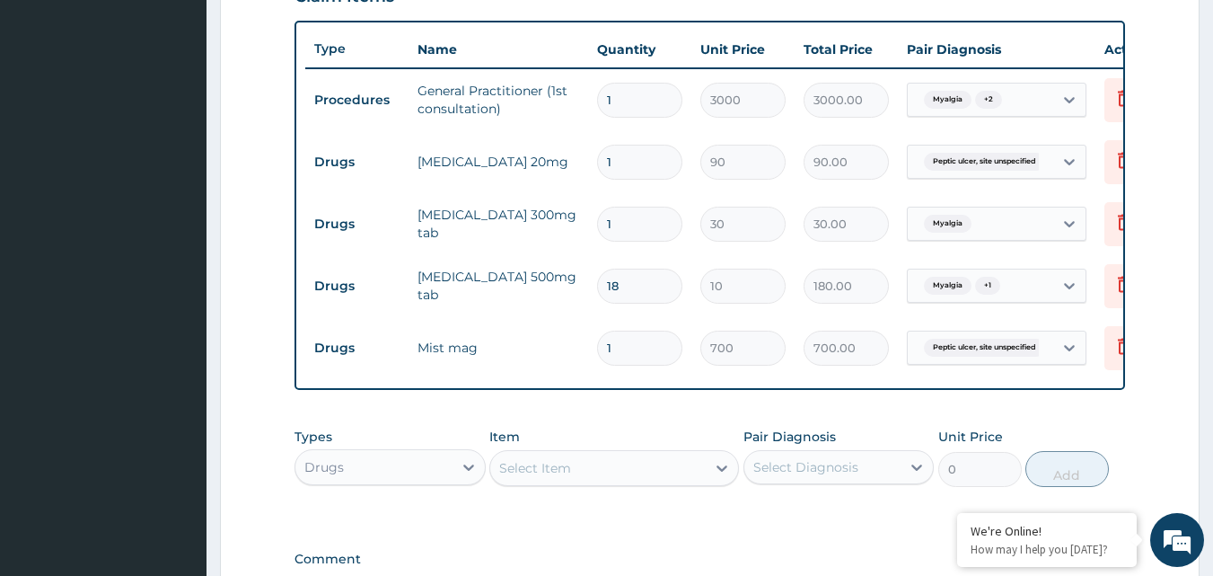
click at [643, 230] on input "1" at bounding box center [639, 224] width 85 height 35
type input "100"
type input "3000.00"
type input "10"
type input "300.00"
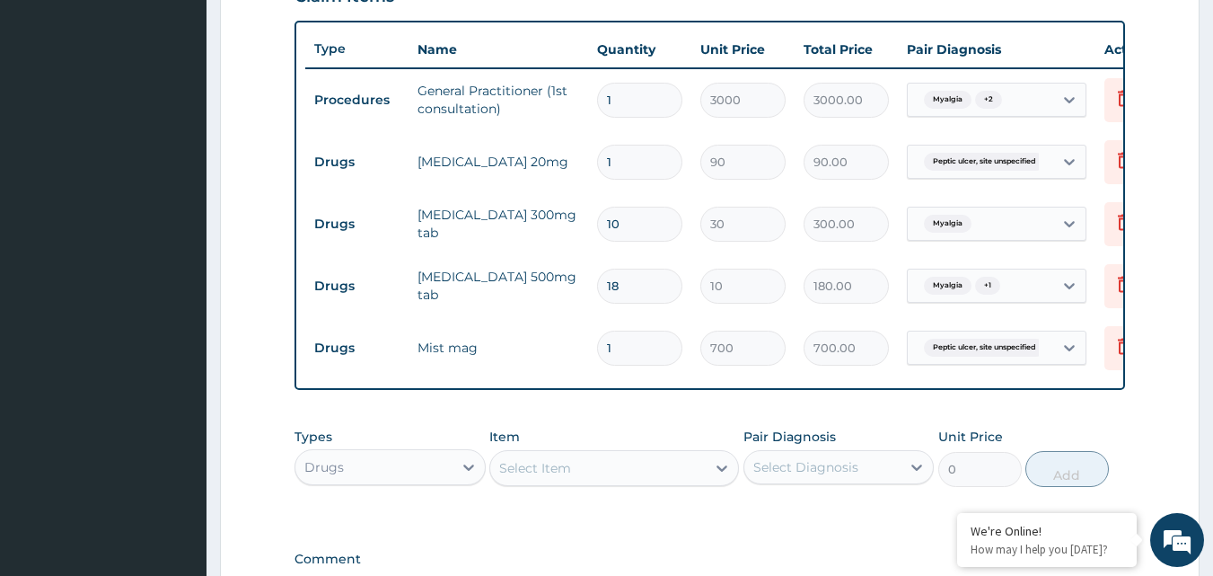
type input "10"
click at [666, 150] on input "1" at bounding box center [639, 162] width 85 height 35
type input "100"
type input "9000.00"
type input "10"
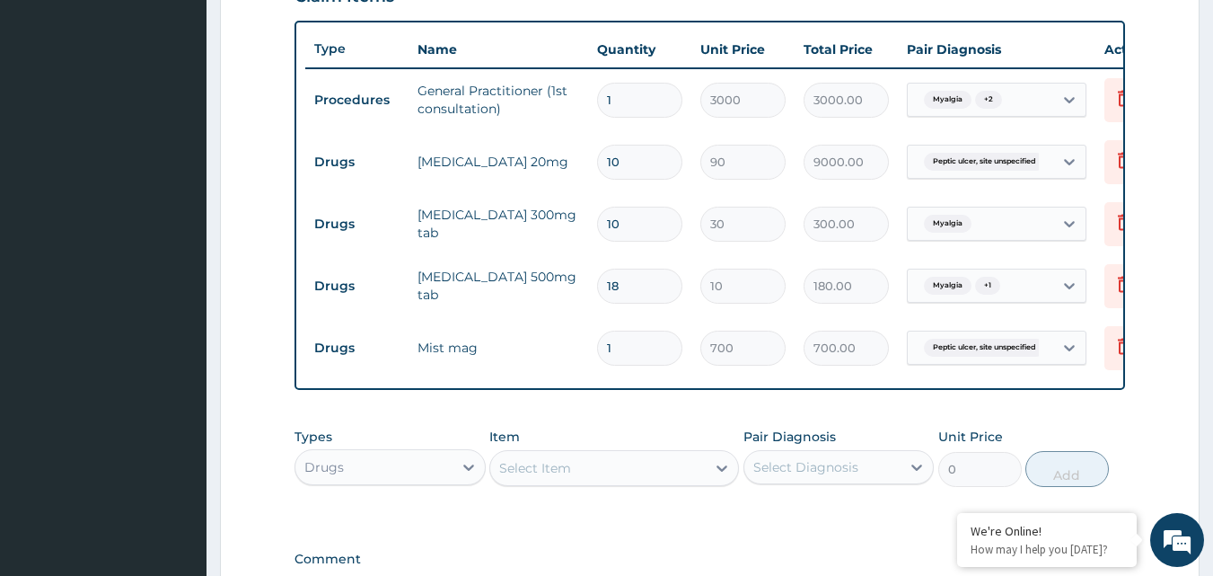
type input "900.00"
type input "10"
click at [1167, 222] on form "Step 2 of 2 PA Code / Prescription Code Enter Code(Secondary Care Only) Encount…" at bounding box center [710, 99] width 980 height 1302
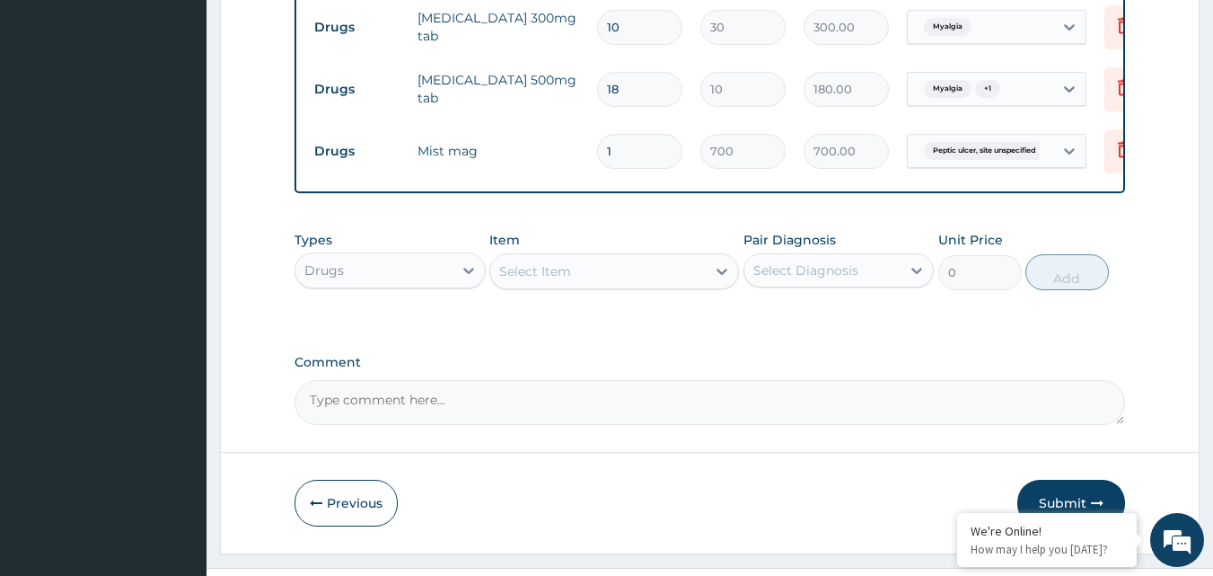
scroll to position [895, 0]
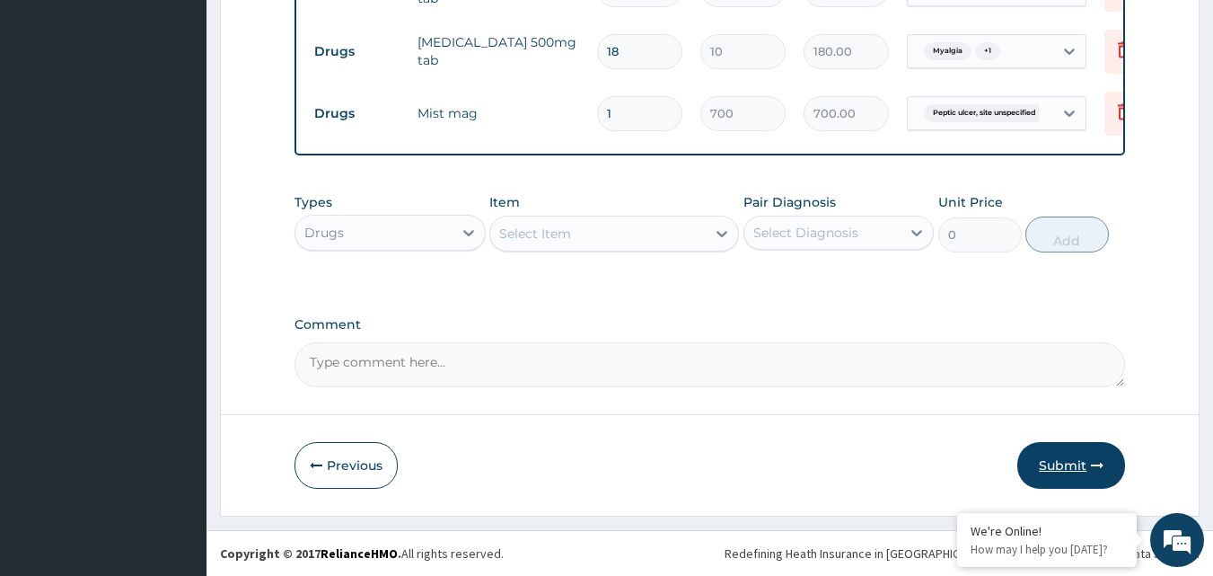
click at [1061, 471] on button "Submit" at bounding box center [1071, 465] width 108 height 47
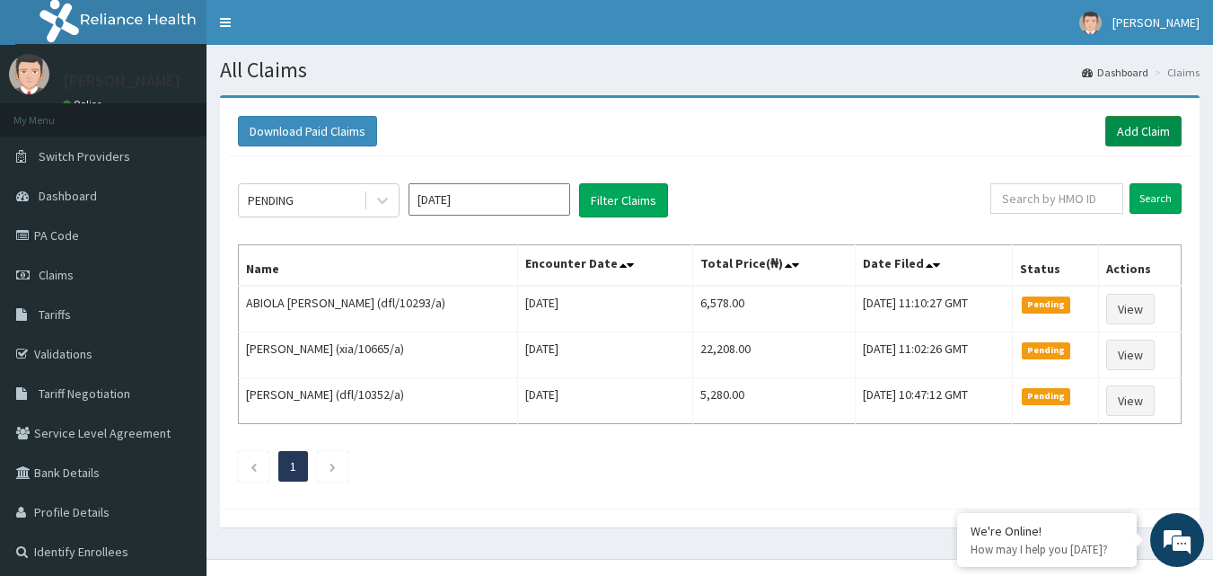
click at [1156, 129] on link "Add Claim" at bounding box center [1143, 131] width 76 height 31
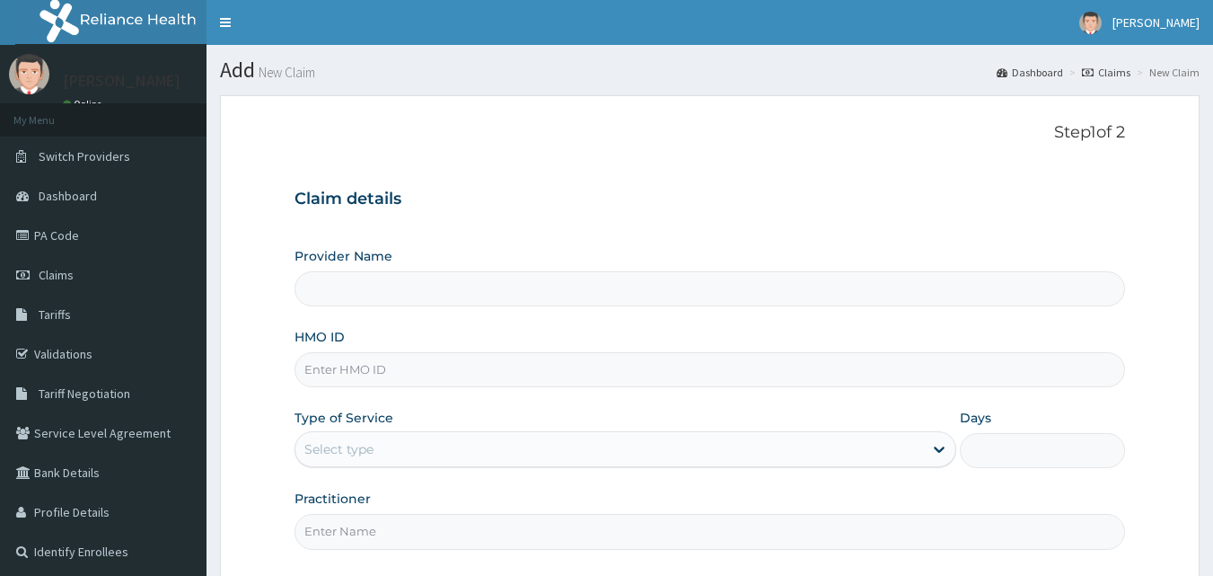
type input "Gentleman Abdulsalam Memorial Hospital"
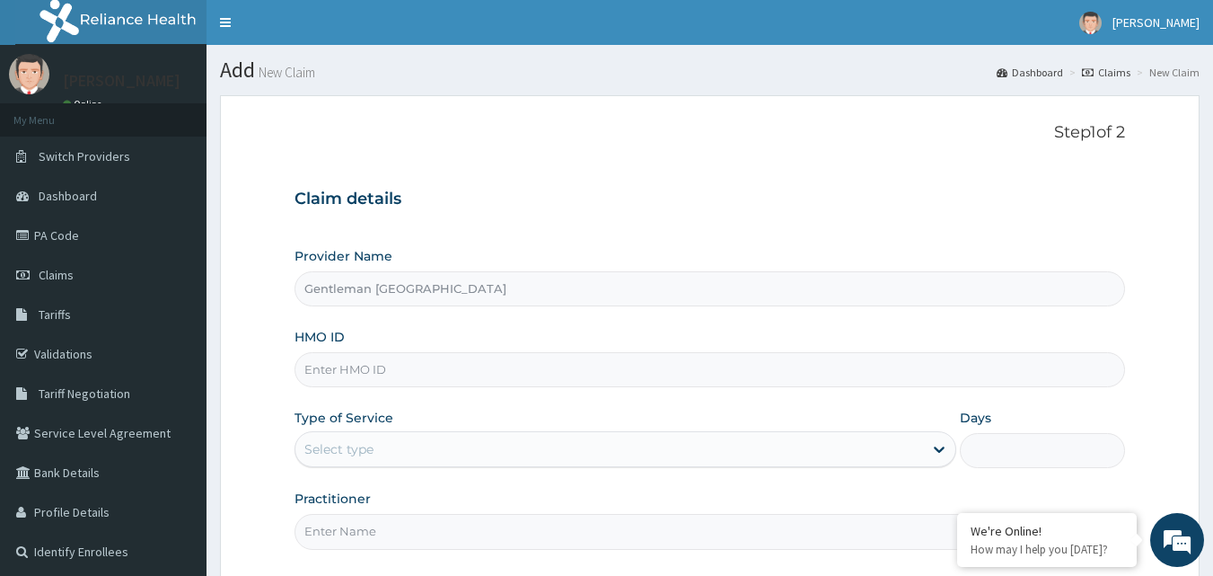
click at [499, 384] on input "HMO ID" at bounding box center [711, 369] width 832 height 35
type input "dfl/10131/a"
click at [586, 452] on div "Select type" at bounding box center [609, 449] width 628 height 29
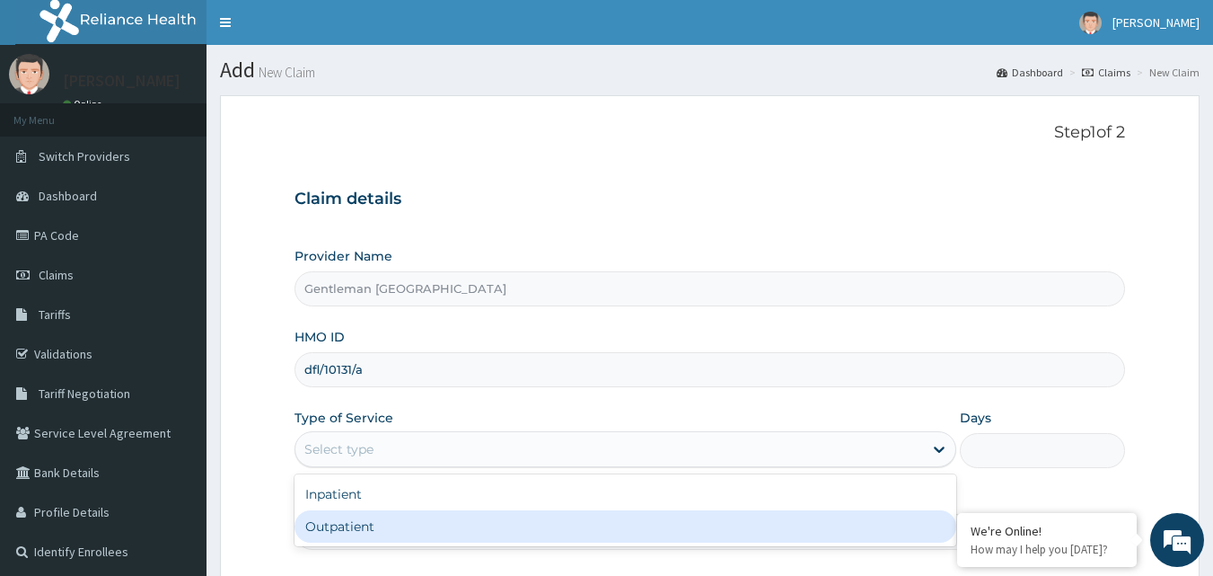
click at [467, 515] on div "Outpatient" at bounding box center [626, 526] width 662 height 32
type input "1"
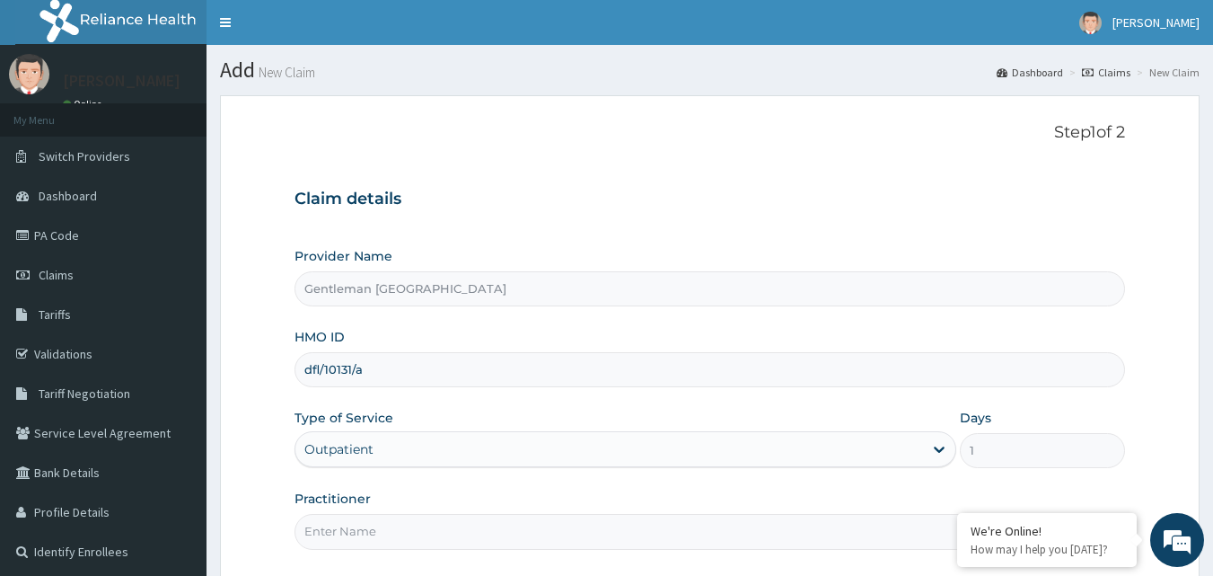
click at [588, 532] on input "Practitioner" at bounding box center [711, 531] width 832 height 35
type input "DR. Abdulsalam"
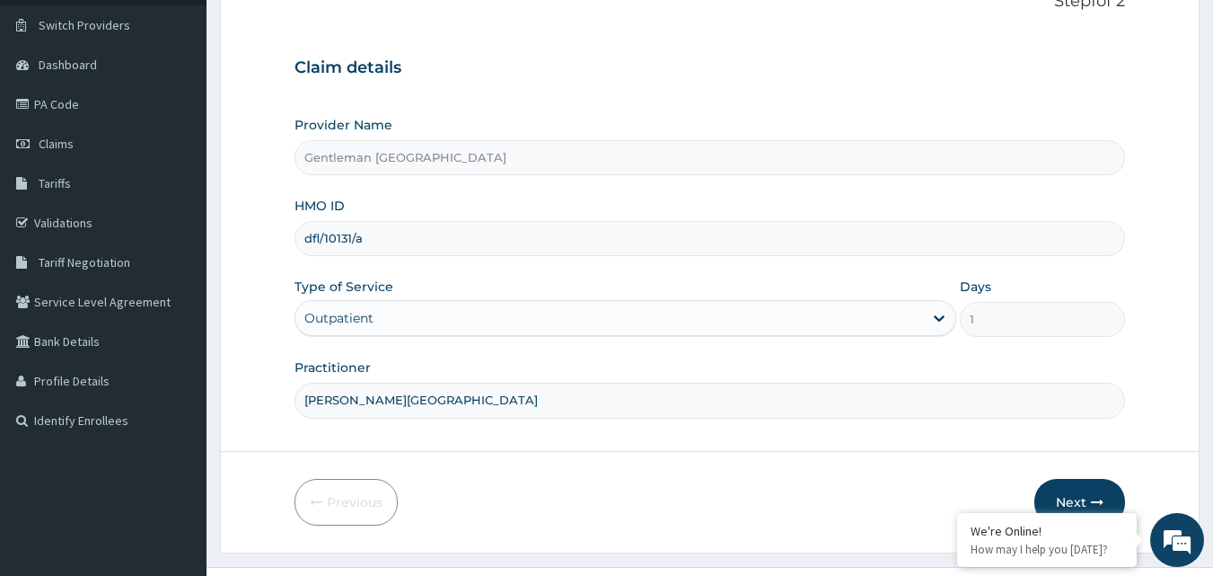
scroll to position [168, 0]
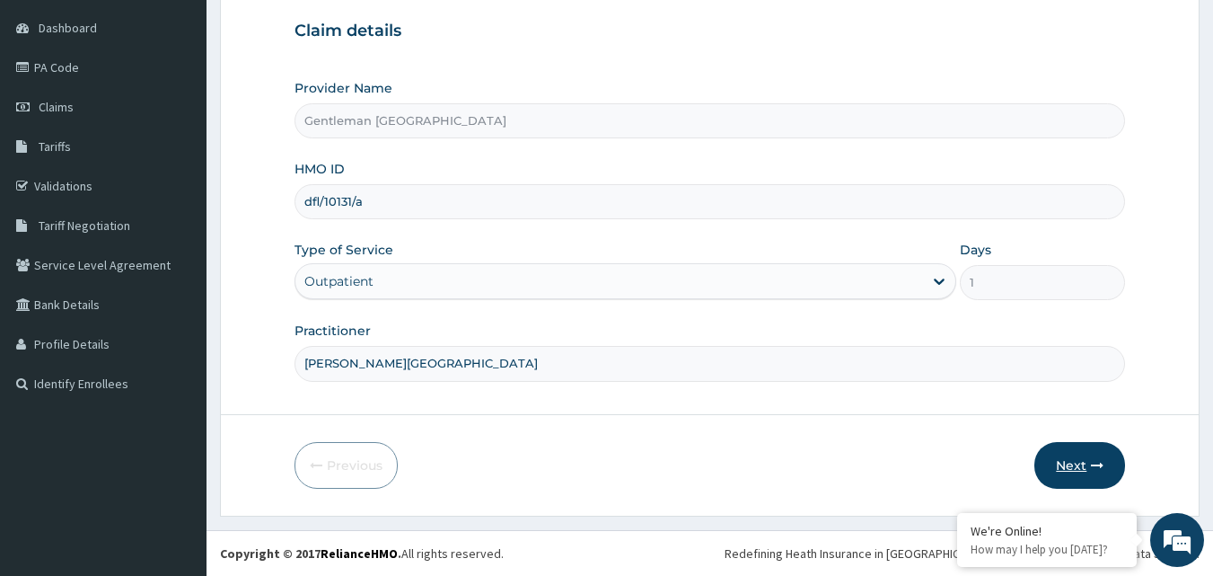
click at [1079, 459] on button "Next" at bounding box center [1080, 465] width 91 height 47
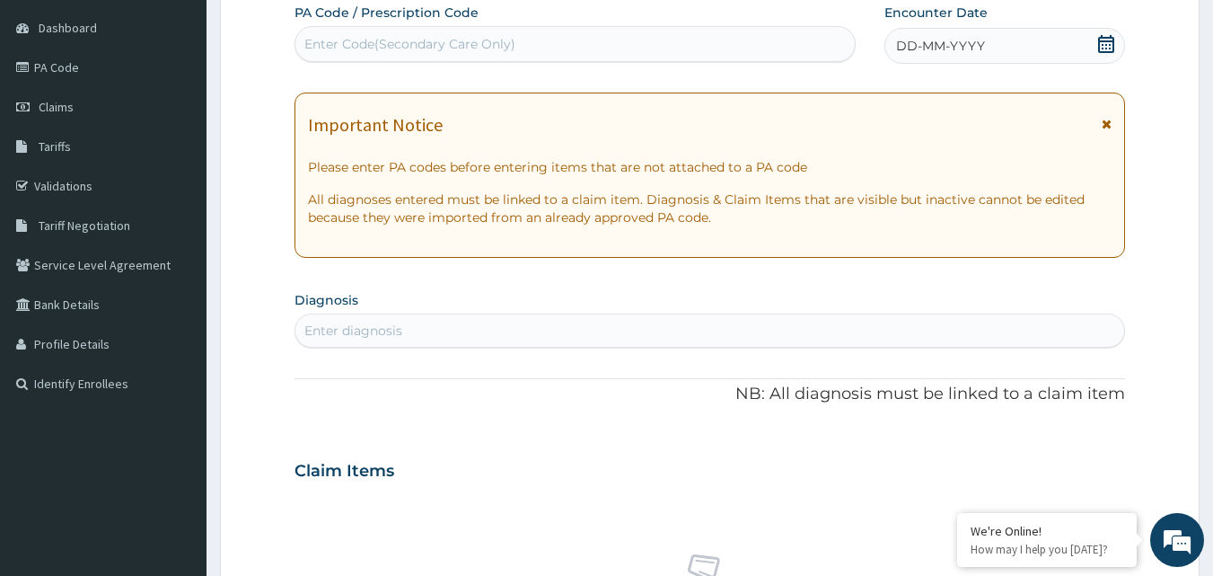
scroll to position [671, 0]
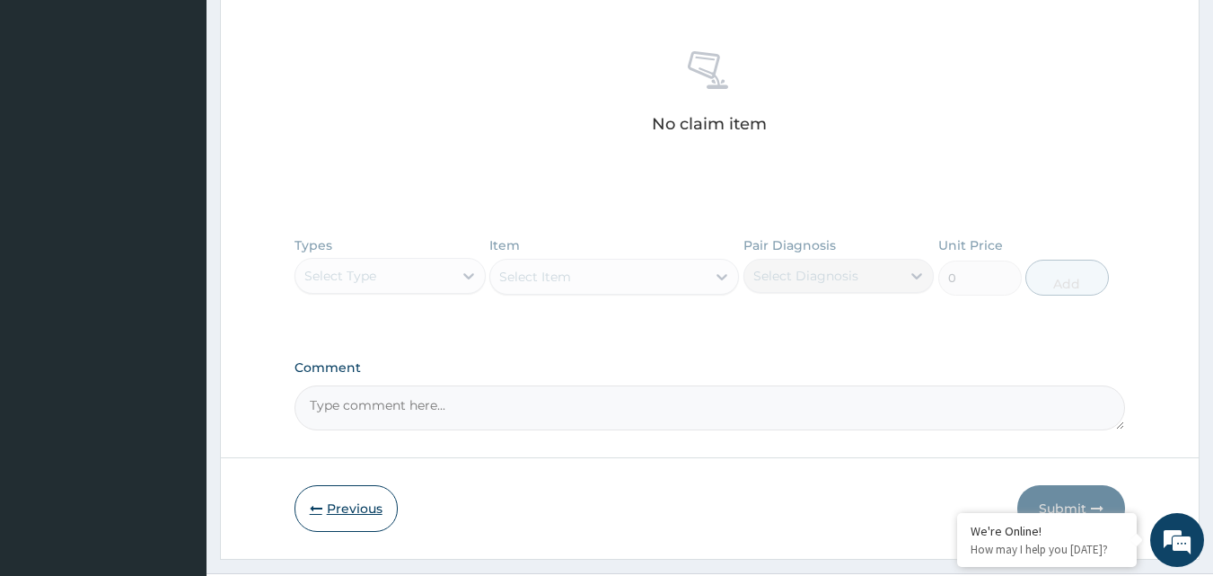
click at [365, 511] on button "Previous" at bounding box center [346, 508] width 103 height 47
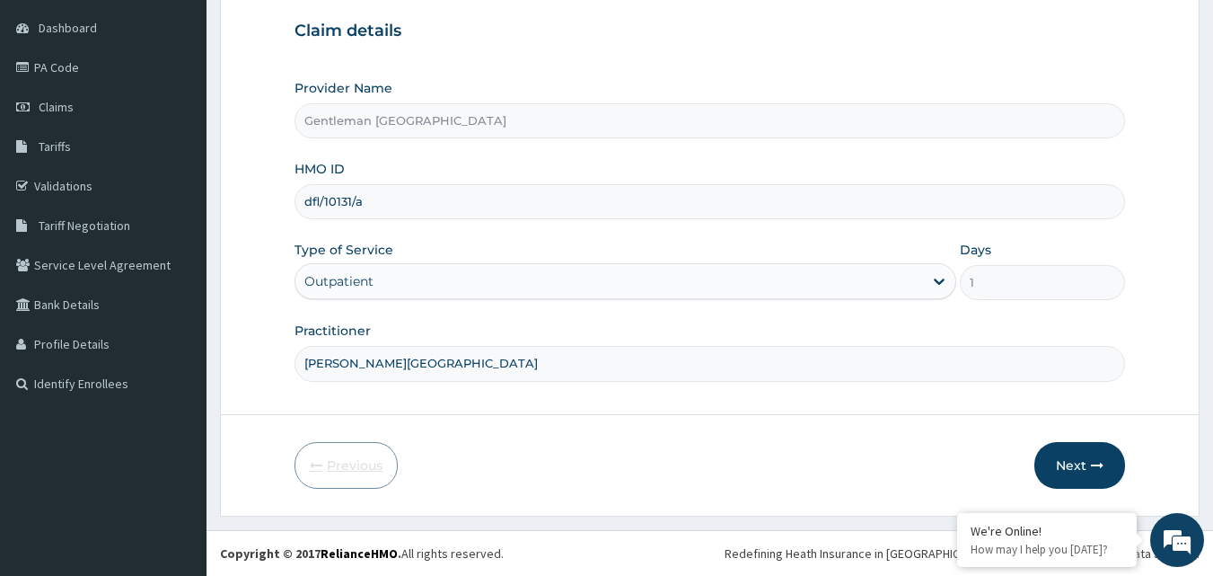
scroll to position [168, 0]
click at [1080, 460] on button "Next" at bounding box center [1080, 465] width 91 height 47
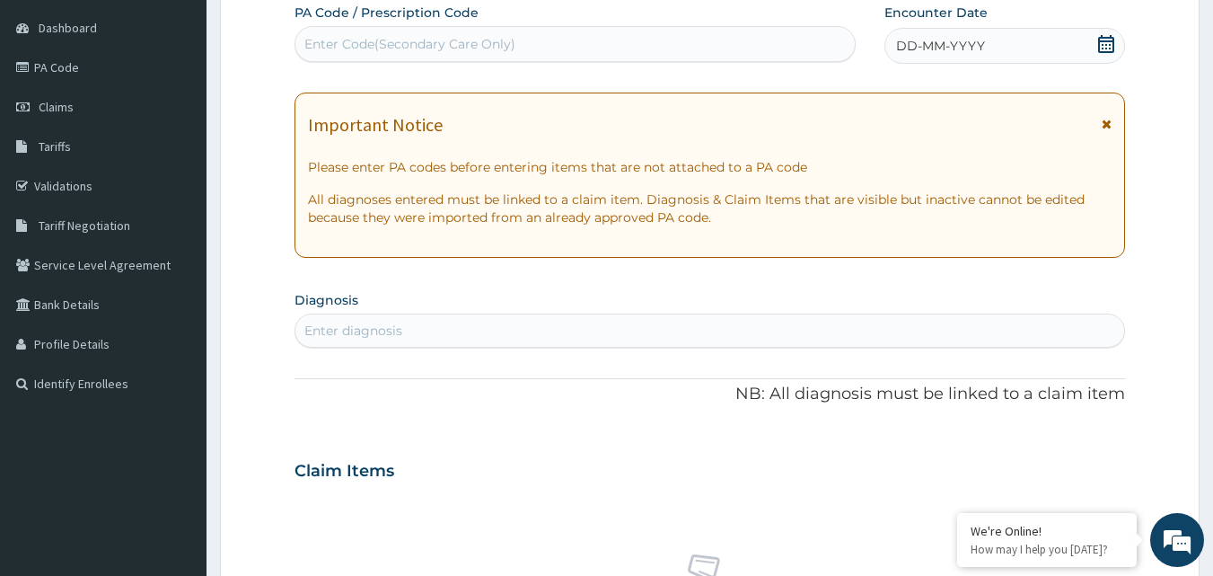
click at [1089, 48] on div "DD-MM-YYYY" at bounding box center [1005, 46] width 241 height 36
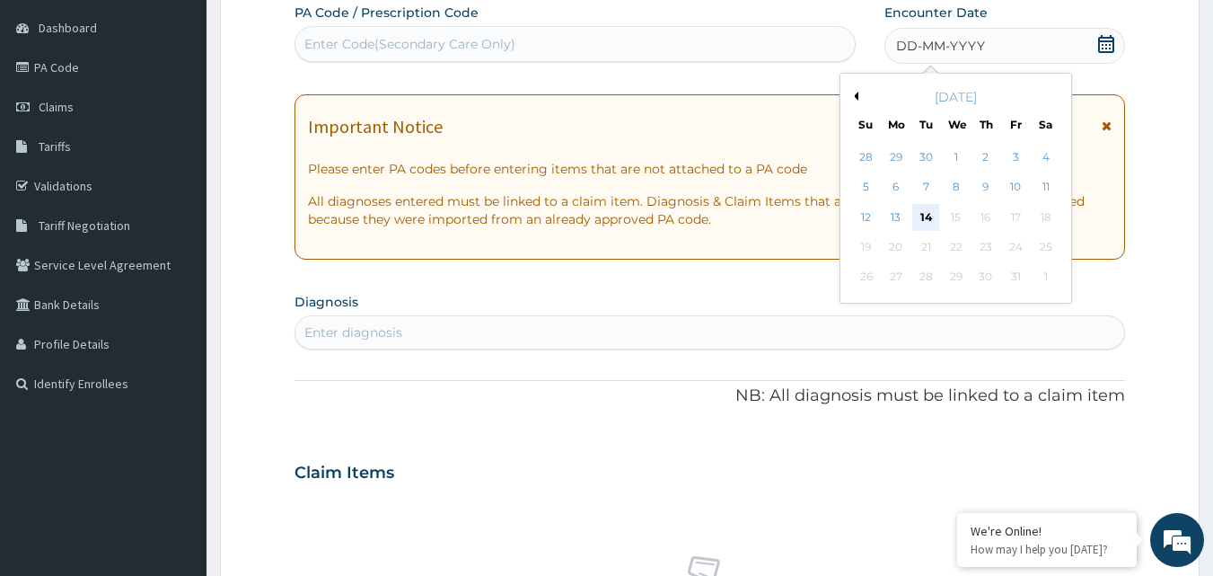
click at [925, 212] on div "14" at bounding box center [926, 217] width 27 height 27
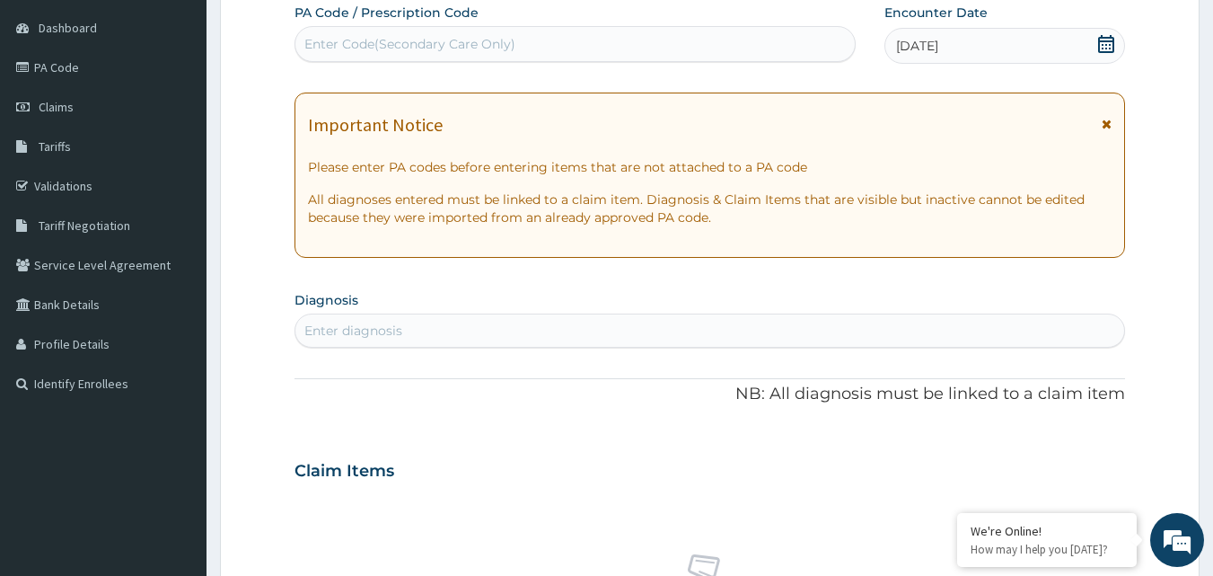
click at [737, 328] on div "Enter diagnosis" at bounding box center [710, 330] width 830 height 29
type input "candidiasis"
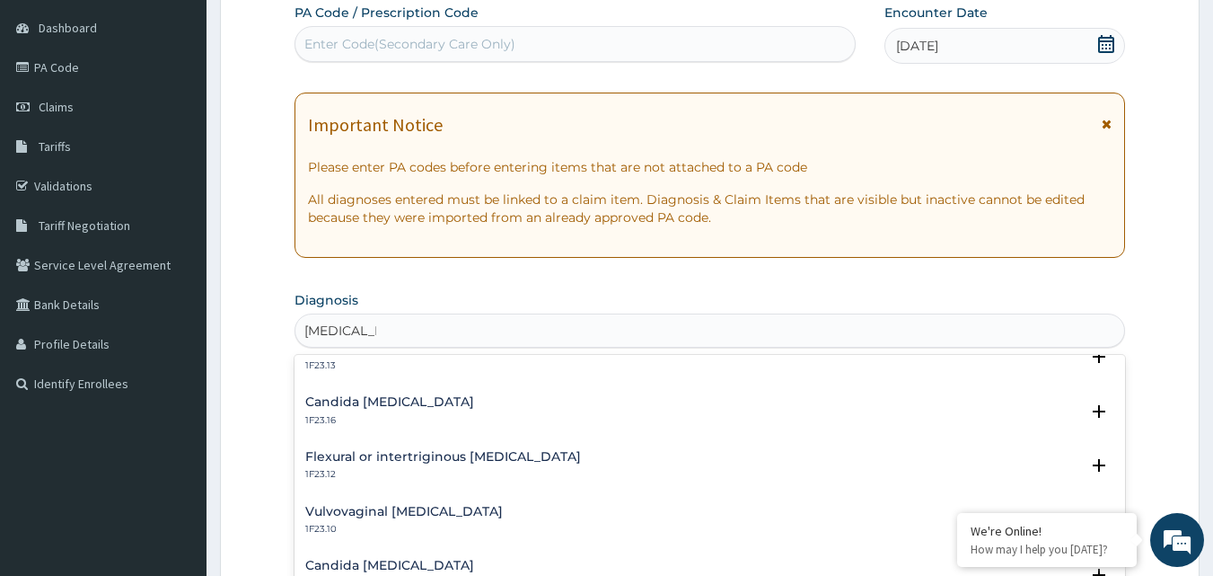
scroll to position [515, 0]
click at [382, 470] on p "1F23.10" at bounding box center [404, 474] width 198 height 13
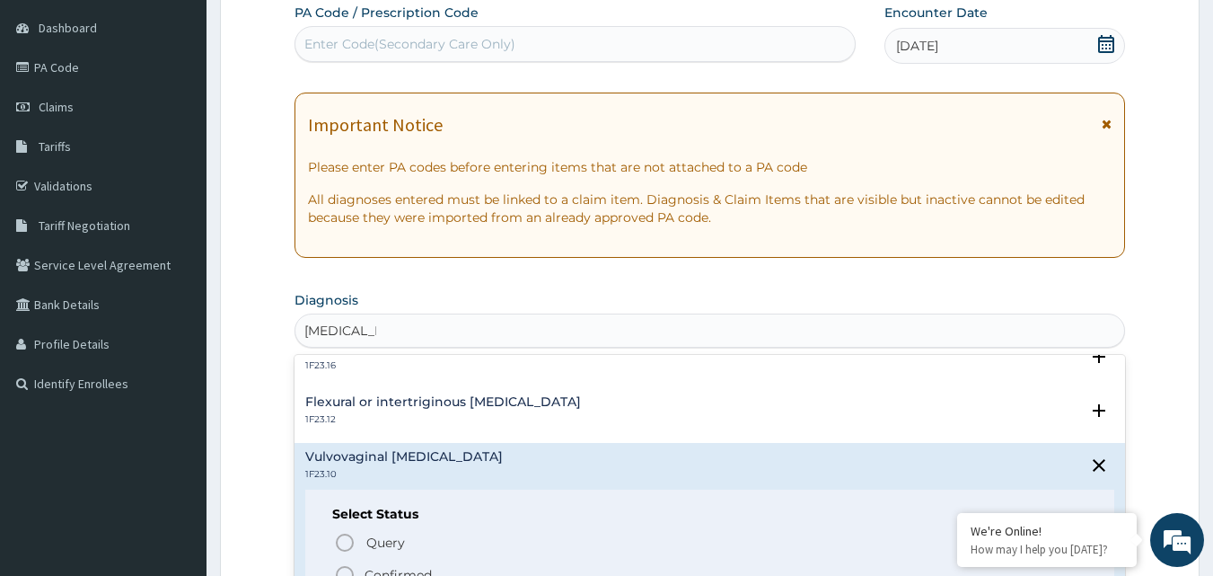
click at [349, 574] on icon "status option filled" at bounding box center [345, 575] width 22 height 22
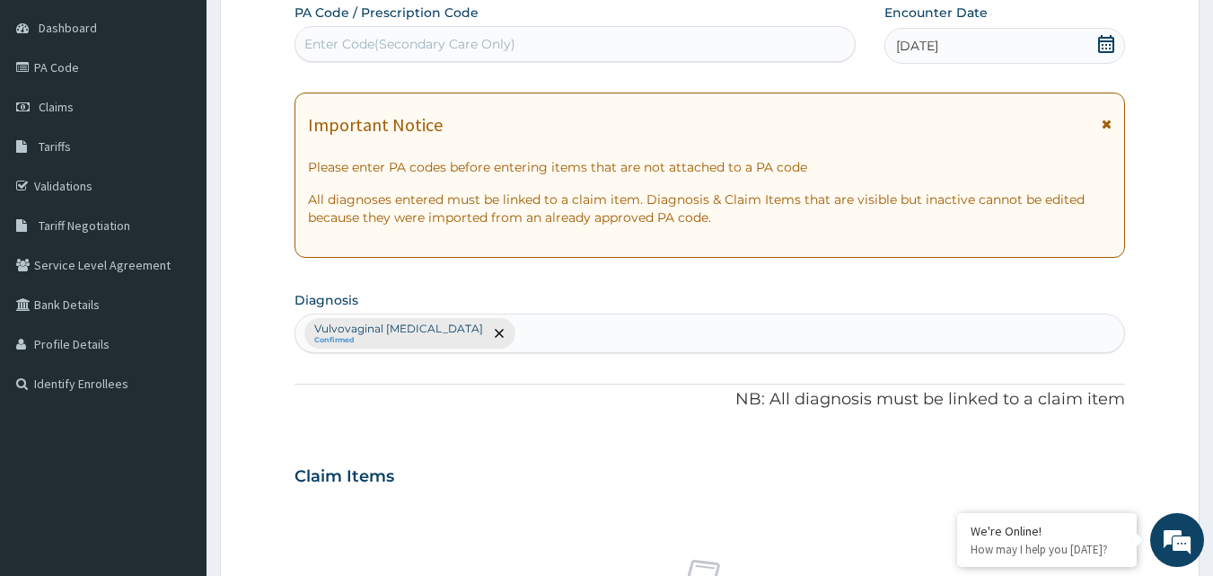
scroll to position [671, 0]
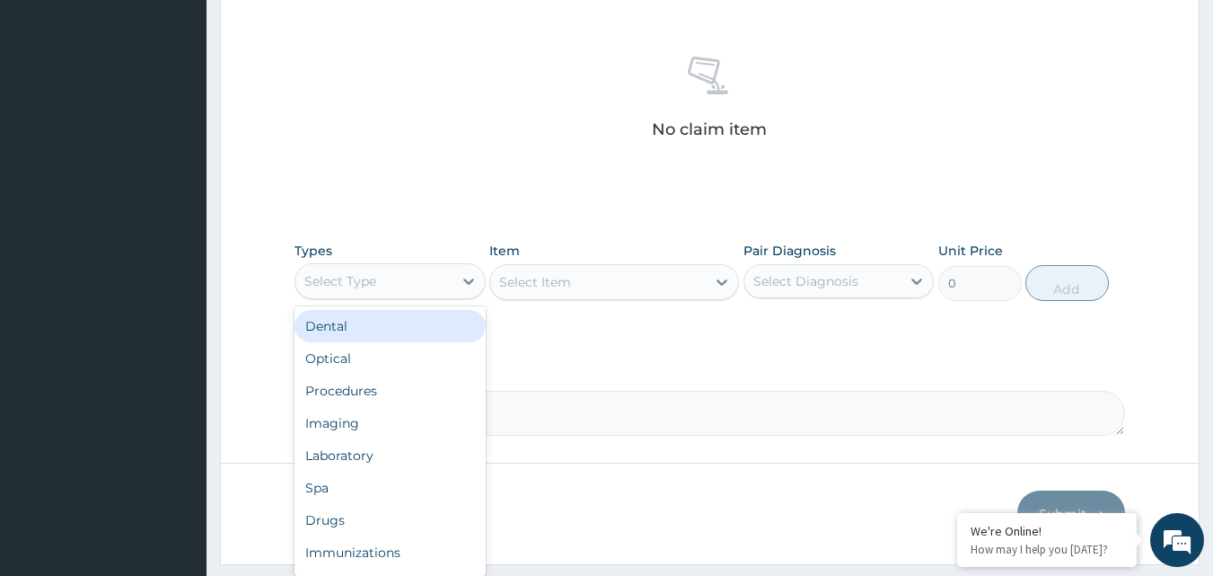
click at [370, 286] on div "Select Type" at bounding box center [340, 281] width 72 height 18
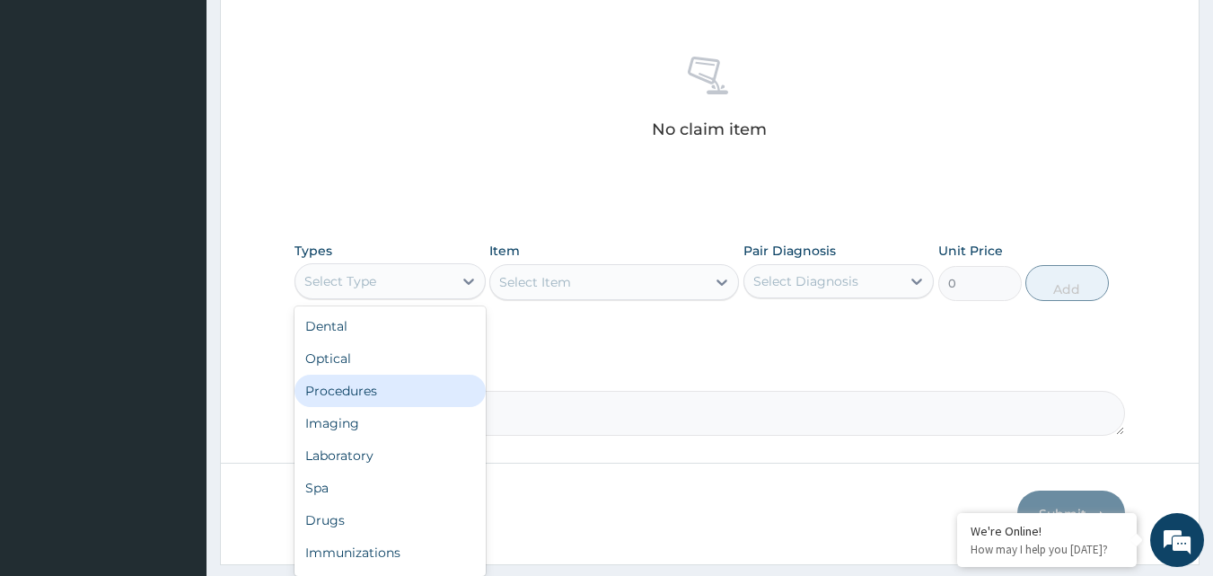
click at [362, 393] on div "Procedures" at bounding box center [390, 390] width 191 height 32
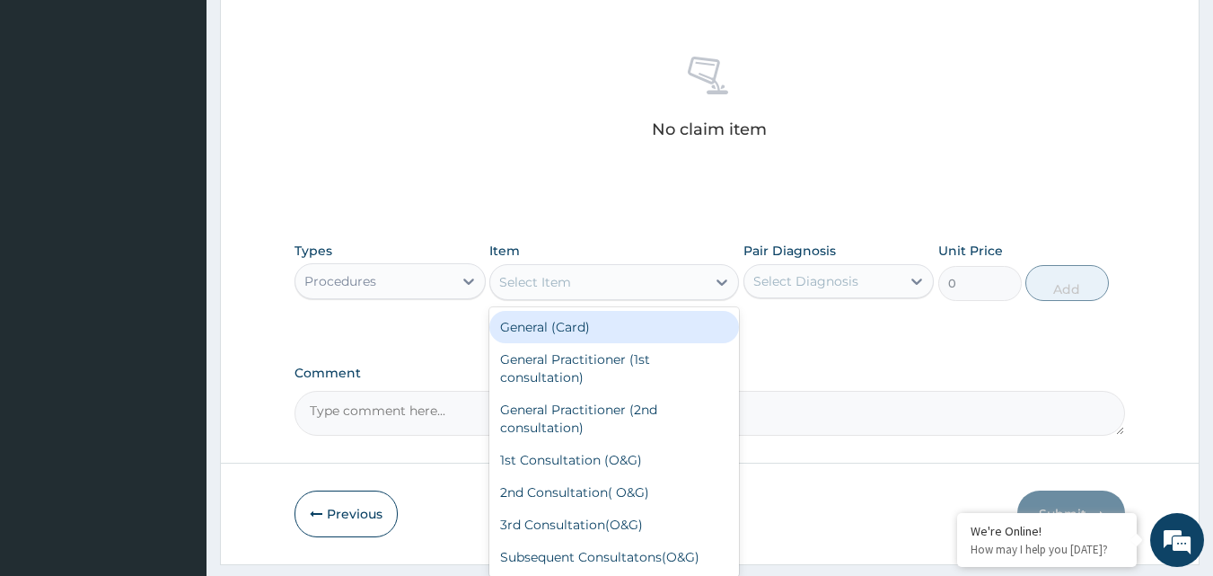
click at [614, 282] on div "Select Item" at bounding box center [598, 282] width 216 height 29
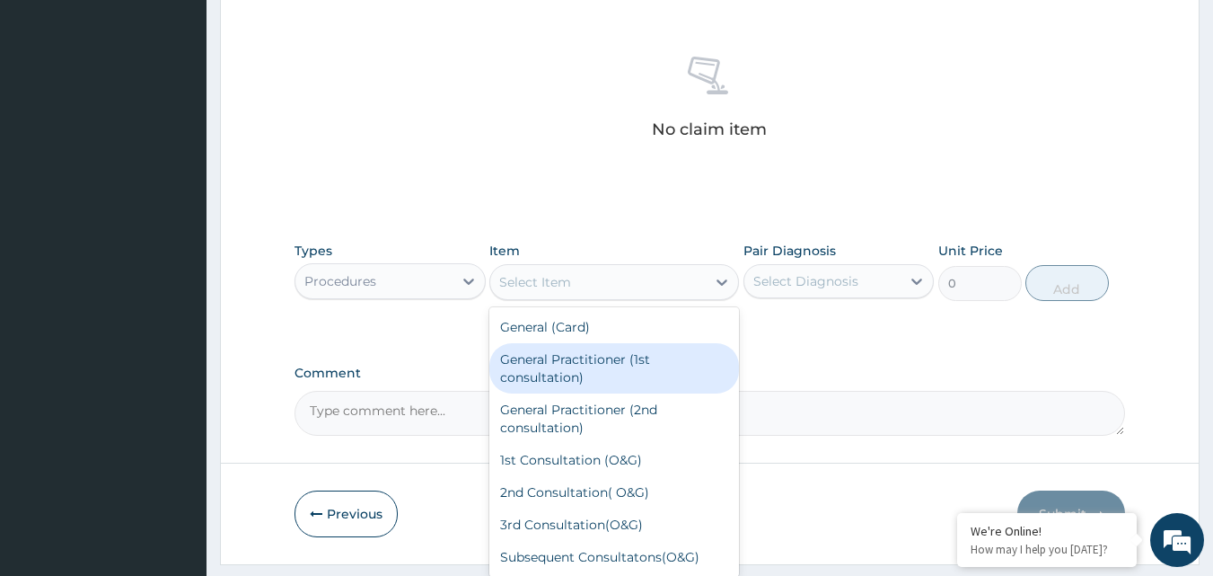
click at [609, 359] on div "General Practitioner (1st consultation)" at bounding box center [614, 368] width 250 height 50
type input "3000"
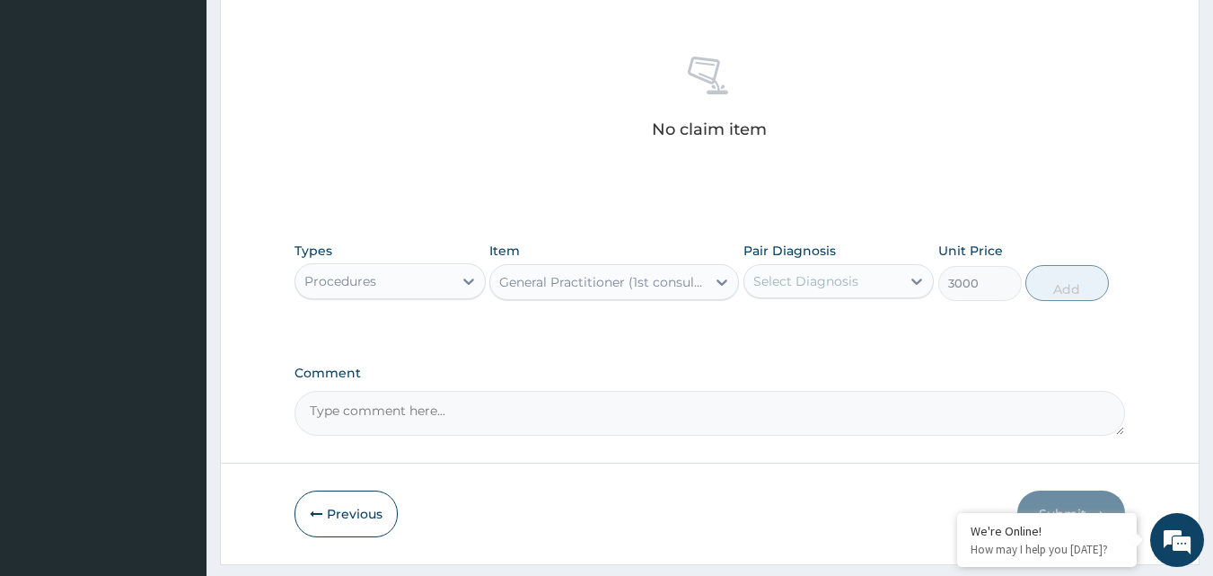
click at [797, 284] on div "Select Diagnosis" at bounding box center [805, 281] width 105 height 18
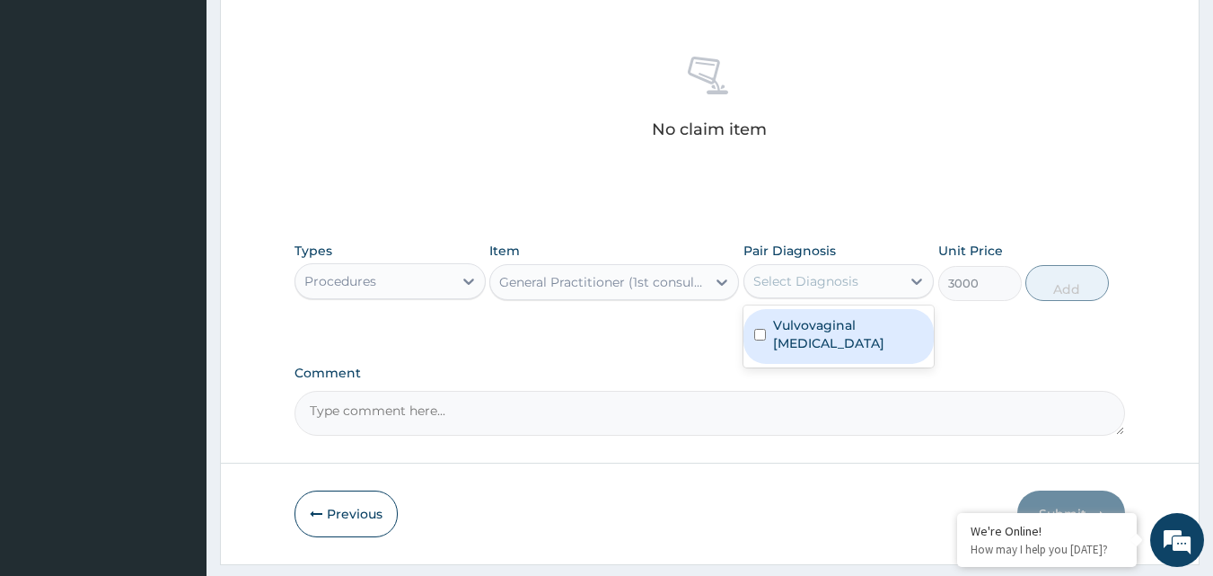
click at [760, 339] on input "checkbox" at bounding box center [760, 335] width 12 height 12
checkbox input "true"
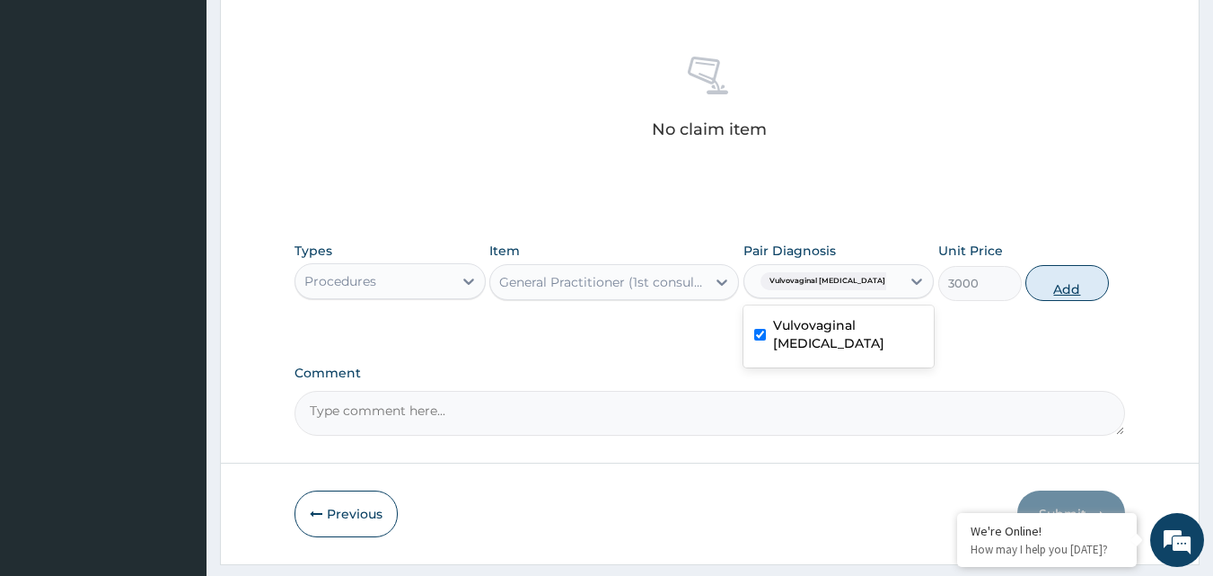
click at [1049, 293] on button "Add" at bounding box center [1068, 283] width 84 height 36
type input "0"
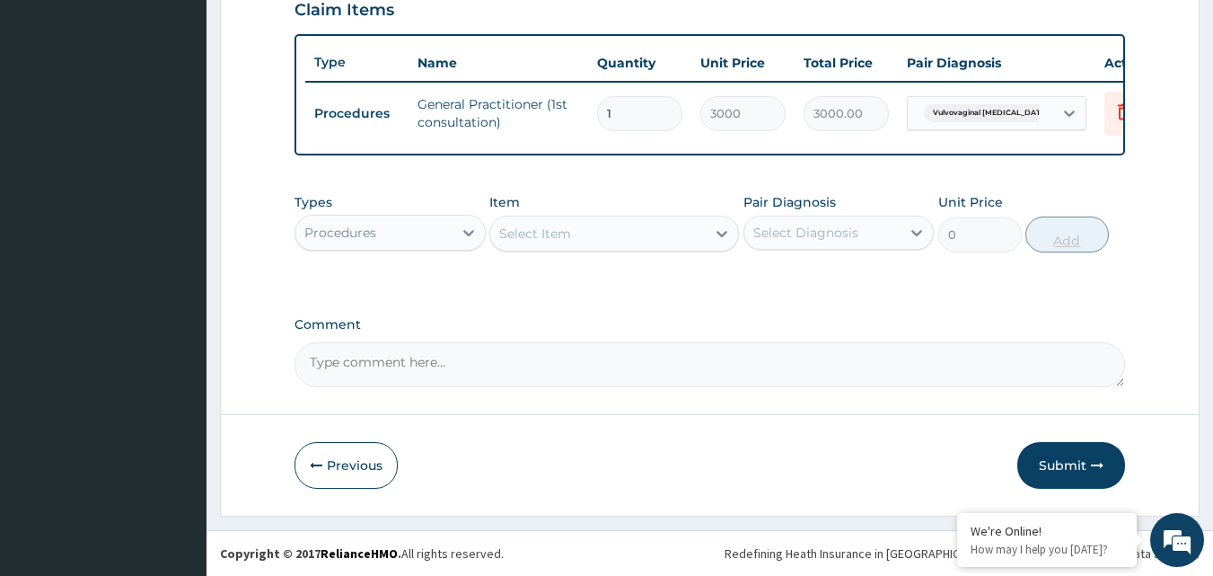
scroll to position [647, 0]
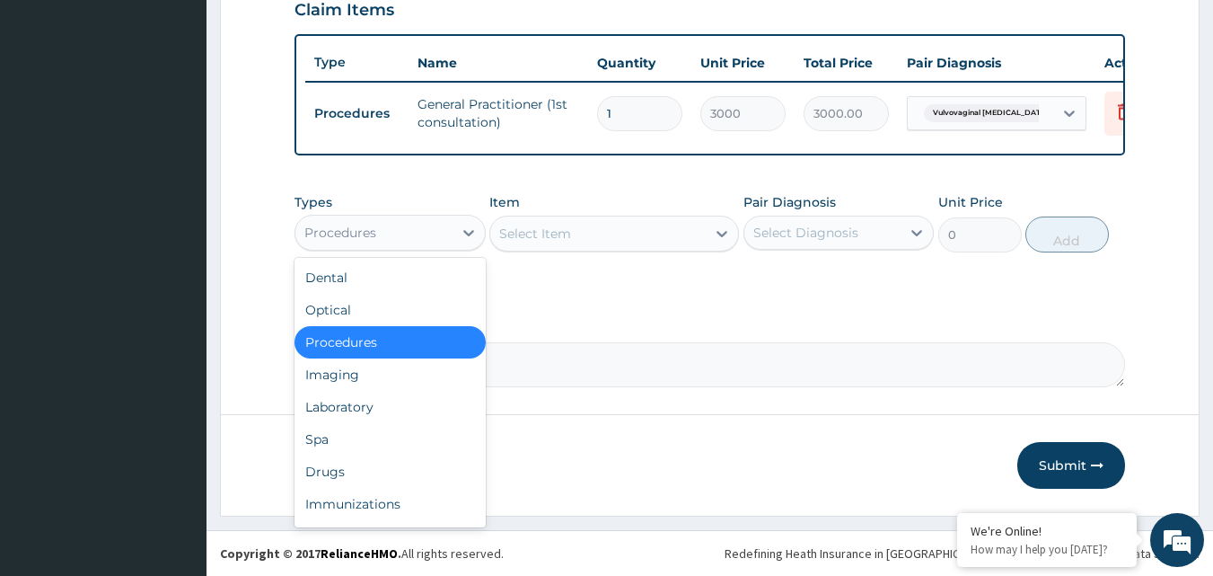
click at [419, 223] on div "Procedures" at bounding box center [373, 232] width 157 height 29
click at [381, 462] on div "Drugs" at bounding box center [390, 471] width 191 height 32
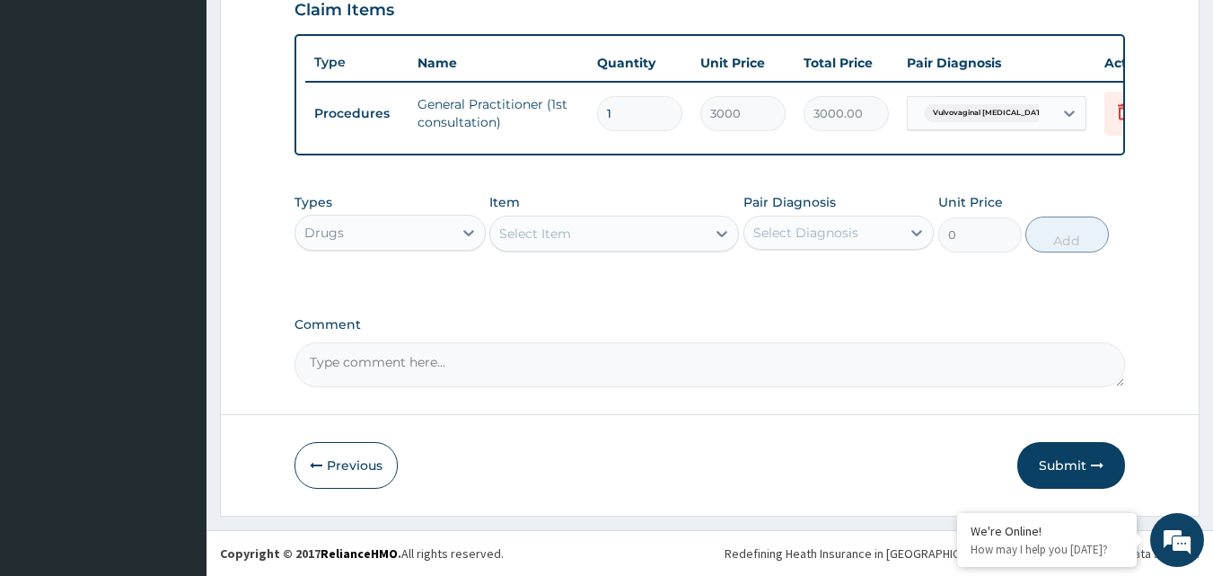
scroll to position [145, 0]
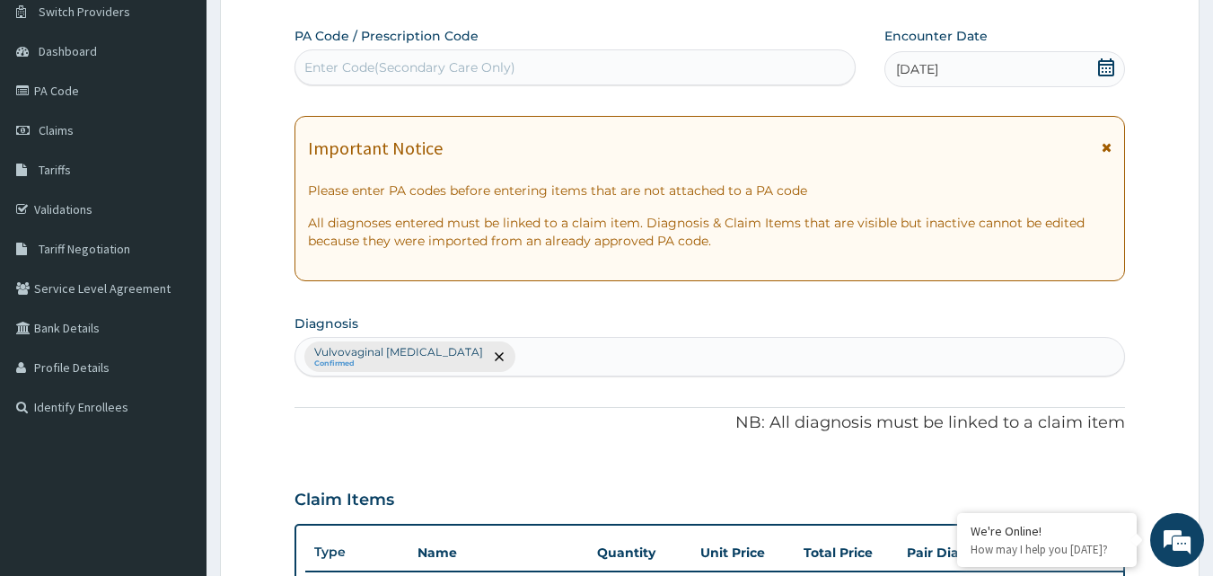
click at [709, 360] on div "Vulvovaginal candidosis Confirmed" at bounding box center [710, 357] width 830 height 38
type input "myalgia"
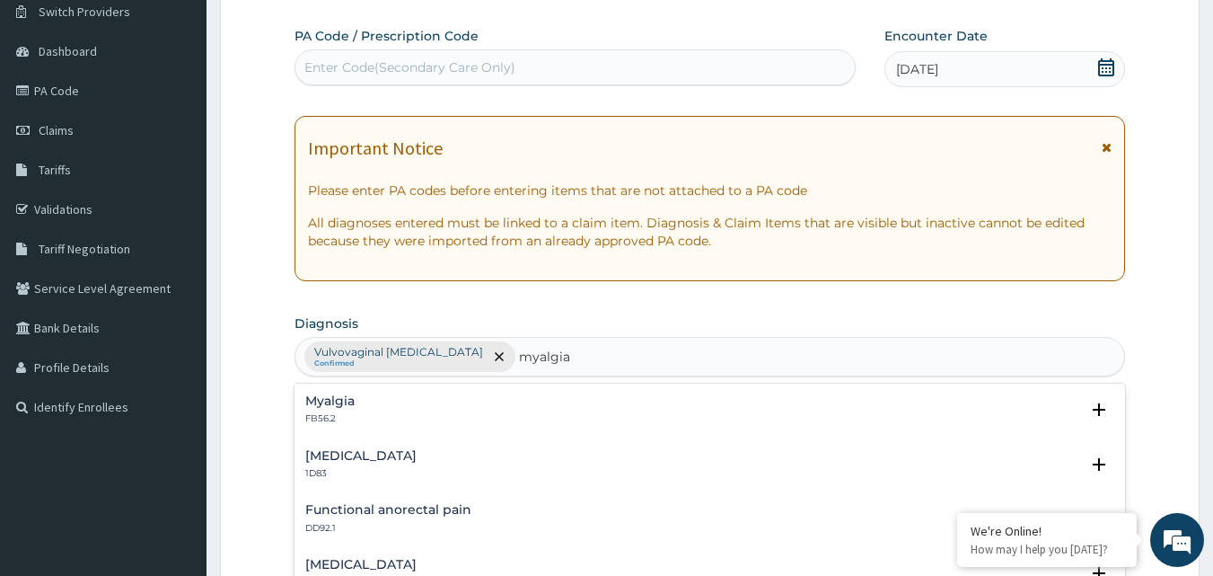
click at [339, 418] on p "FB56.2" at bounding box center [329, 418] width 49 height 13
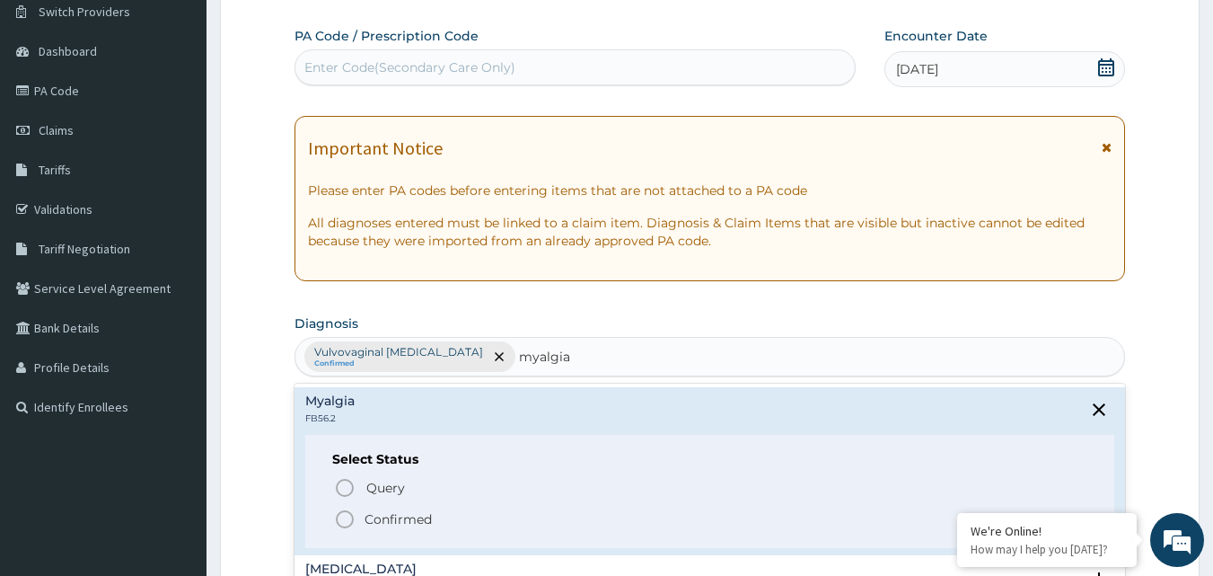
click at [340, 513] on circle "status option filled" at bounding box center [345, 519] width 16 height 16
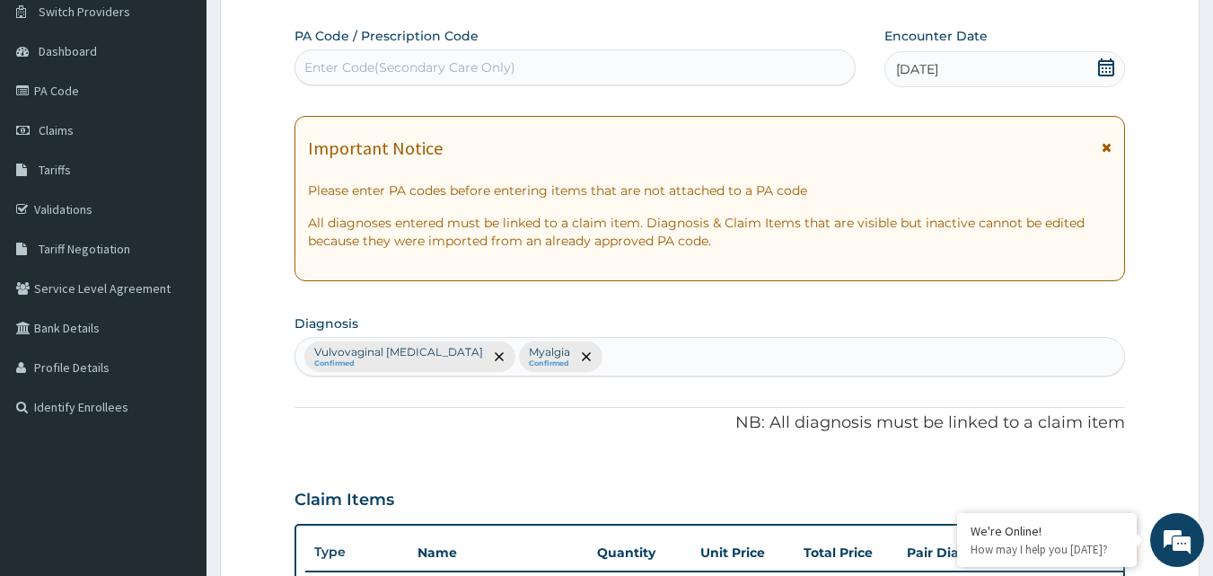
scroll to position [647, 0]
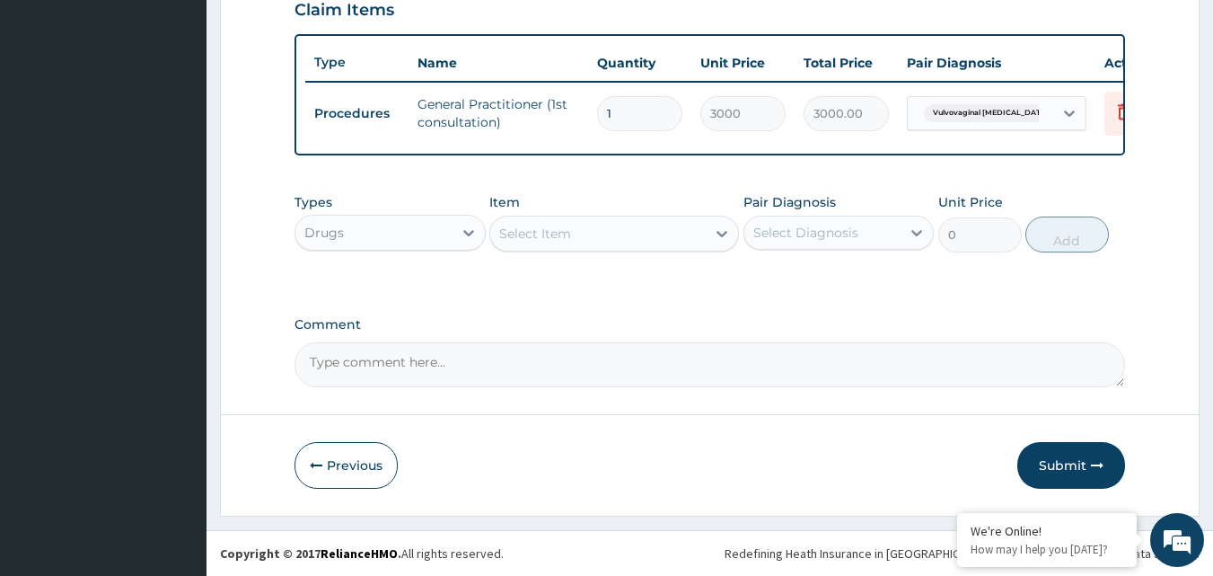
click at [615, 225] on div "Select Item" at bounding box center [598, 233] width 216 height 29
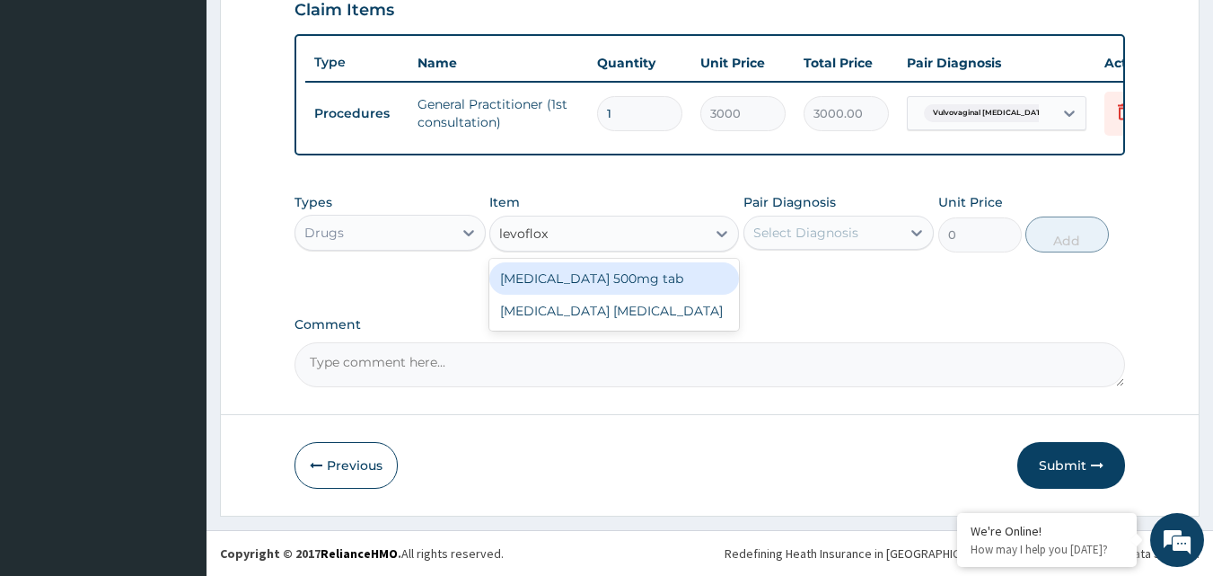
type input "levofloxa"
click at [592, 283] on div "Levofloxacin 500mg tab" at bounding box center [614, 278] width 250 height 32
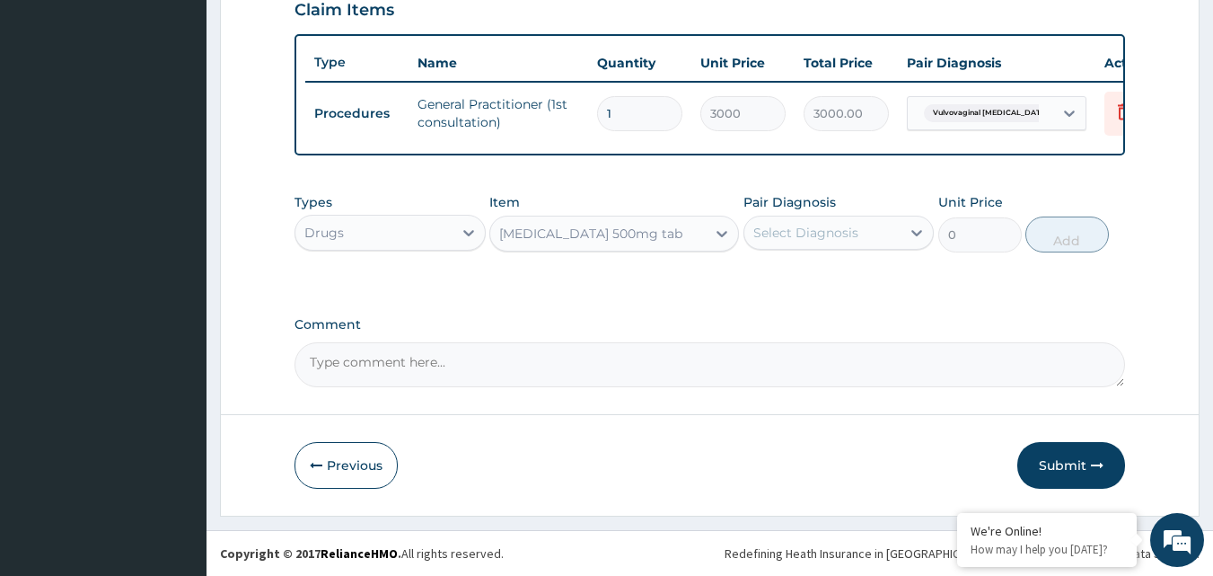
type input "168"
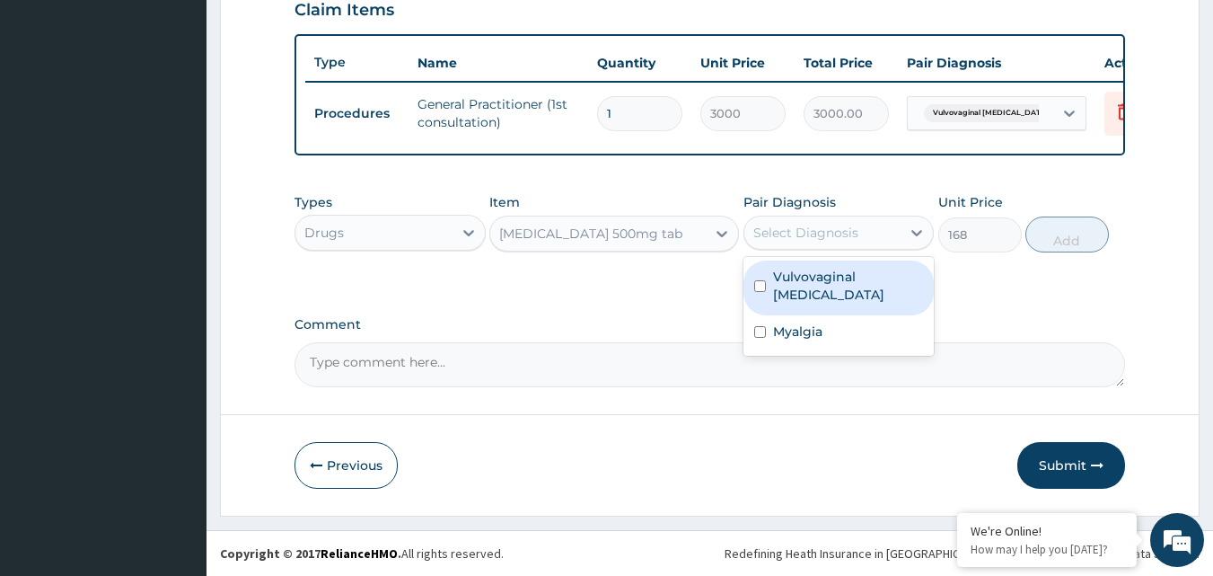
click at [836, 235] on div "Select Diagnosis" at bounding box center [805, 233] width 105 height 18
click at [757, 295] on div "Vulvovaginal candidosis" at bounding box center [839, 287] width 191 height 55
checkbox input "true"
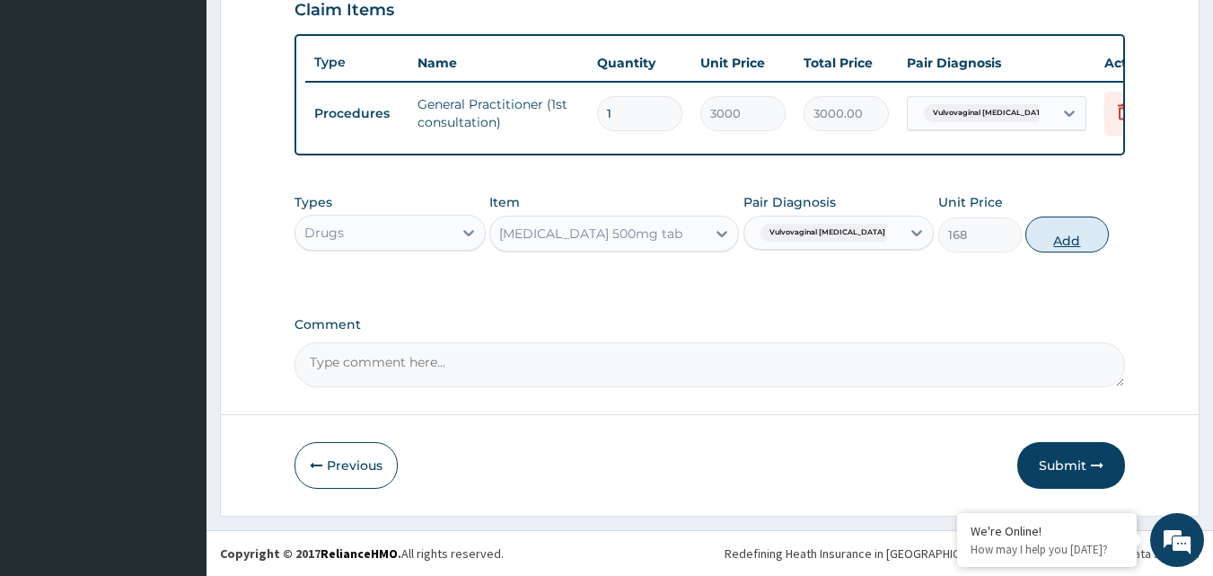
click at [1062, 232] on button "Add" at bounding box center [1068, 234] width 84 height 36
type input "0"
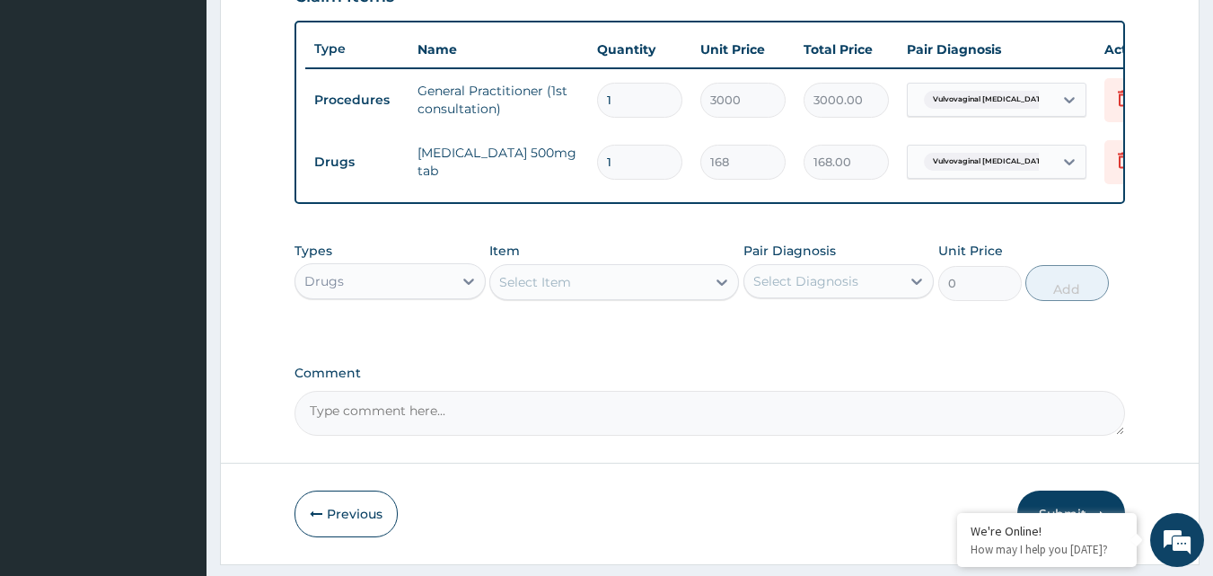
click at [639, 296] on div "Select Item" at bounding box center [598, 282] width 216 height 29
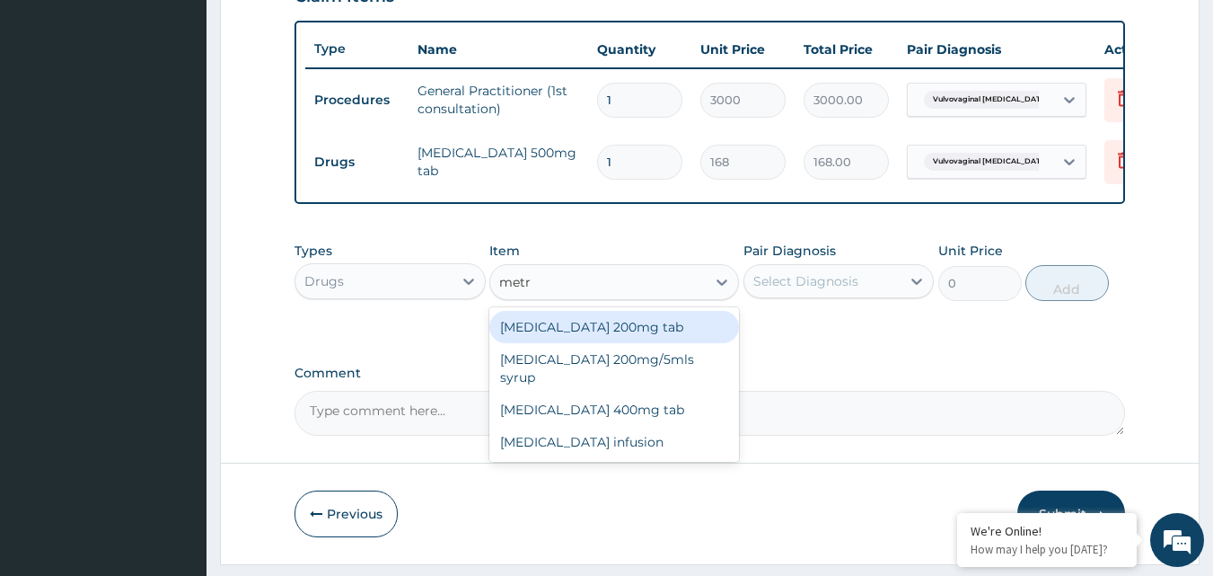
type input "metro"
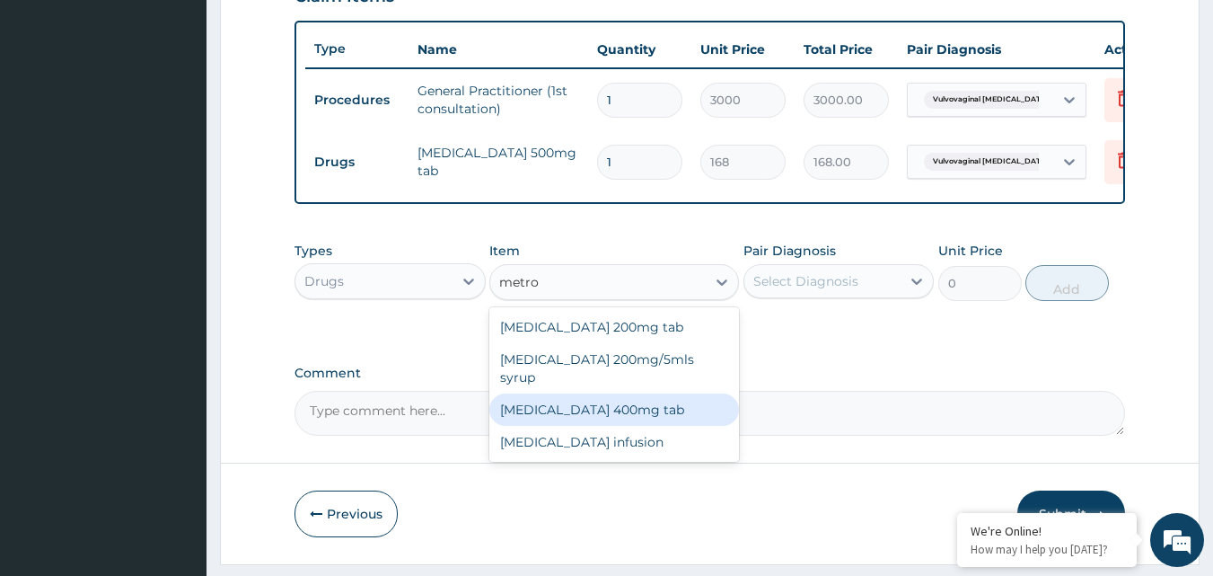
click at [638, 401] on div "Metronidazole 400mg tab" at bounding box center [614, 409] width 250 height 32
type input "42"
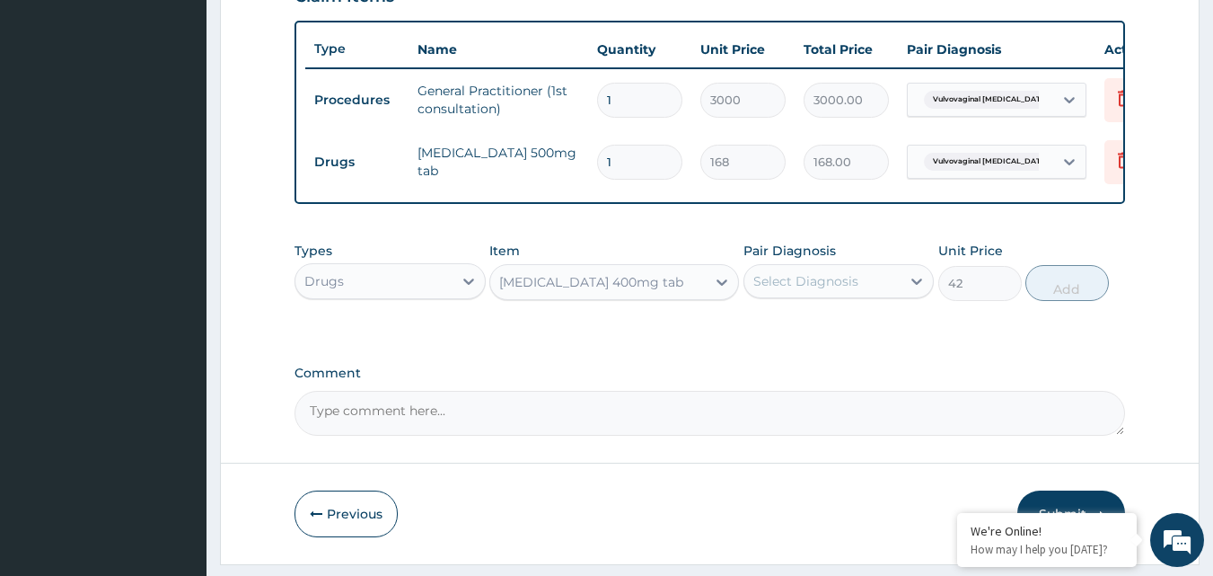
click at [863, 298] on div "Select Diagnosis" at bounding box center [839, 281] width 191 height 34
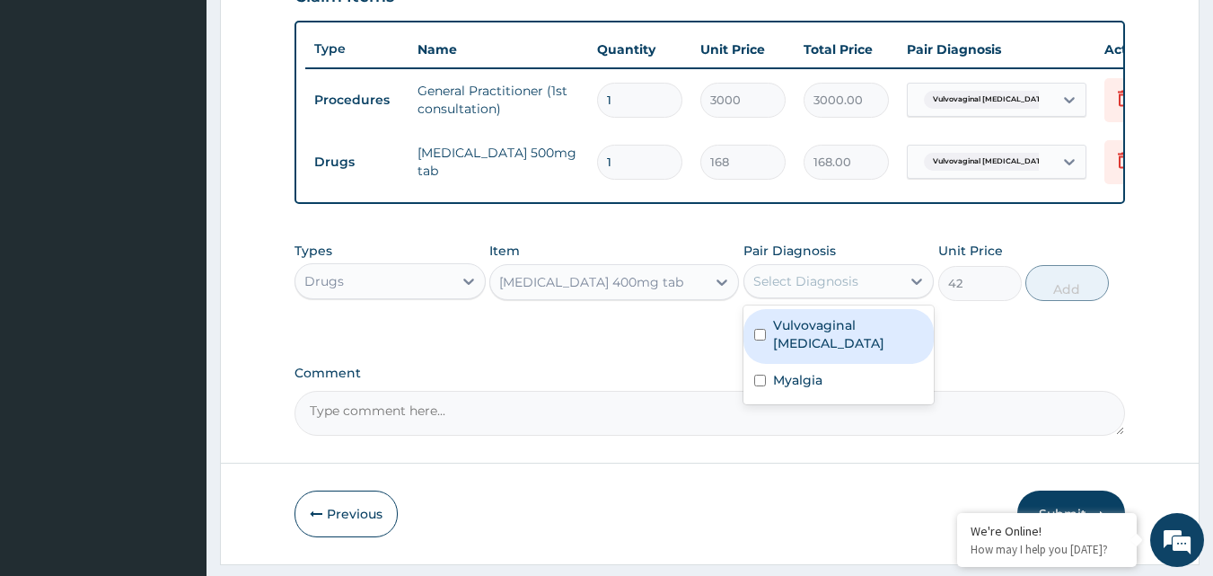
click at [756, 340] on input "checkbox" at bounding box center [760, 335] width 12 height 12
checkbox input "true"
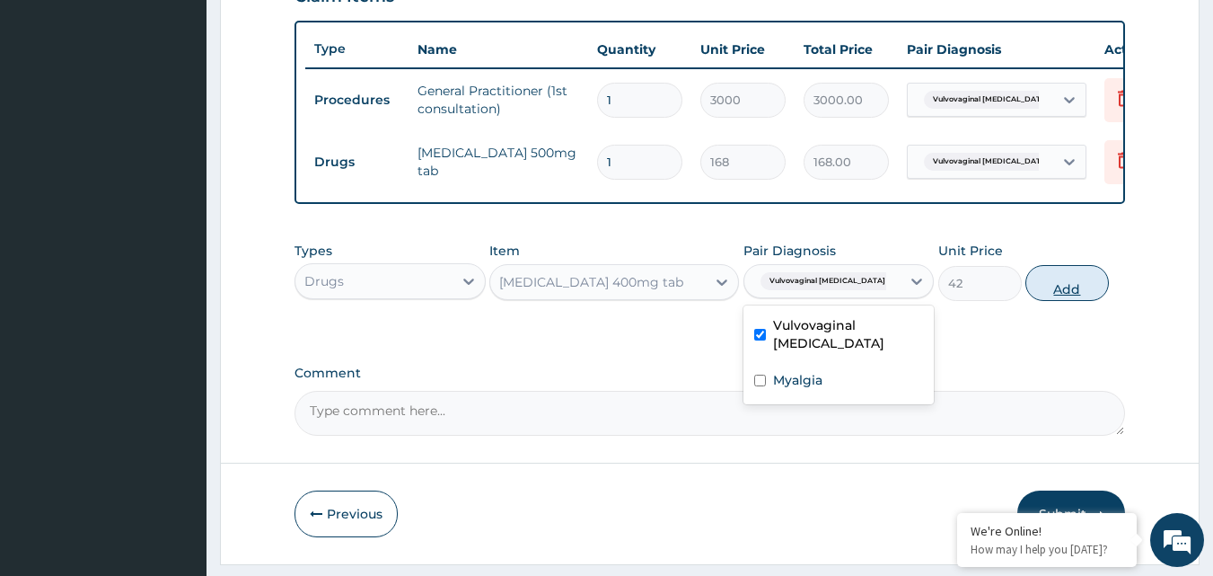
click at [1069, 298] on button "Add" at bounding box center [1068, 283] width 84 height 36
type input "0"
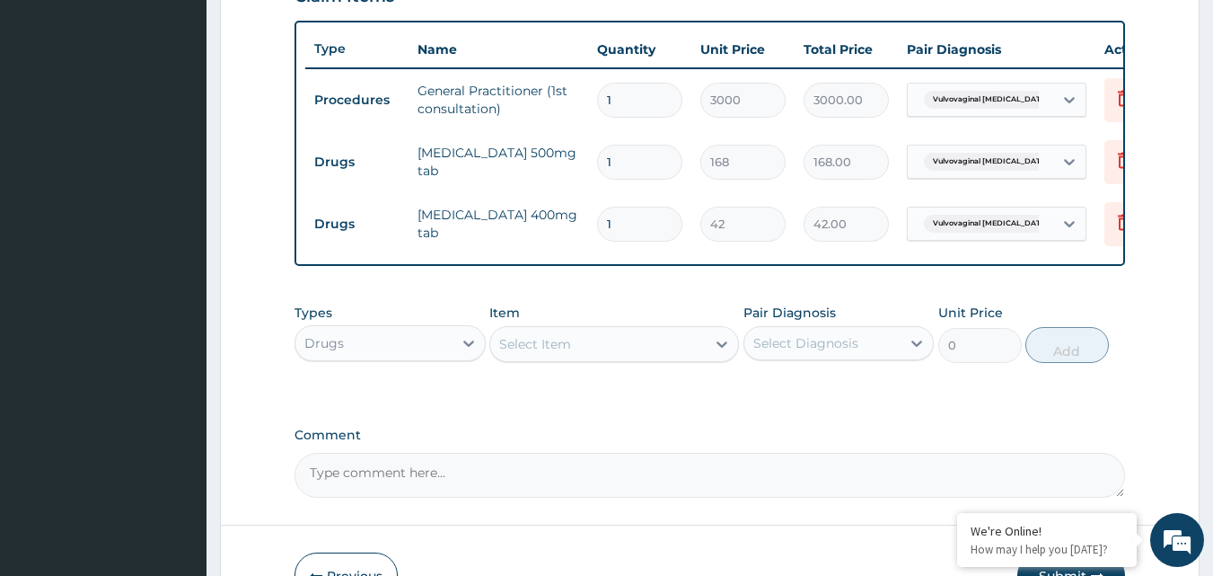
click at [656, 358] on div "Select Item" at bounding box center [598, 344] width 216 height 29
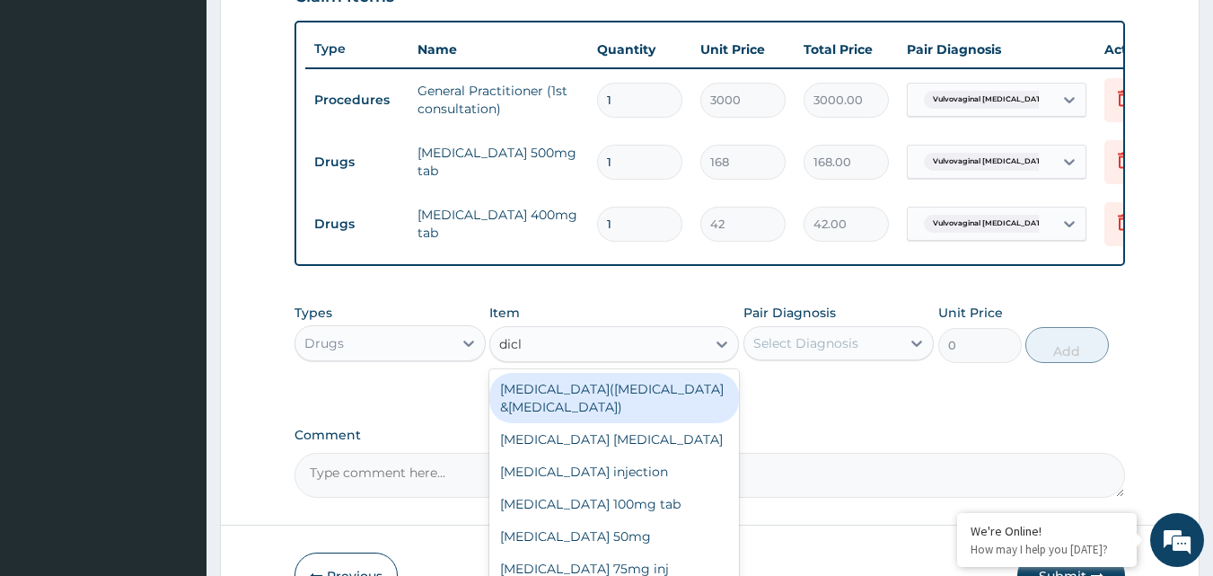
type input "diclo"
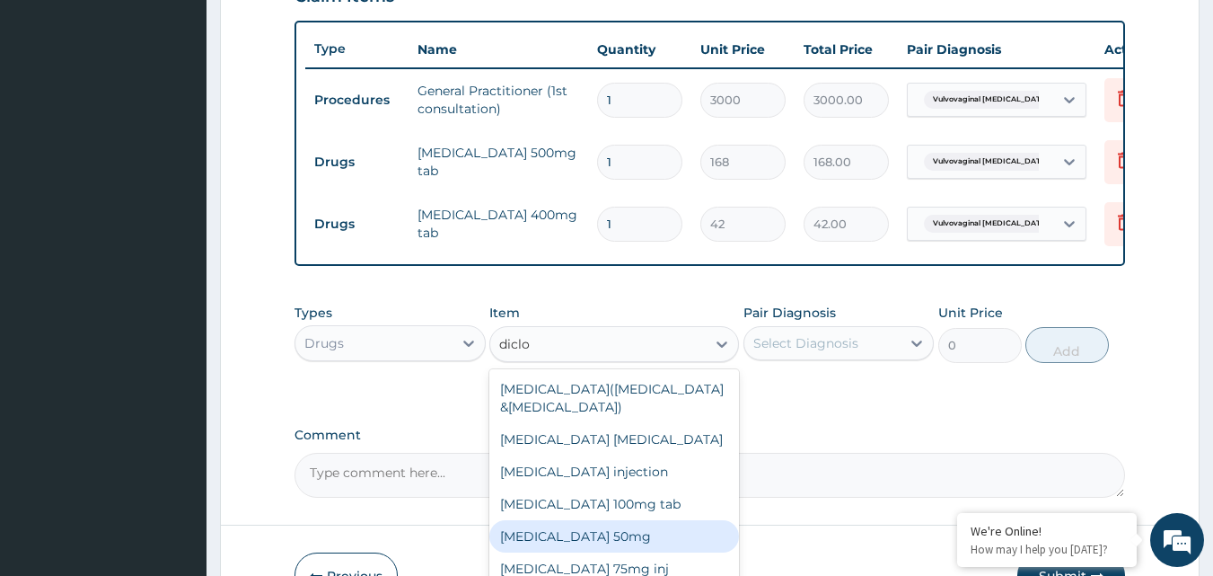
click at [599, 550] on div "Diclofenac sodium 50mg" at bounding box center [614, 536] width 250 height 32
type input "42"
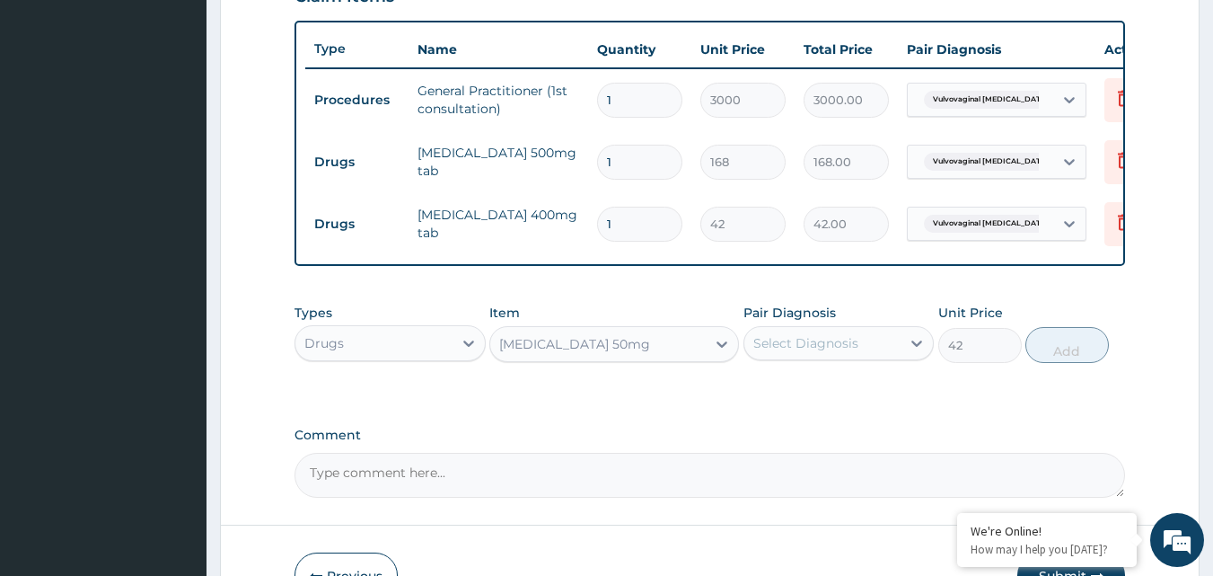
click at [851, 352] on div "Select Diagnosis" at bounding box center [805, 343] width 105 height 18
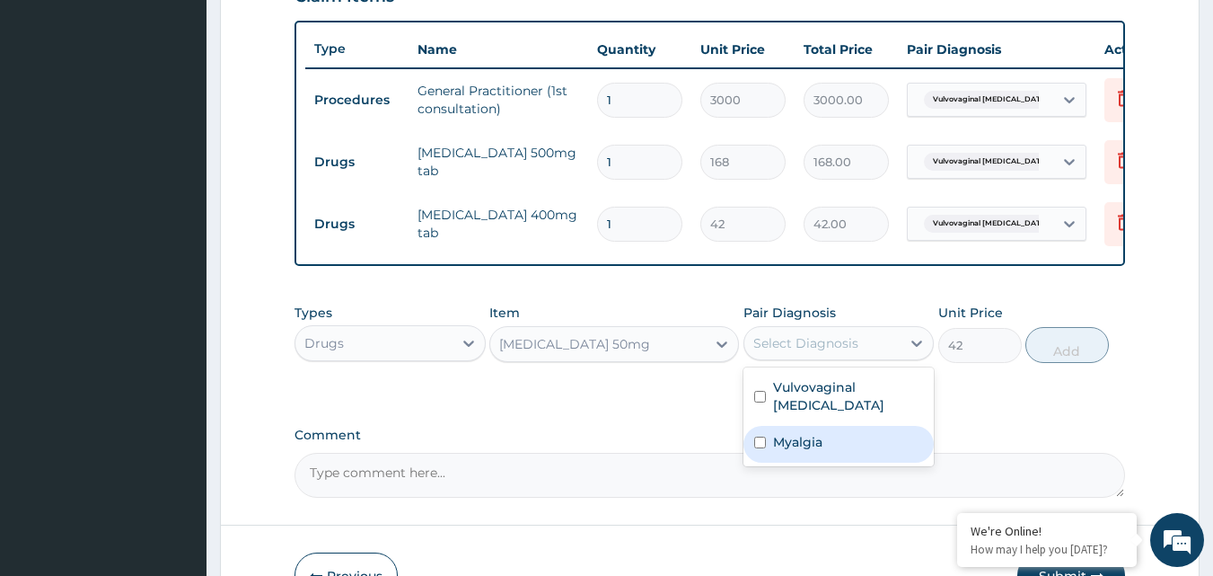
click at [757, 448] on input "checkbox" at bounding box center [760, 442] width 12 height 12
checkbox input "true"
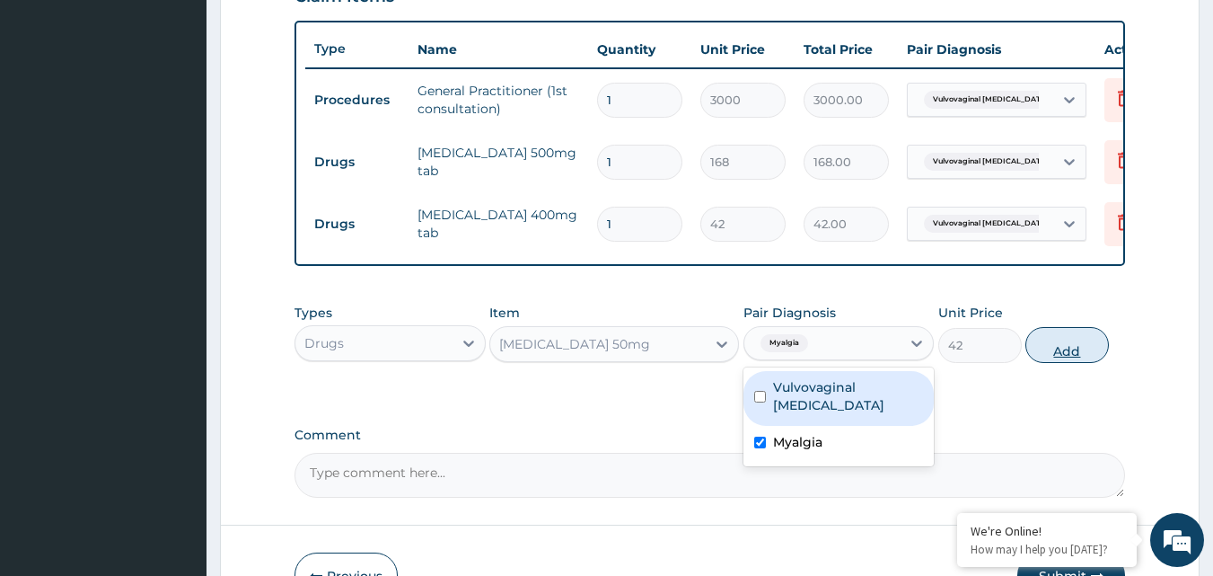
click at [1067, 357] on button "Add" at bounding box center [1068, 345] width 84 height 36
type input "0"
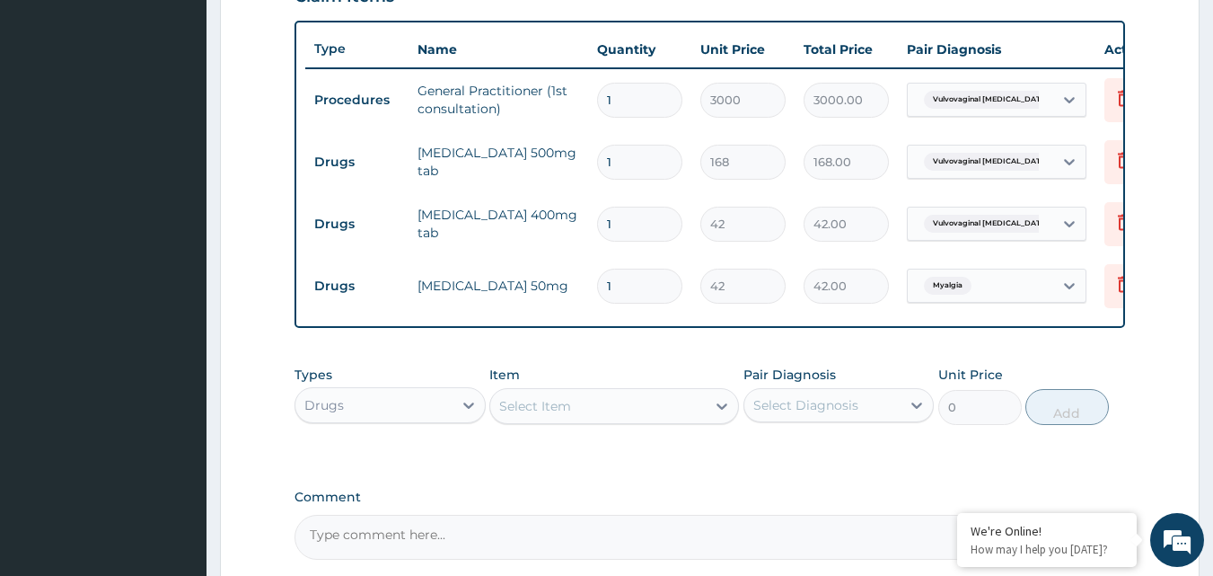
click at [649, 415] on div "Select Item" at bounding box center [598, 406] width 216 height 29
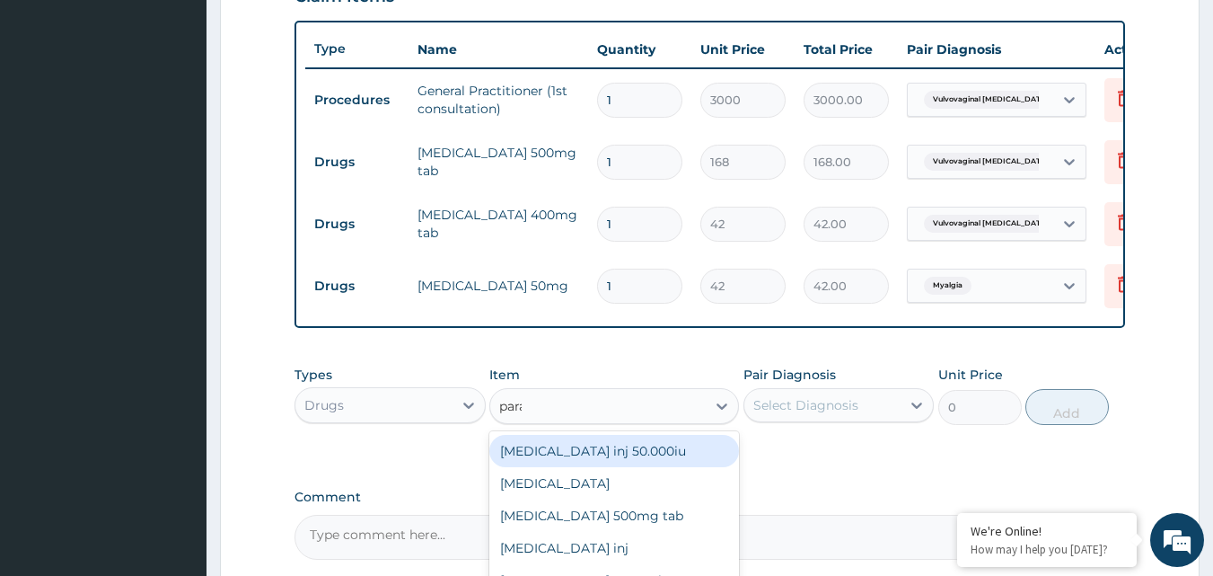
type input "parac"
click at [630, 466] on div "Paracetamol 500mg tab" at bounding box center [614, 451] width 250 height 32
type input "10"
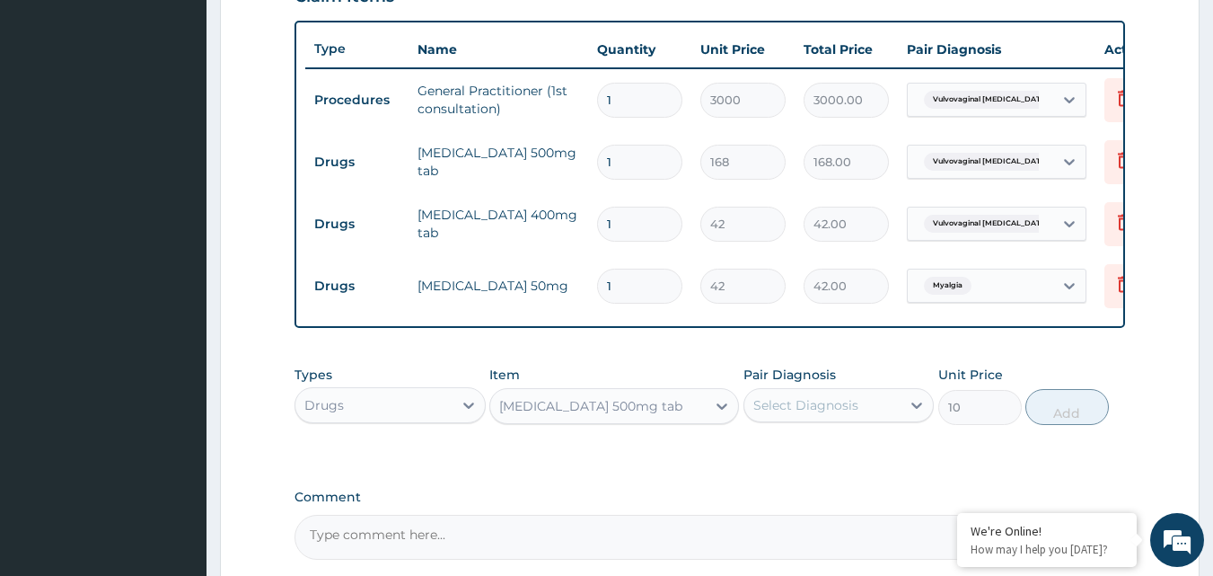
click at [813, 414] on div "Select Diagnosis" at bounding box center [805, 405] width 105 height 18
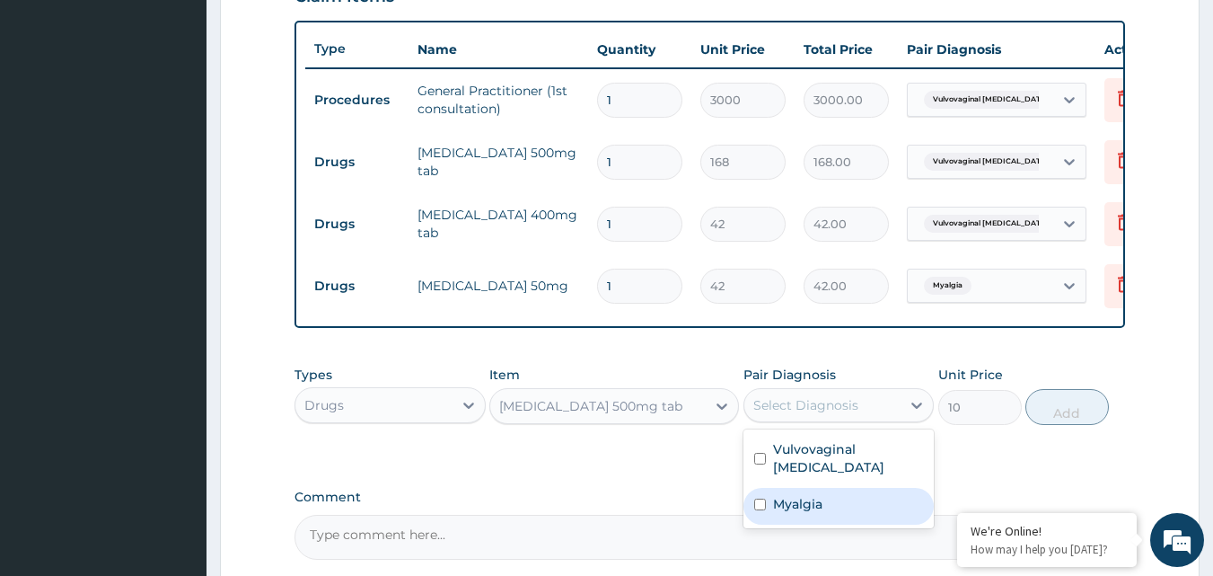
click at [761, 510] on input "checkbox" at bounding box center [760, 504] width 12 height 12
checkbox input "true"
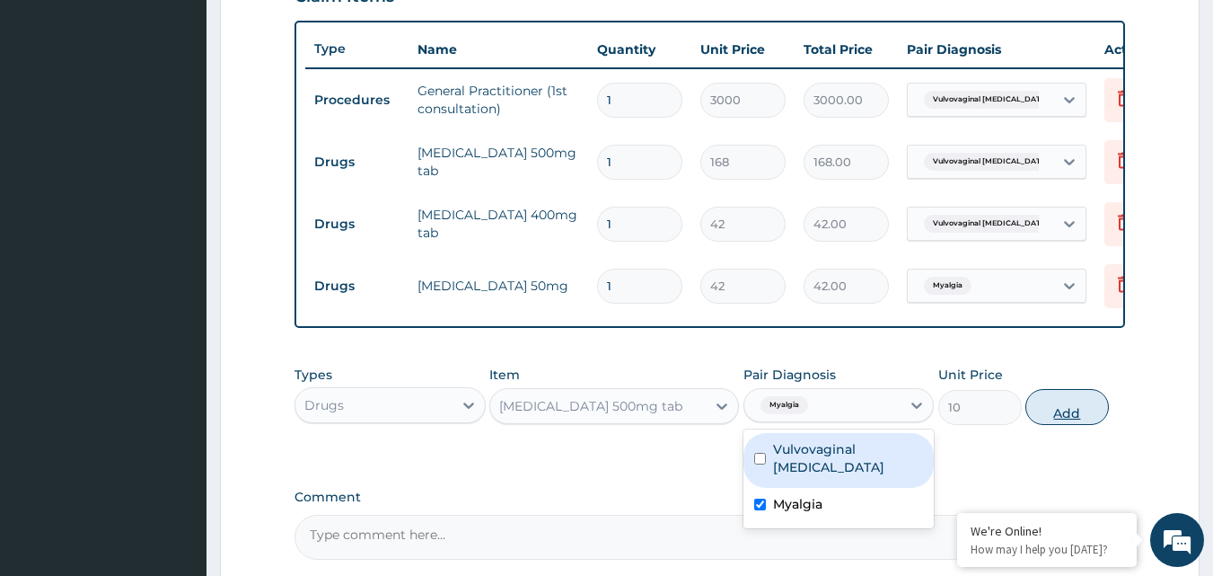
click at [1079, 425] on button "Add" at bounding box center [1068, 407] width 84 height 36
type input "0"
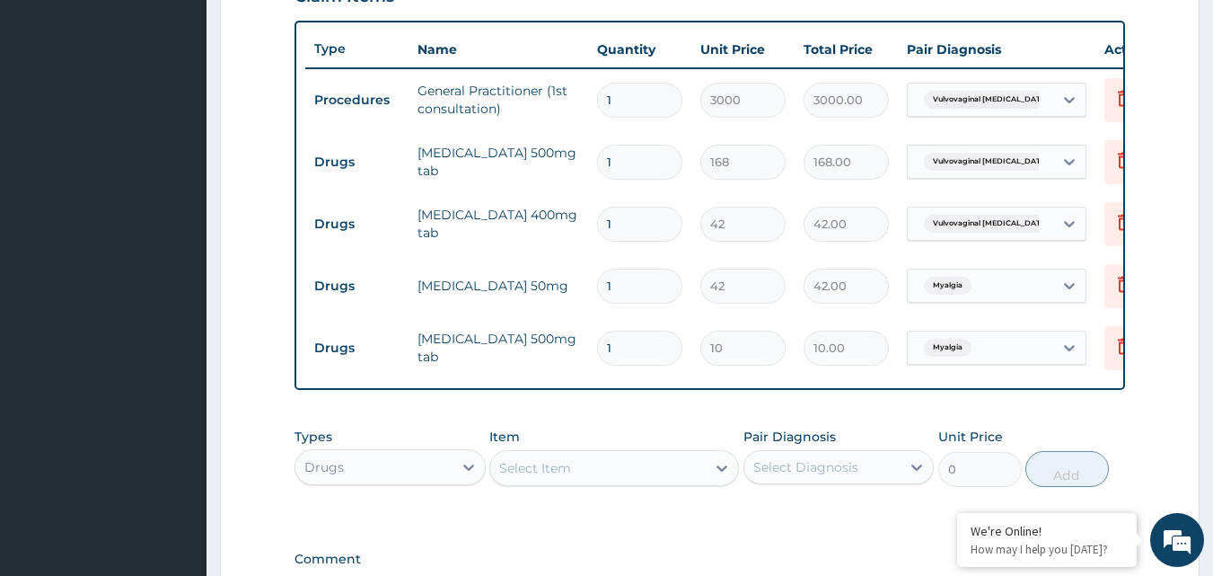
type input "18"
type input "180.00"
type input "18"
click at [631, 293] on input "1" at bounding box center [639, 286] width 85 height 35
type input "0.00"
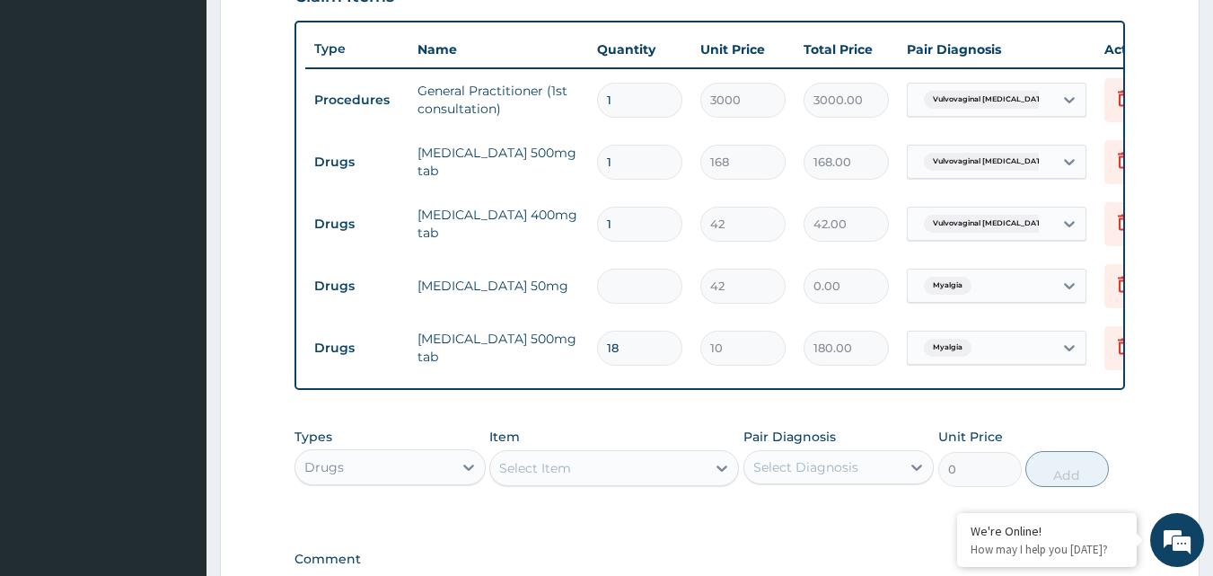
type input "2"
type input "84.00"
type input "20"
type input "840.00"
type input "20"
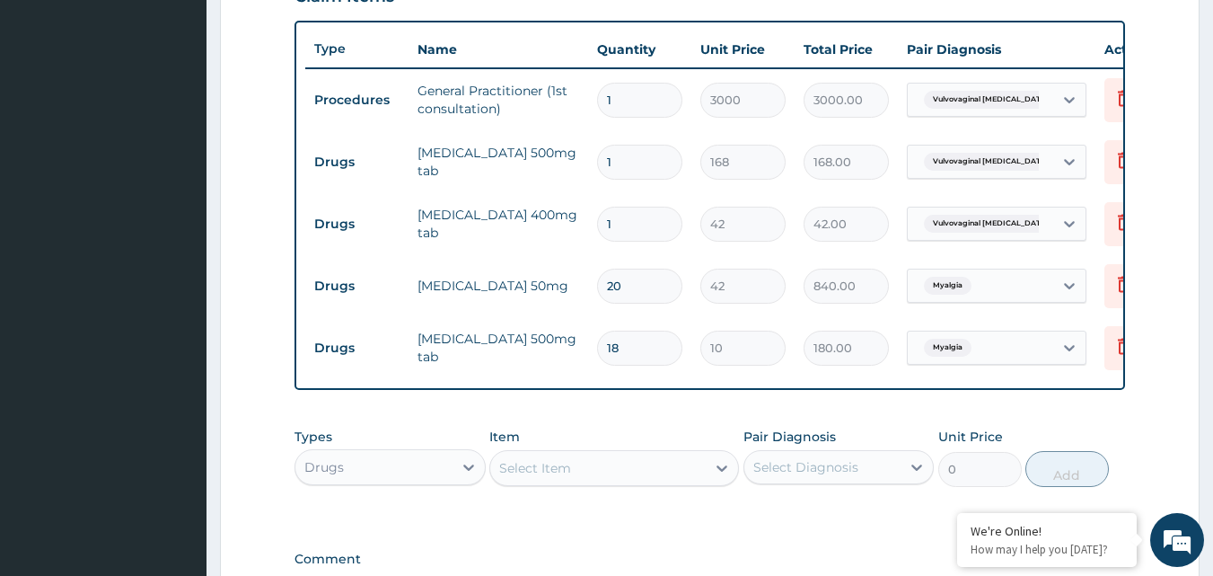
click at [639, 230] on input "1" at bounding box center [639, 224] width 85 height 35
type input "15"
type input "630.00"
type input "15"
click at [640, 162] on input "1" at bounding box center [639, 162] width 85 height 35
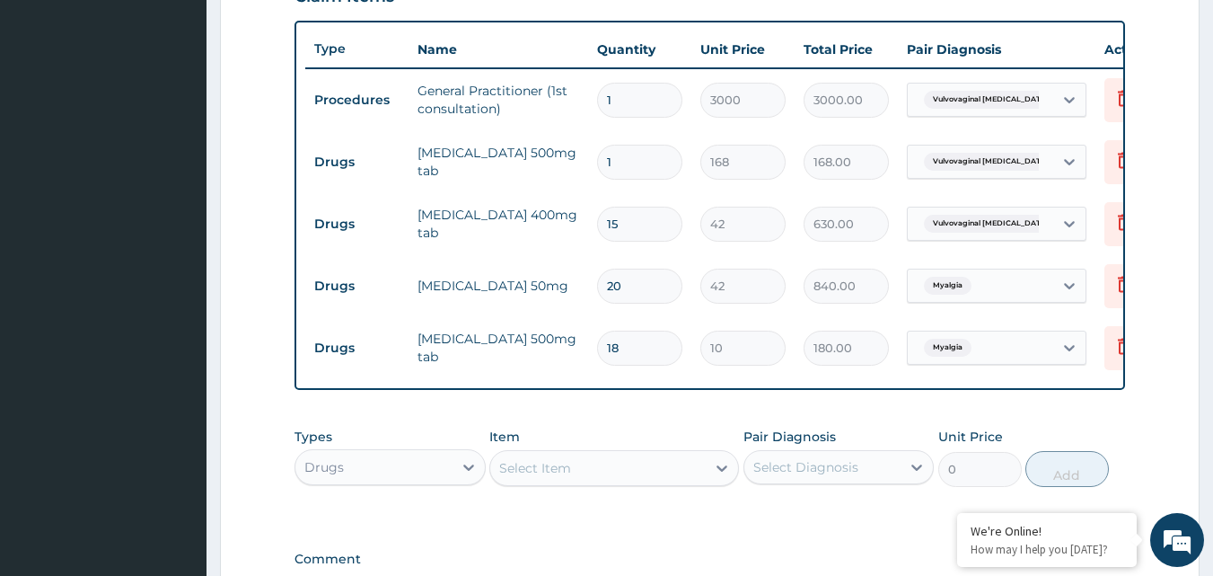
type input "10"
type input "1680.00"
type input "10"
click at [1164, 254] on form "Step 2 of 2 PA Code / Prescription Code Enter Code(Secondary Care Only) Encount…" at bounding box center [710, 99] width 980 height 1302
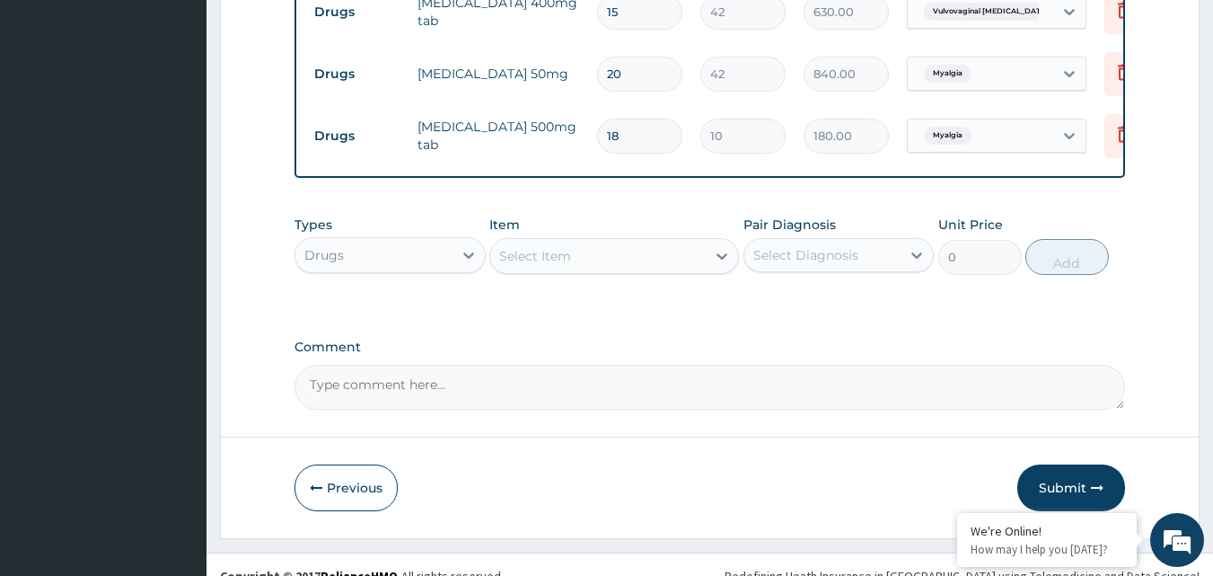
scroll to position [895, 0]
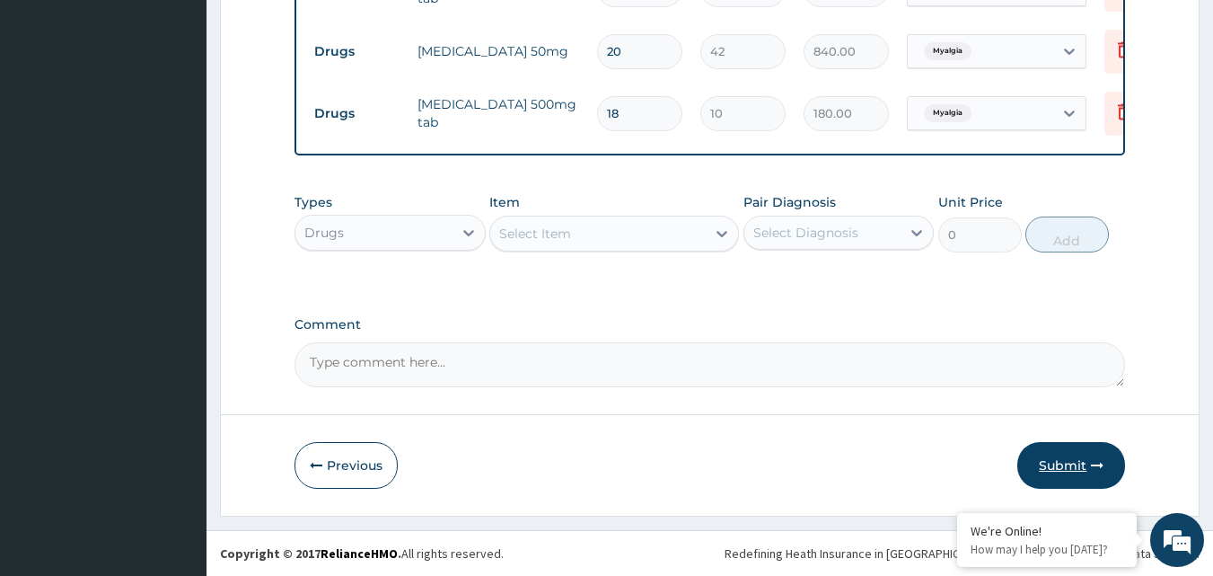
click at [1060, 461] on button "Submit" at bounding box center [1071, 465] width 108 height 47
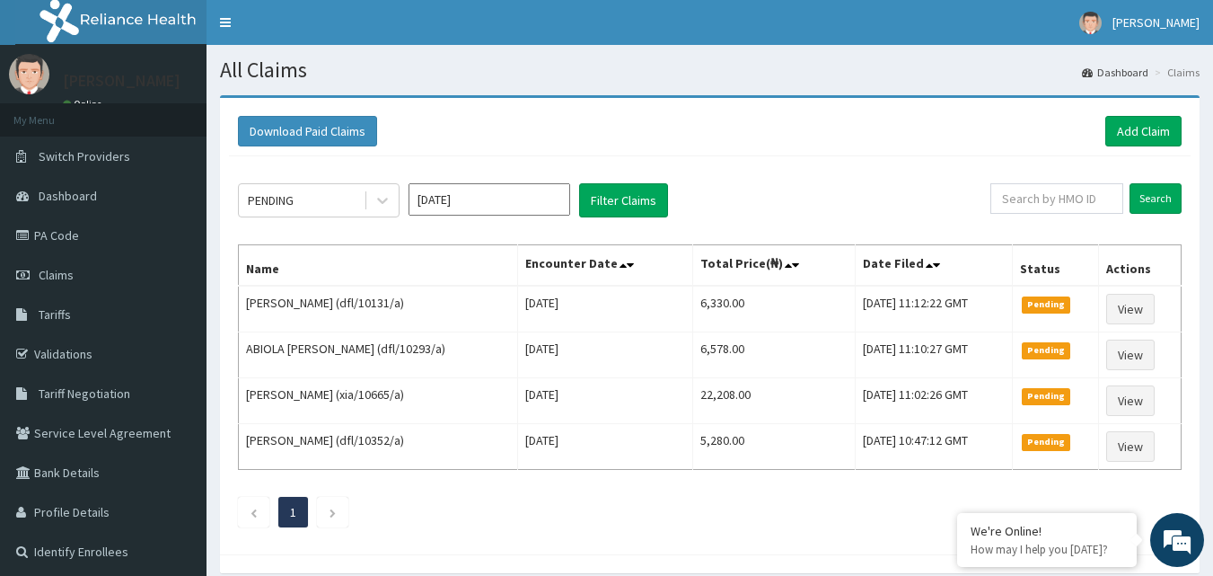
scroll to position [75, 0]
